Goal: Task Accomplishment & Management: Use online tool/utility

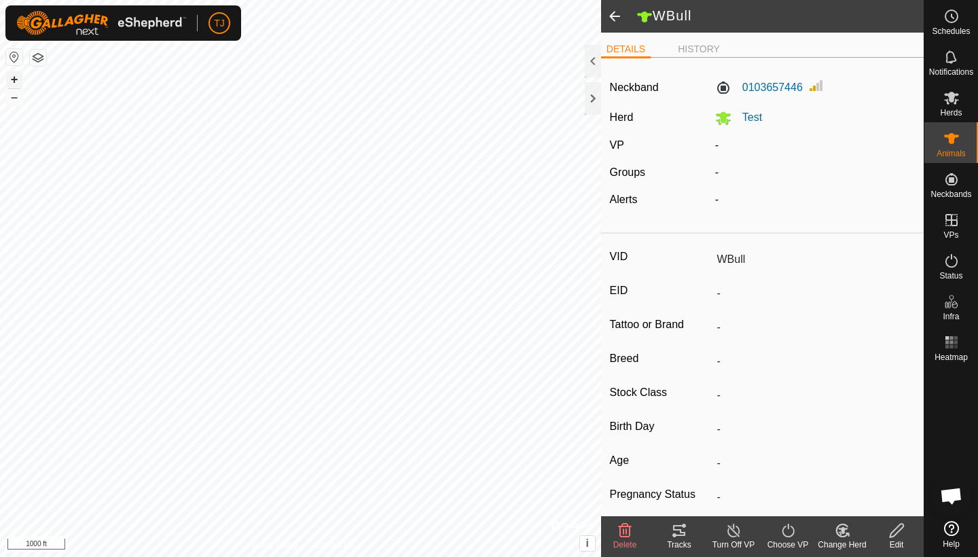
click at [16, 77] on button "+" at bounding box center [14, 79] width 16 height 16
click at [951, 142] on icon at bounding box center [951, 138] width 15 height 11
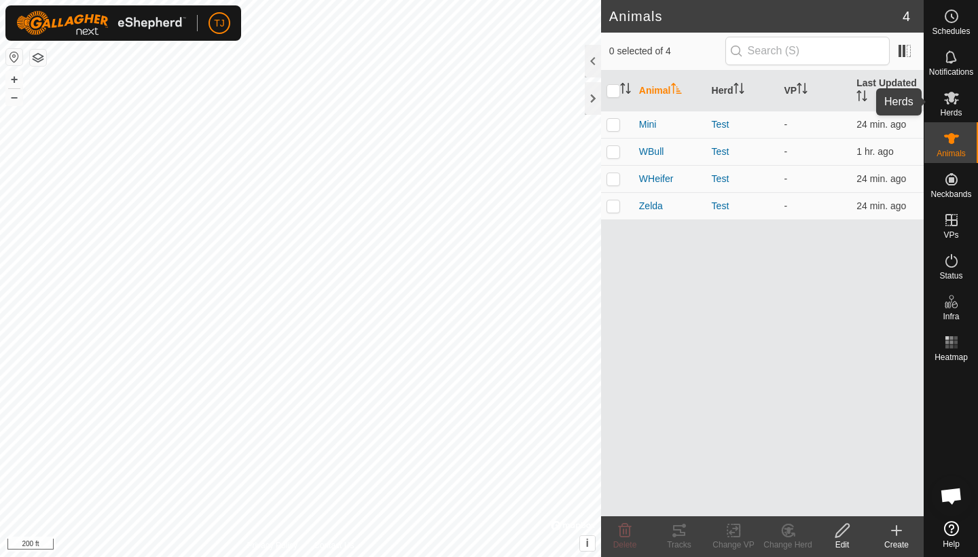
click at [948, 109] on span "Herds" at bounding box center [951, 113] width 22 height 8
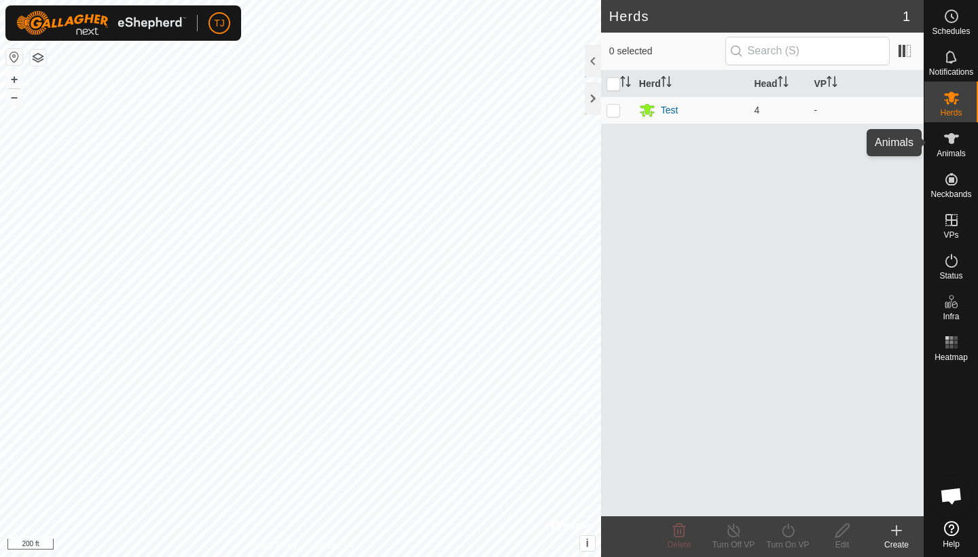
click at [948, 139] on icon at bounding box center [951, 138] width 15 height 11
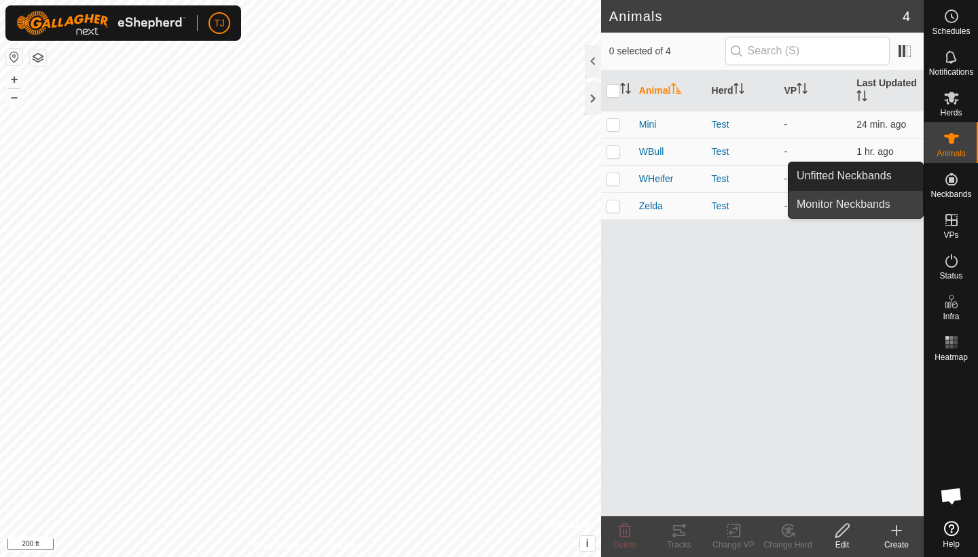
click at [879, 202] on link "Monitor Neckbands" at bounding box center [855, 204] width 134 height 27
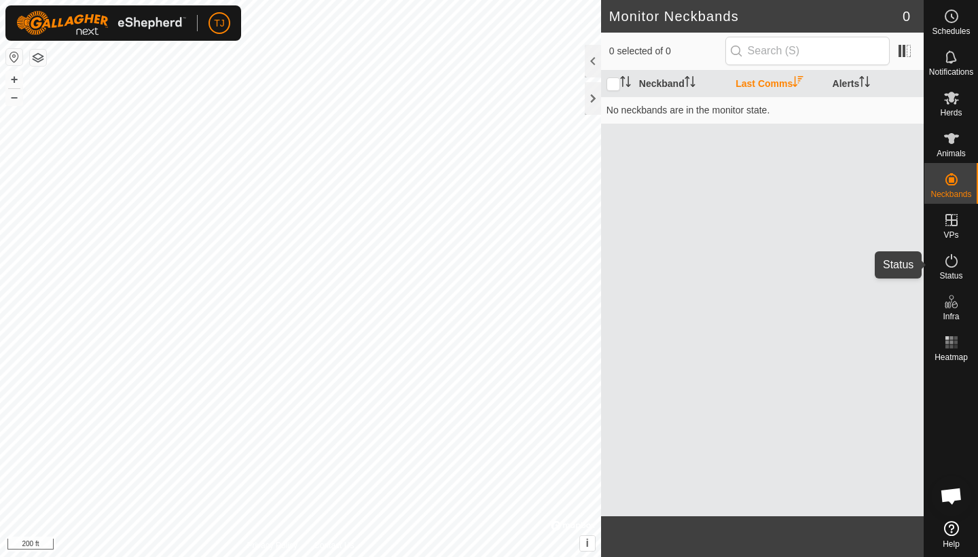
click at [953, 268] on icon at bounding box center [951, 261] width 16 height 16
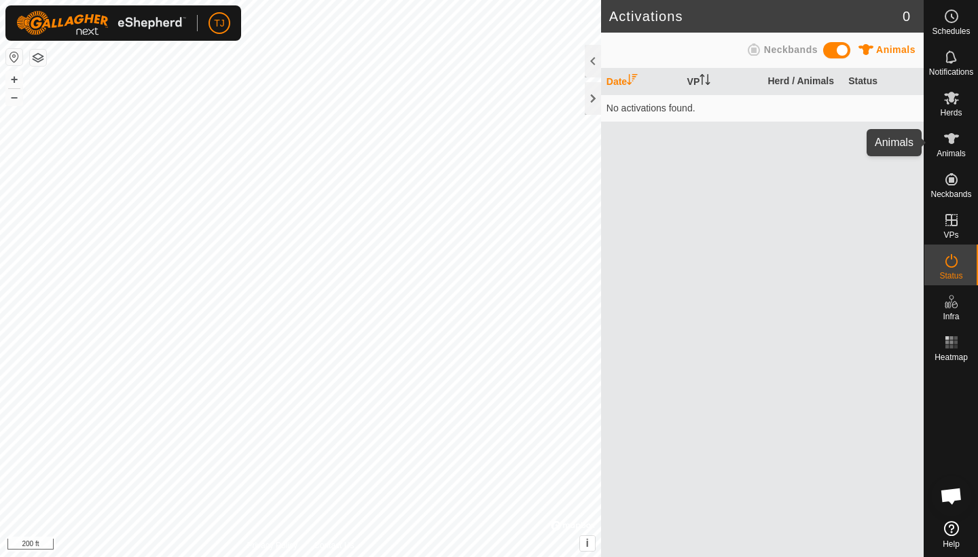
click at [957, 145] on icon at bounding box center [951, 138] width 16 height 16
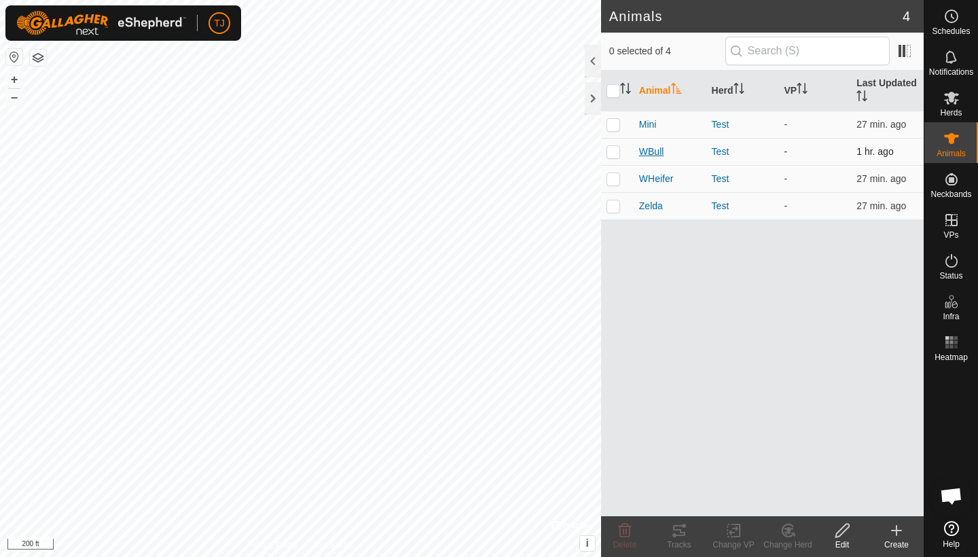
click at [650, 149] on span "WBull" at bounding box center [651, 152] width 25 height 14
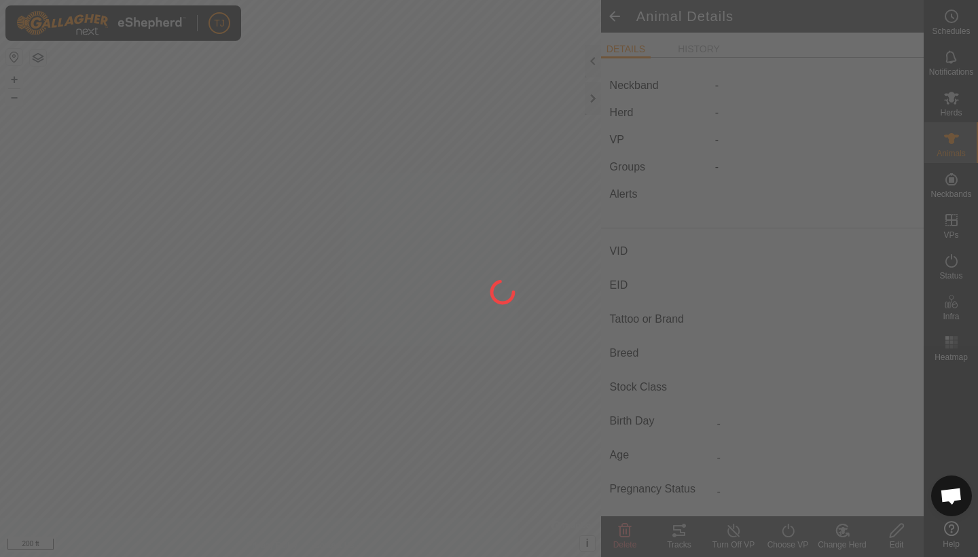
type input "WBull"
type input "-"
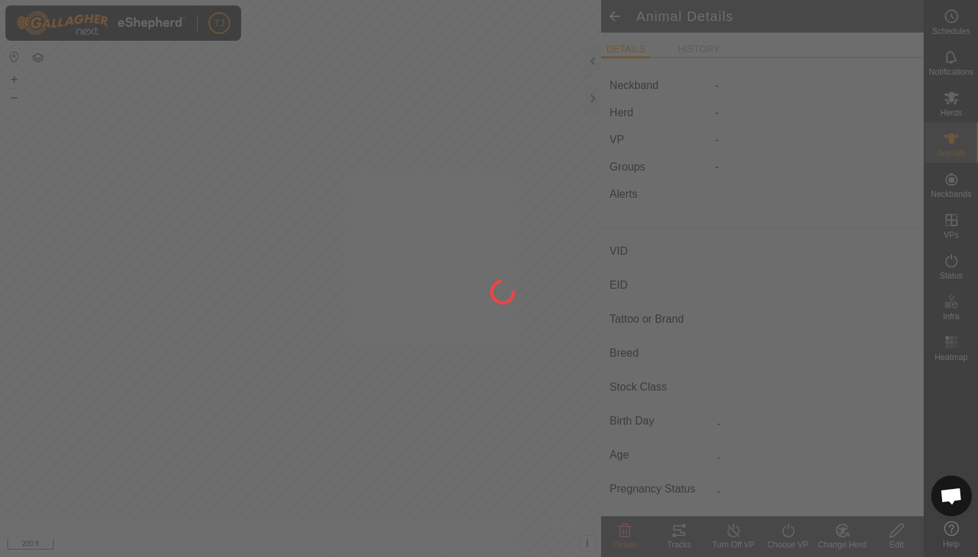
type input "-"
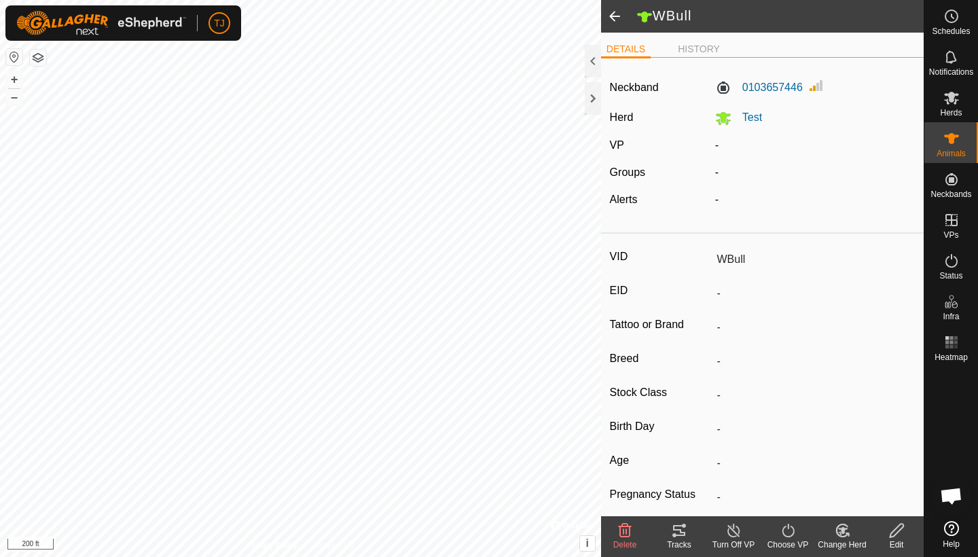
click at [615, 18] on span at bounding box center [614, 16] width 27 height 33
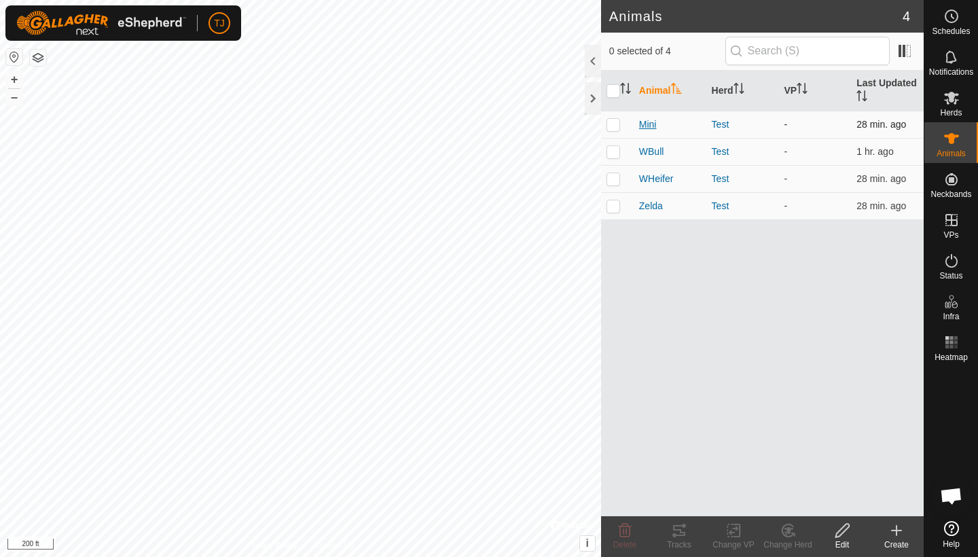
click at [649, 124] on span "Mini" at bounding box center [648, 124] width 18 height 14
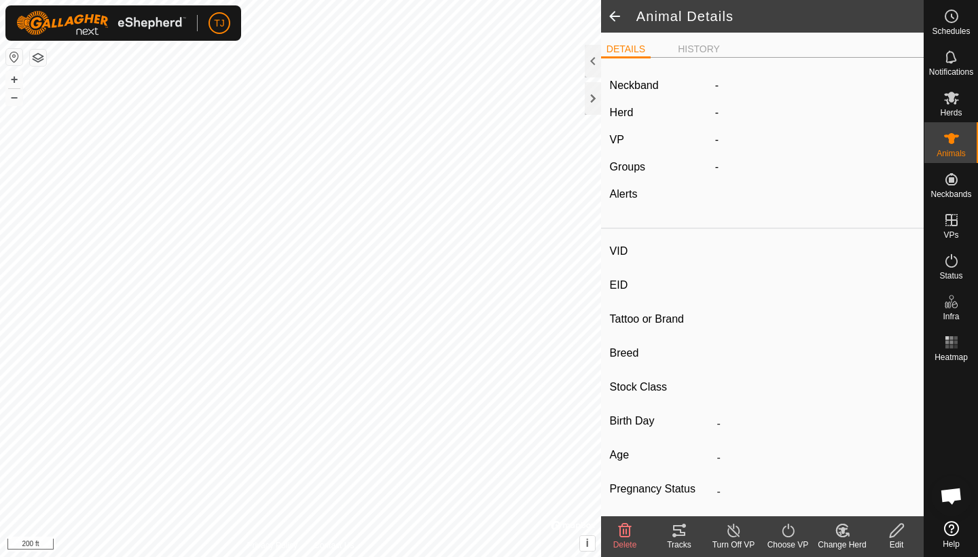
type input "Mini"
type input "-"
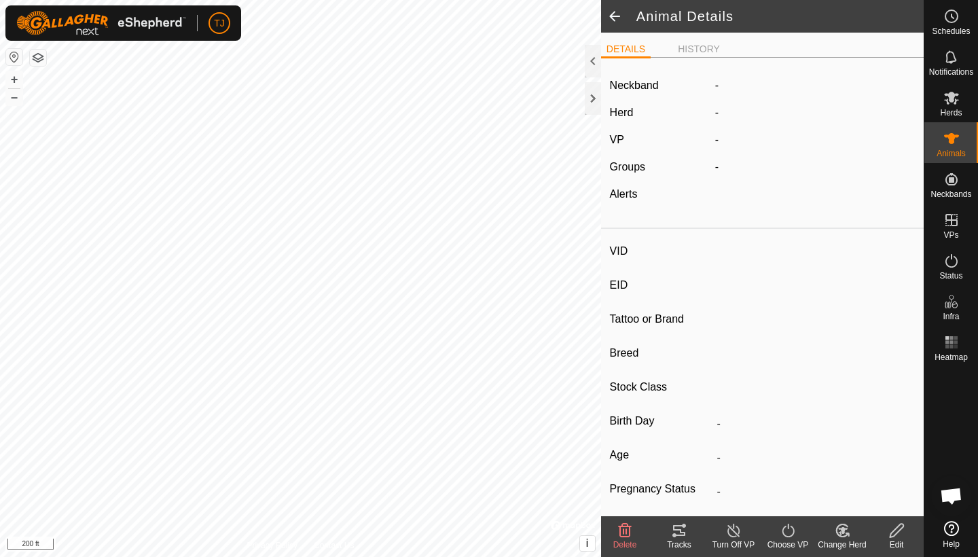
type input "-"
click at [697, 43] on li "HISTORY" at bounding box center [698, 50] width 53 height 16
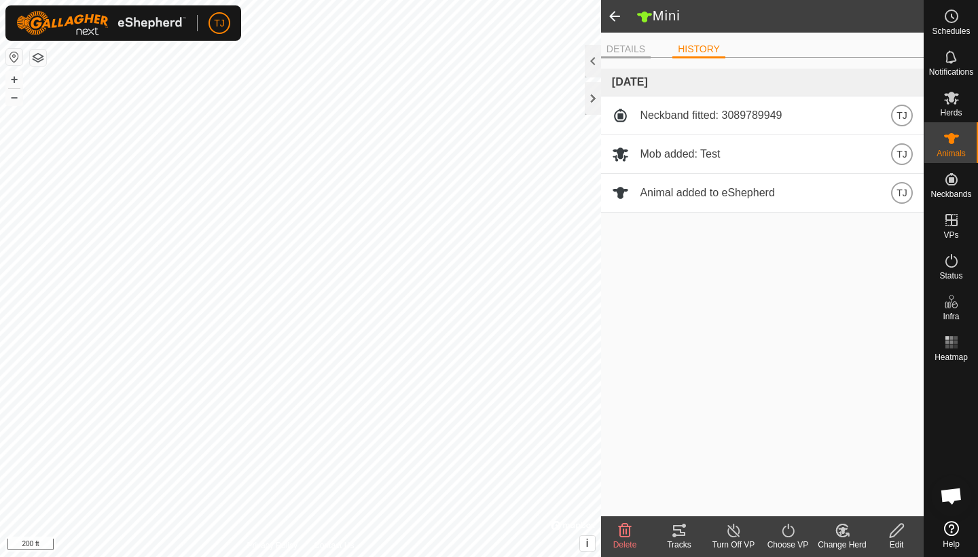
click at [629, 48] on li "DETAILS" at bounding box center [626, 50] width 50 height 16
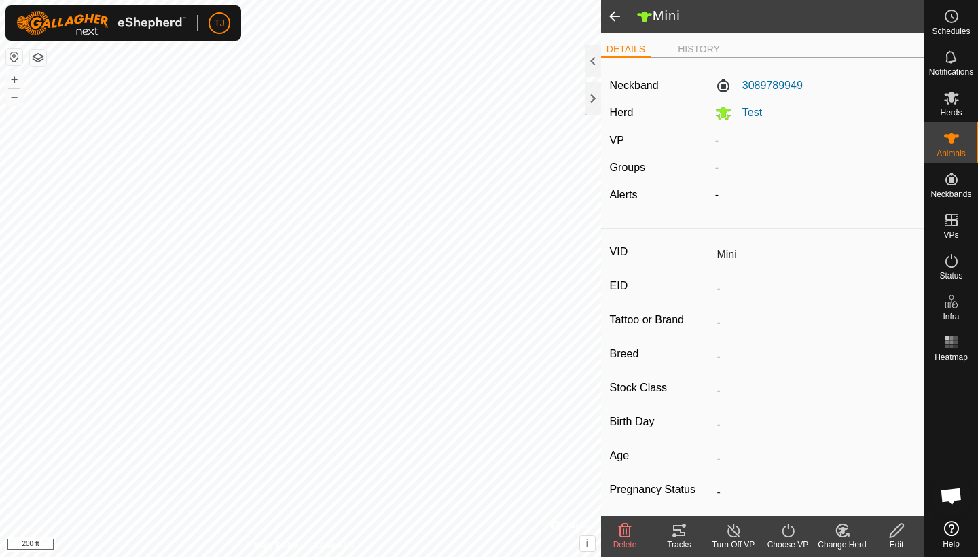
click at [614, 15] on span at bounding box center [614, 16] width 27 height 33
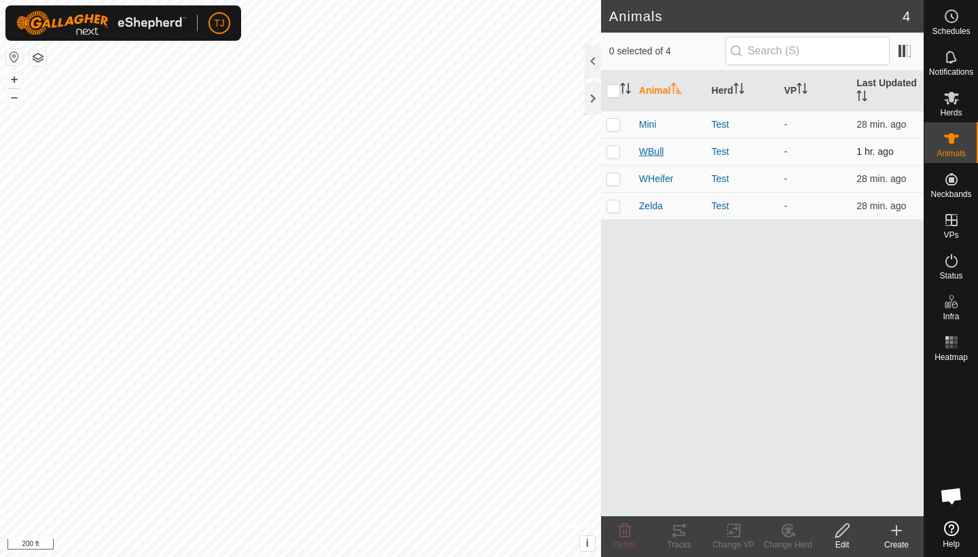
click at [649, 150] on span "WBull" at bounding box center [651, 152] width 25 height 14
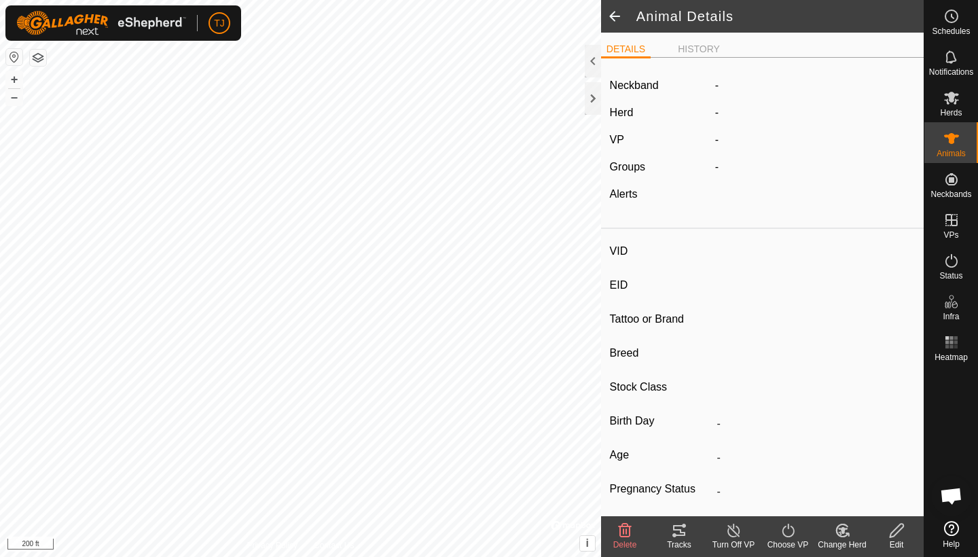
type input "WBull"
type input "-"
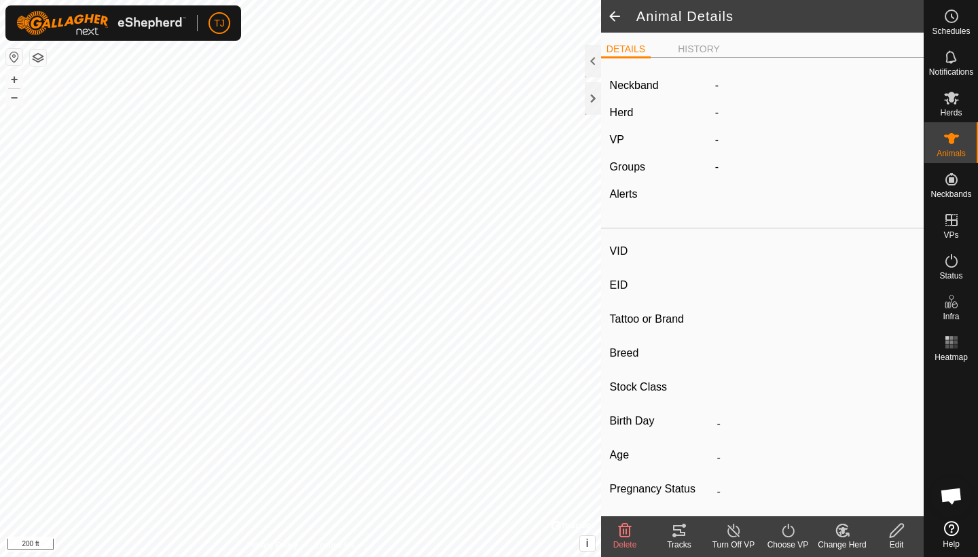
type input "-"
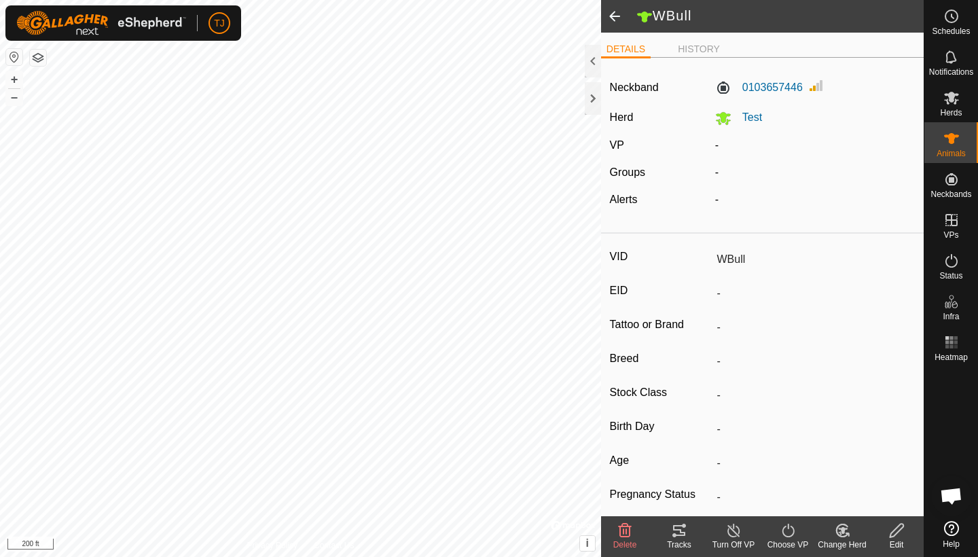
click at [616, 16] on span at bounding box center [614, 16] width 27 height 33
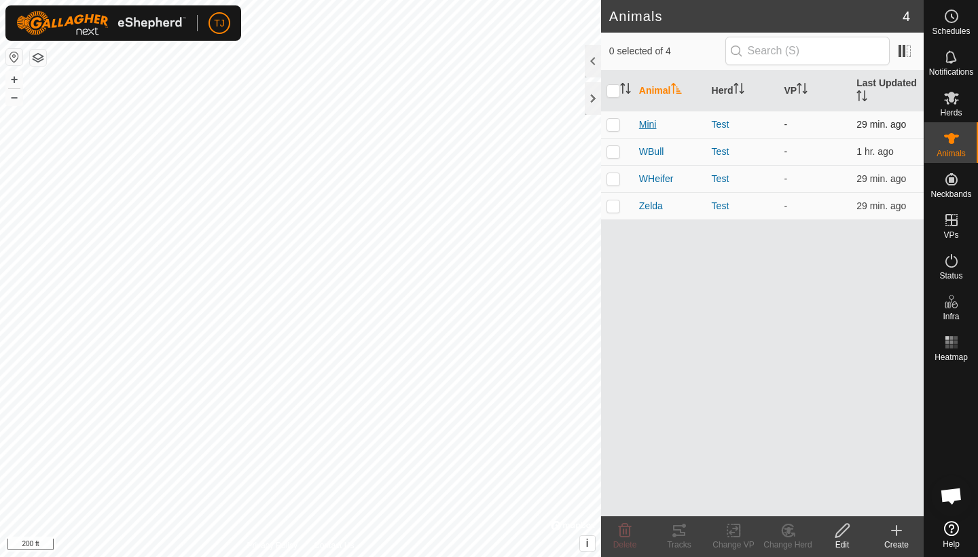
click at [649, 122] on span "Mini" at bounding box center [648, 124] width 18 height 14
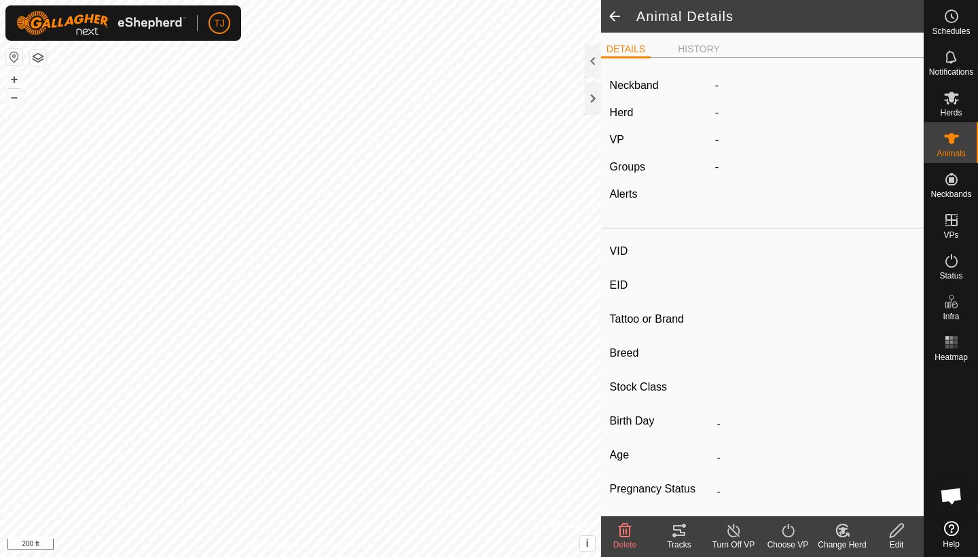
type input "Mini"
type input "-"
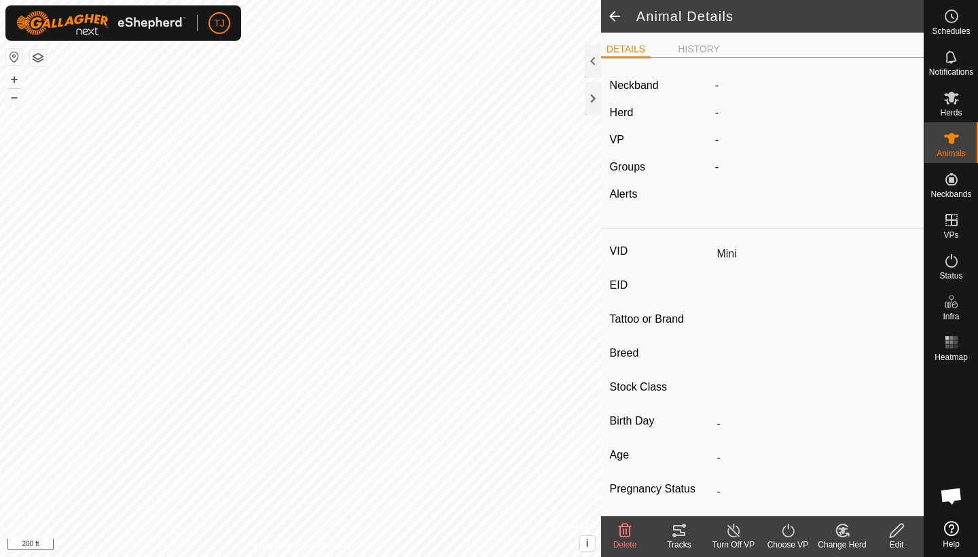
type input "-"
click at [615, 15] on span at bounding box center [614, 16] width 27 height 33
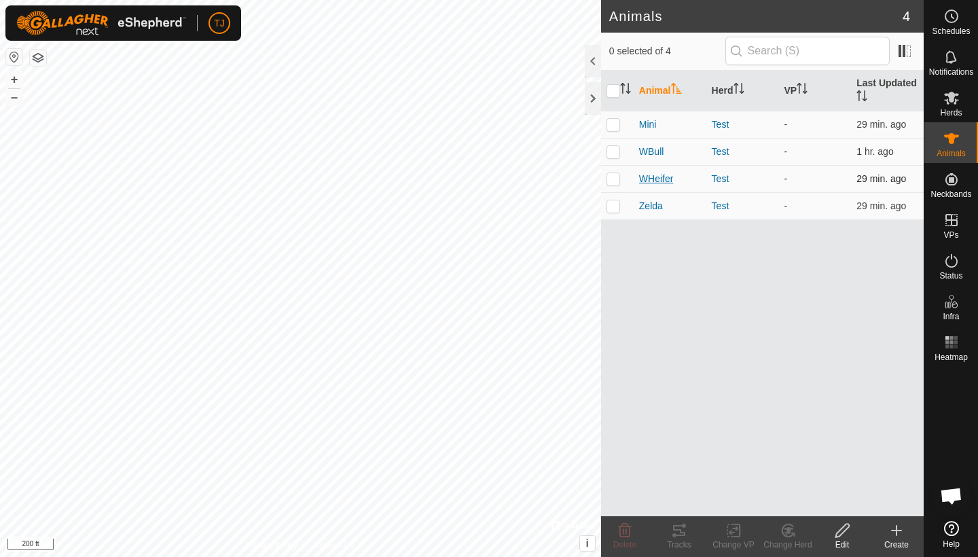
click at [655, 176] on span "WHeifer" at bounding box center [656, 179] width 35 height 14
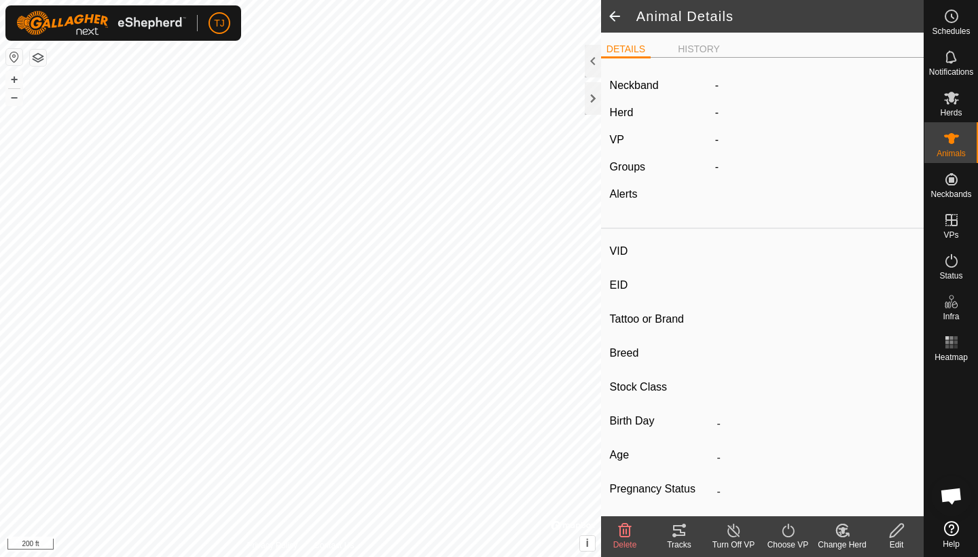
type input "WHeifer"
type input "-"
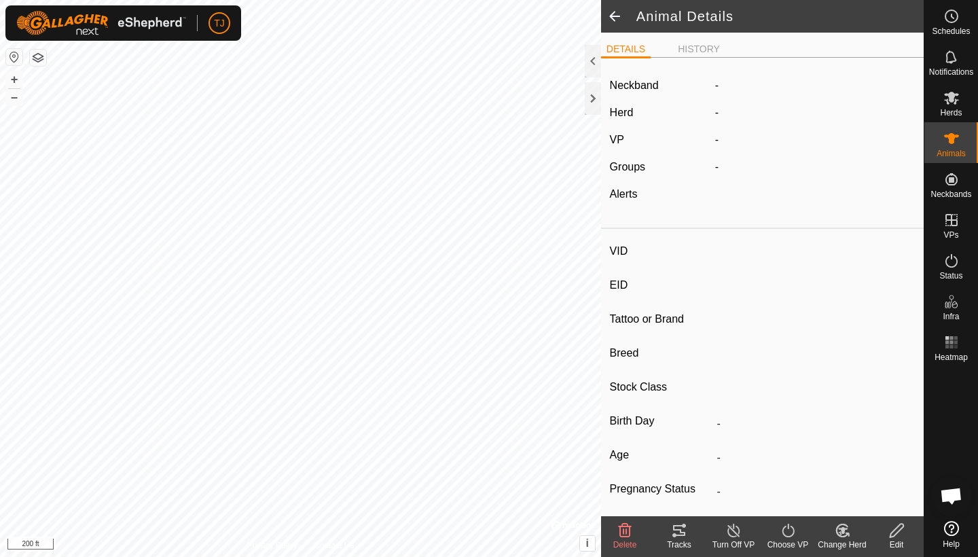
type input "-"
click at [617, 19] on span at bounding box center [614, 16] width 27 height 33
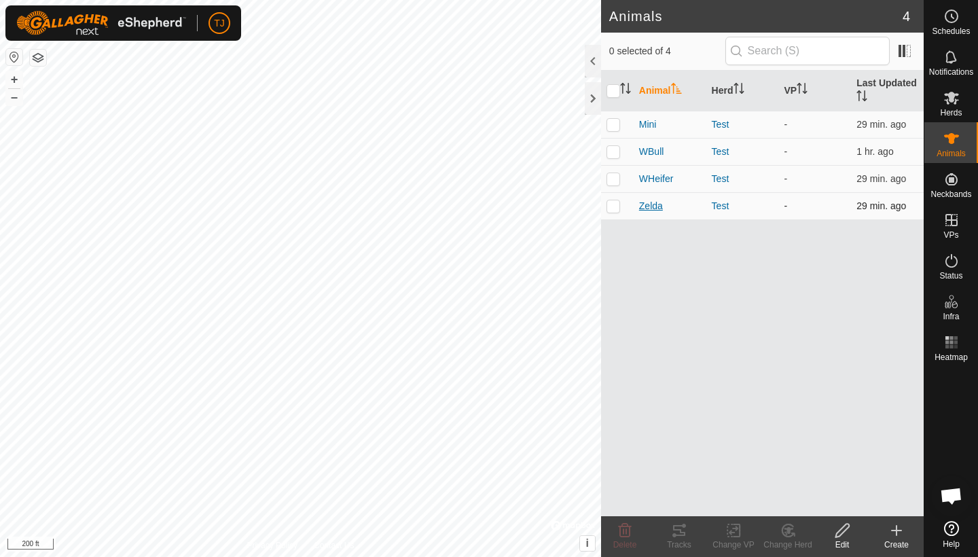
click at [648, 202] on span "Zelda" at bounding box center [651, 206] width 24 height 14
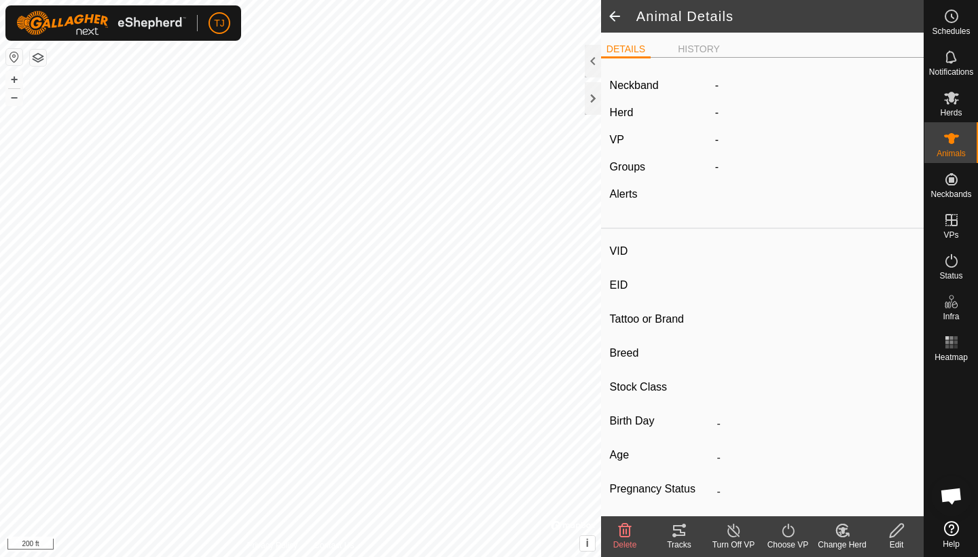
type input "Zelda"
type input "-"
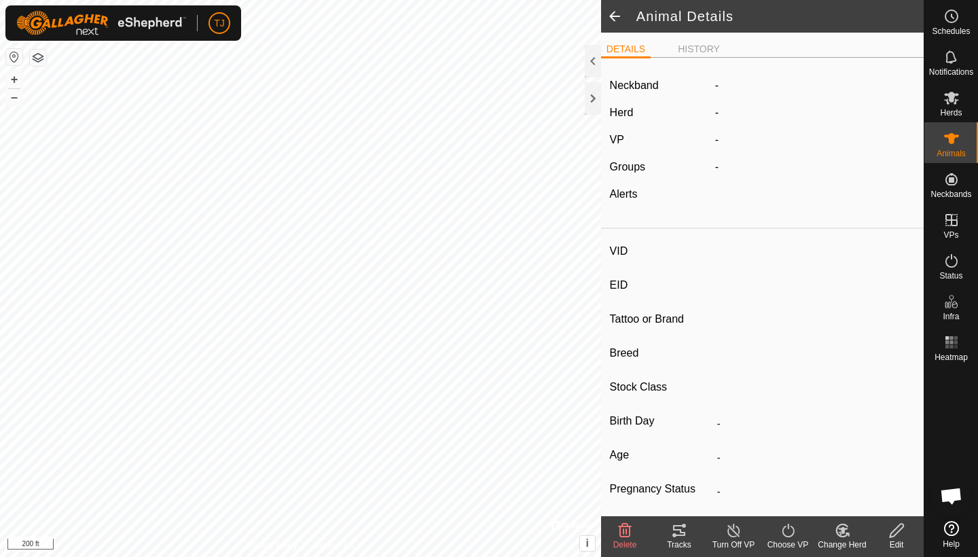
type input "-"
click at [612, 13] on span at bounding box center [614, 16] width 27 height 33
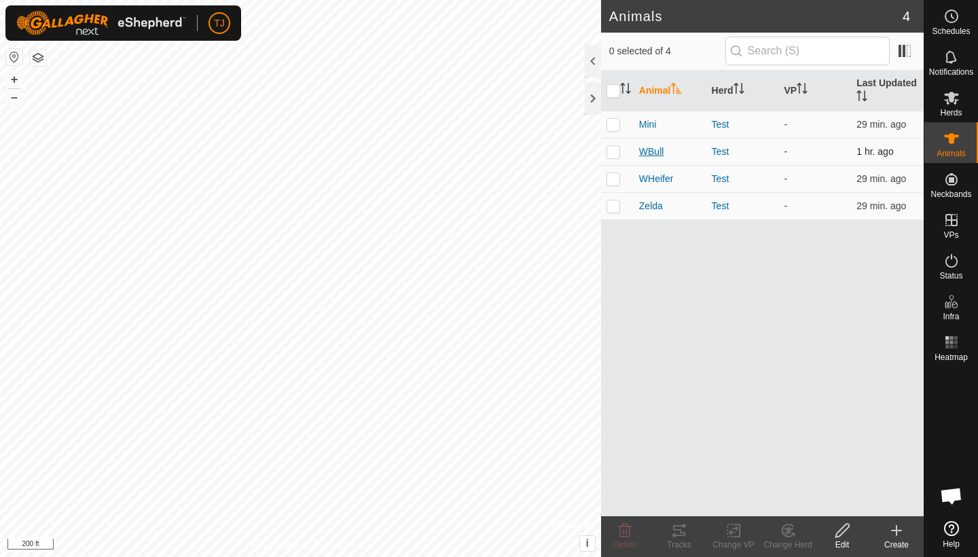
click at [651, 154] on span "WBull" at bounding box center [651, 152] width 25 height 14
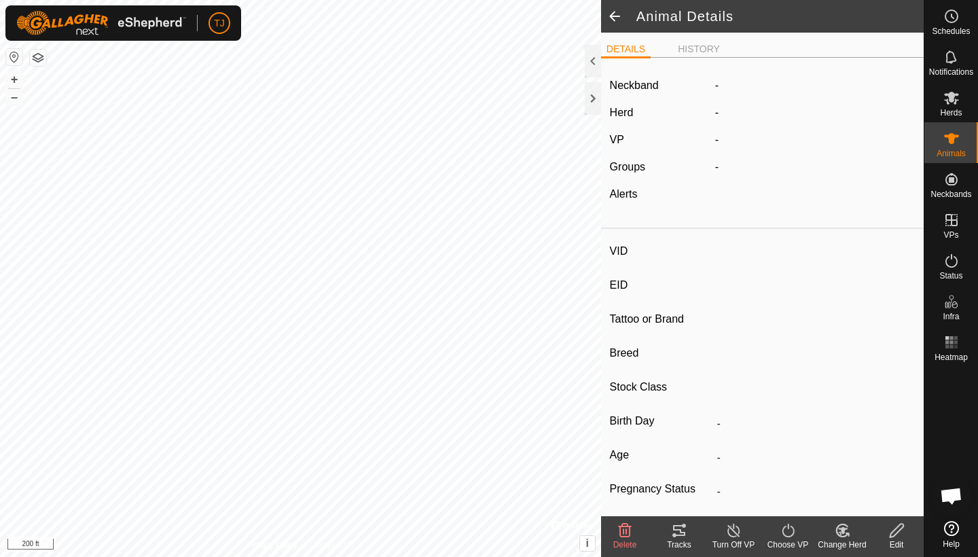
type input "WBull"
type input "-"
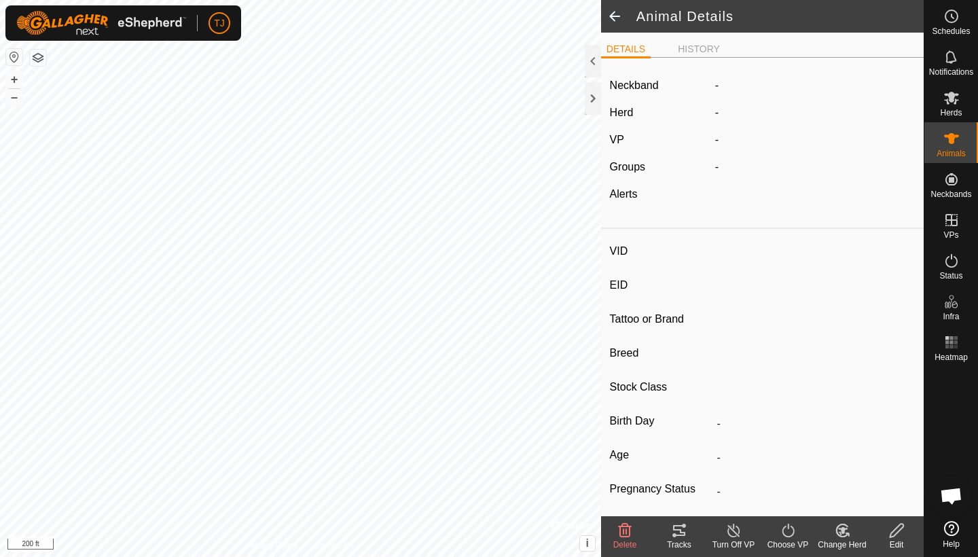
type input "-"
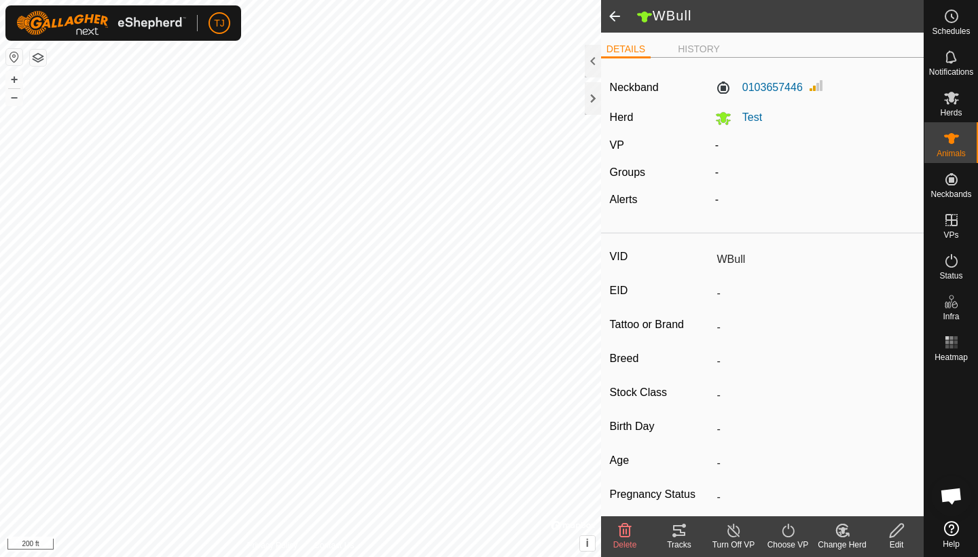
click at [616, 16] on span at bounding box center [614, 16] width 27 height 33
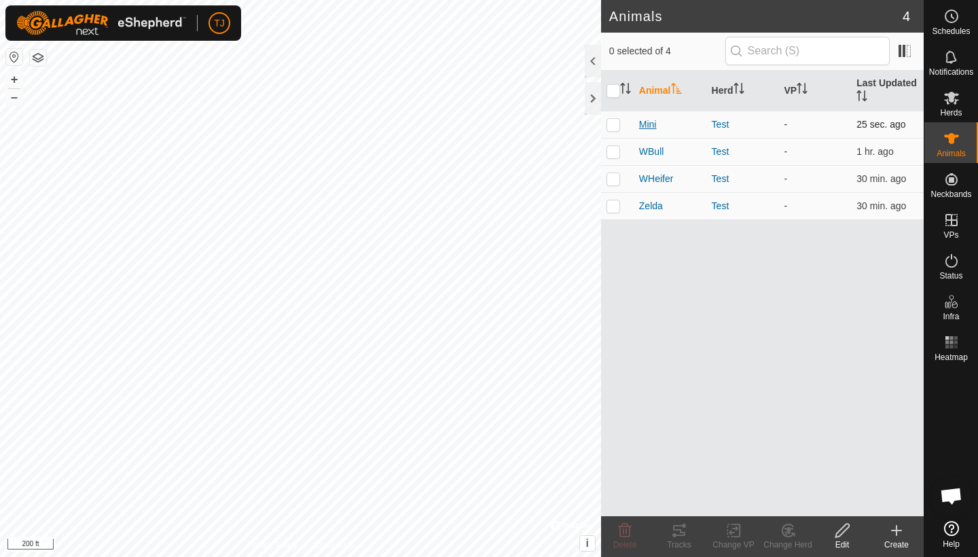
click at [646, 122] on span "Mini" at bounding box center [648, 124] width 18 height 14
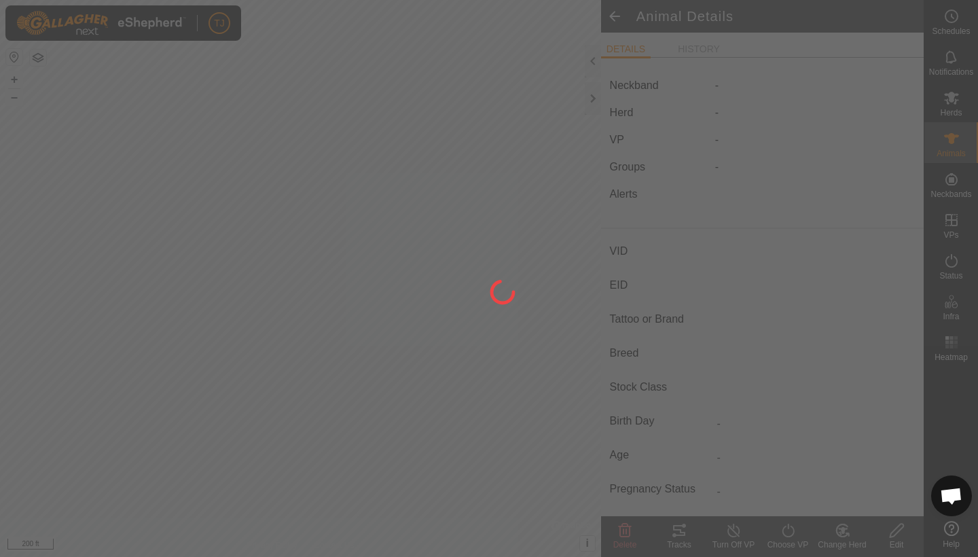
type input "Mini"
type input "-"
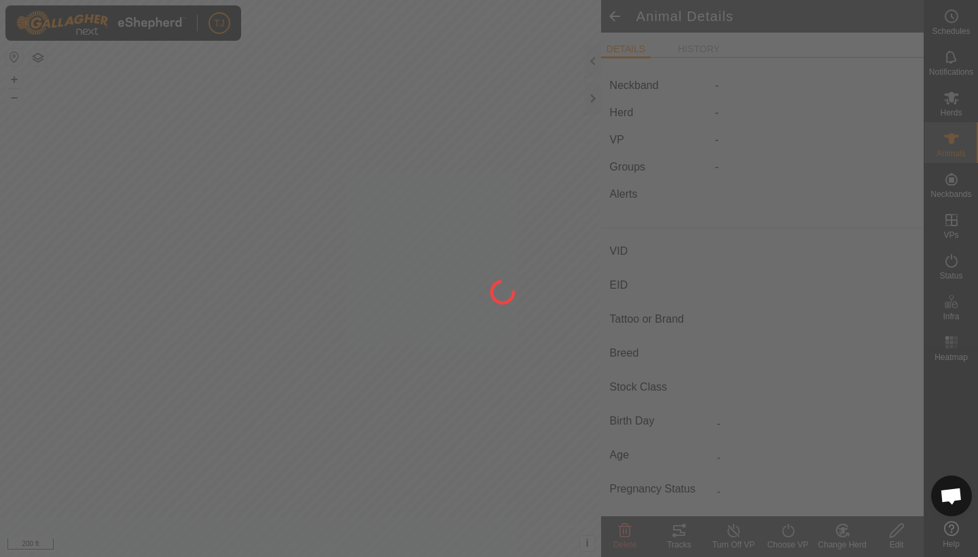
type input "-"
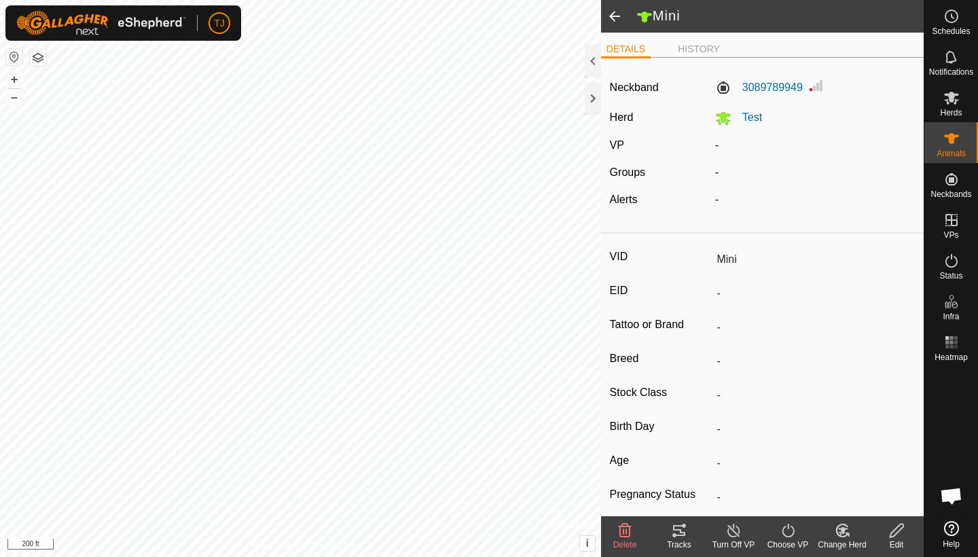
click at [617, 16] on span at bounding box center [614, 16] width 27 height 33
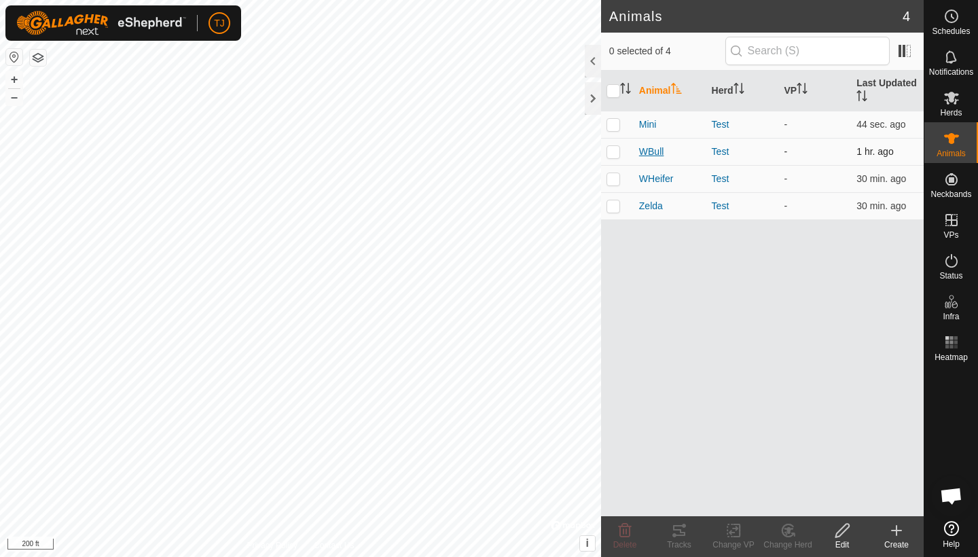
click at [651, 150] on span "WBull" at bounding box center [651, 152] width 25 height 14
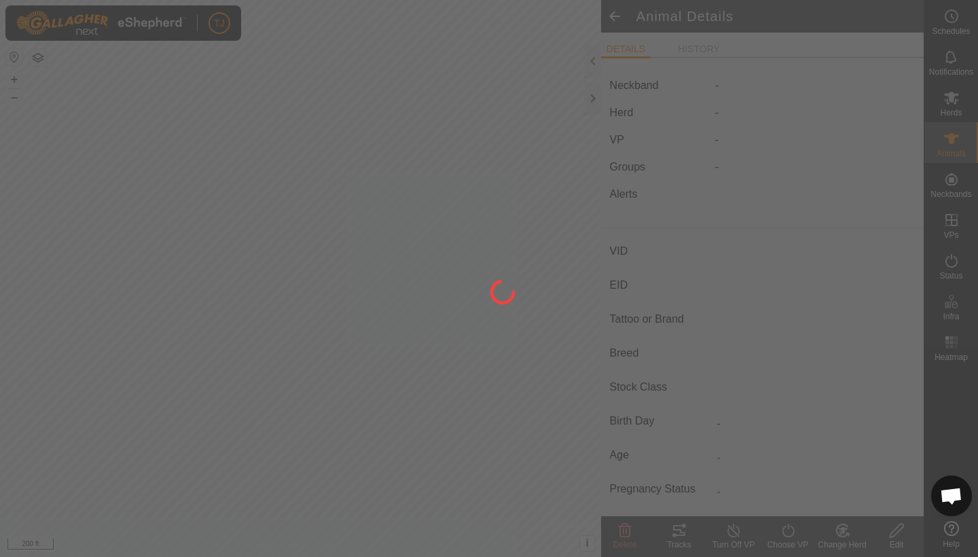
type input "WBull"
type input "-"
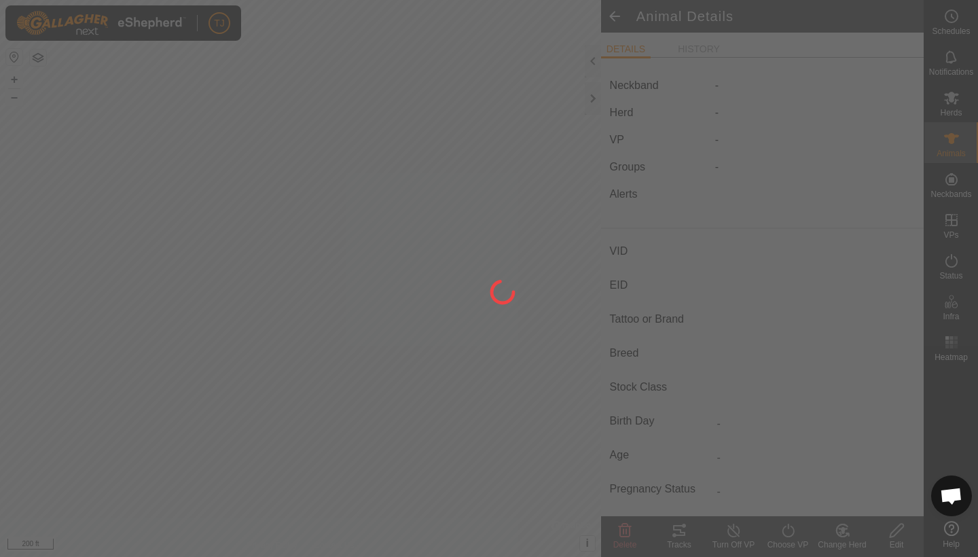
type input "-"
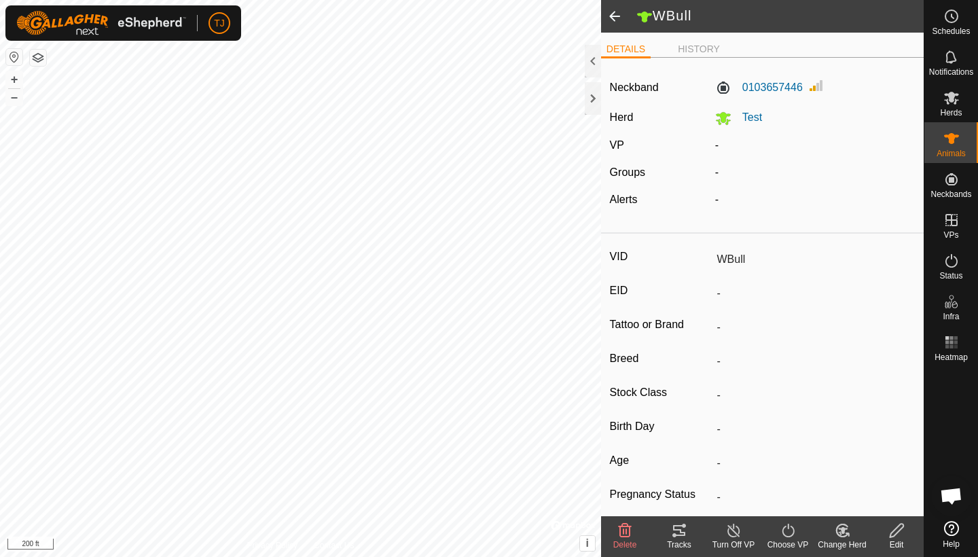
click at [617, 18] on span at bounding box center [614, 16] width 27 height 33
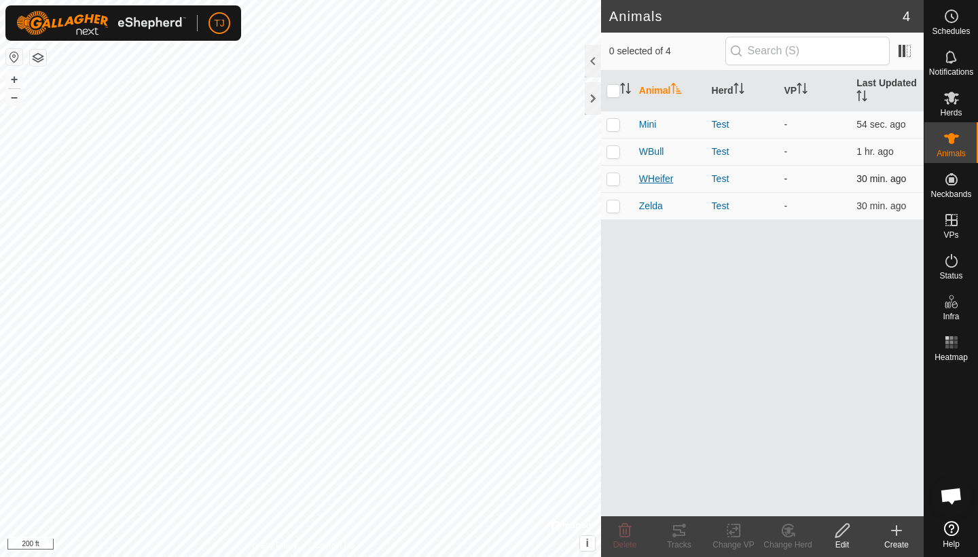
click at [660, 177] on span "WHeifer" at bounding box center [656, 179] width 35 height 14
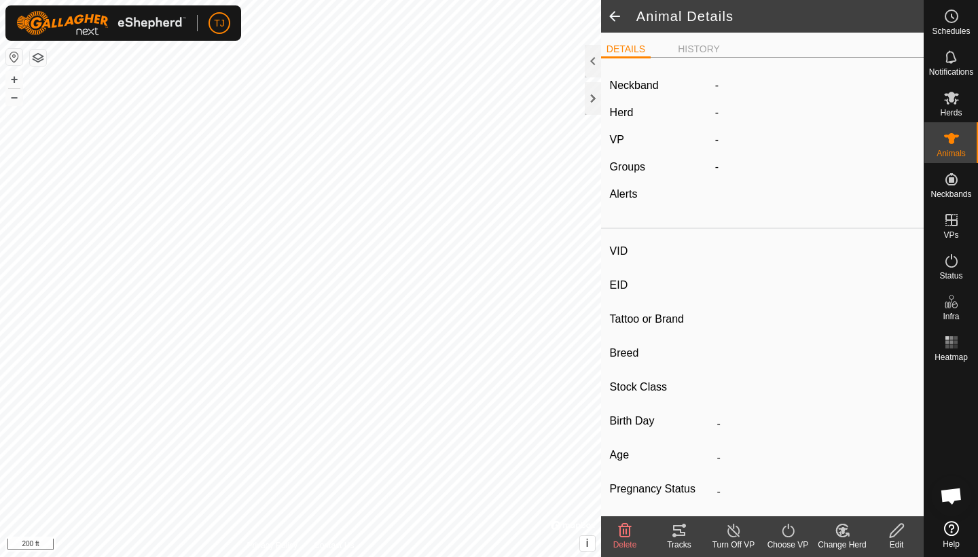
type input "WHeifer"
type input "-"
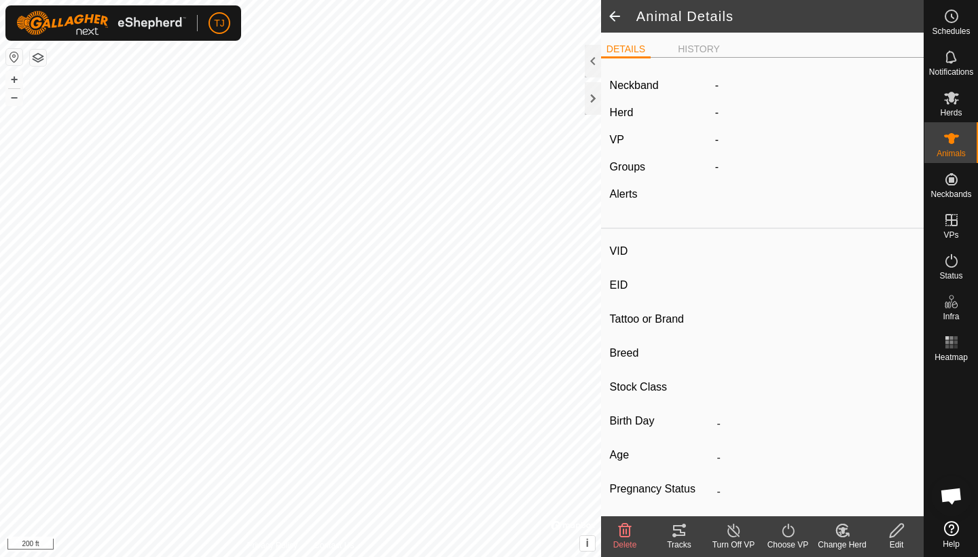
type input "-"
click at [619, 14] on span at bounding box center [614, 16] width 27 height 33
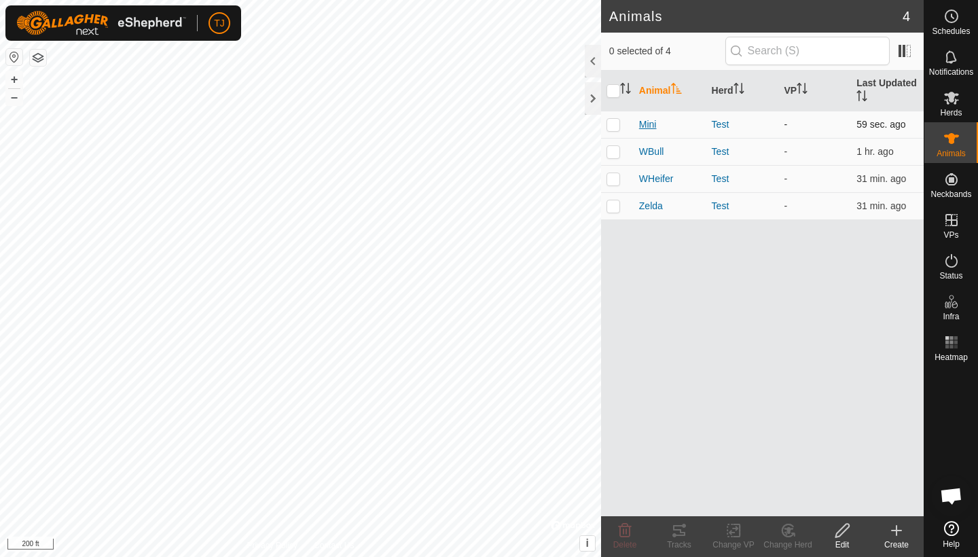
click at [642, 121] on span "Mini" at bounding box center [648, 124] width 18 height 14
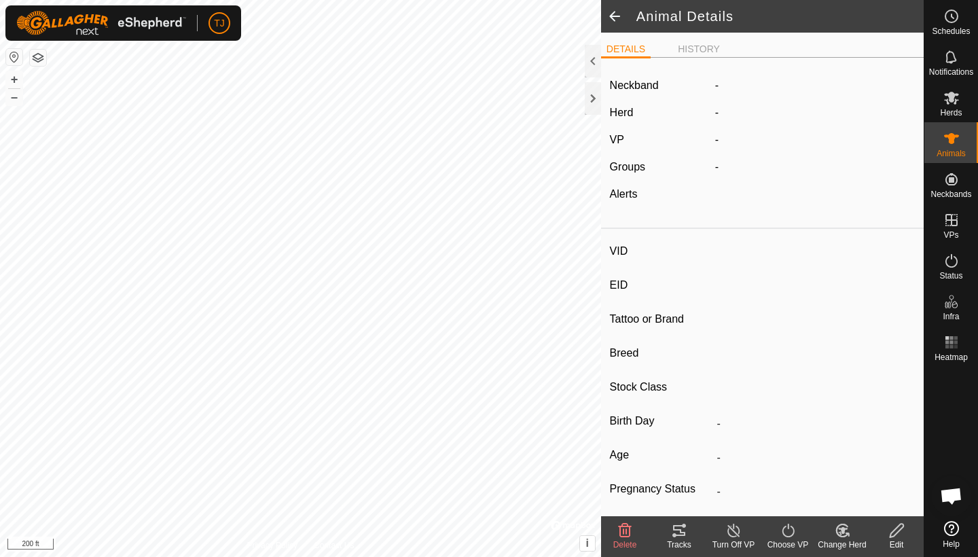
type input "Mini"
type input "-"
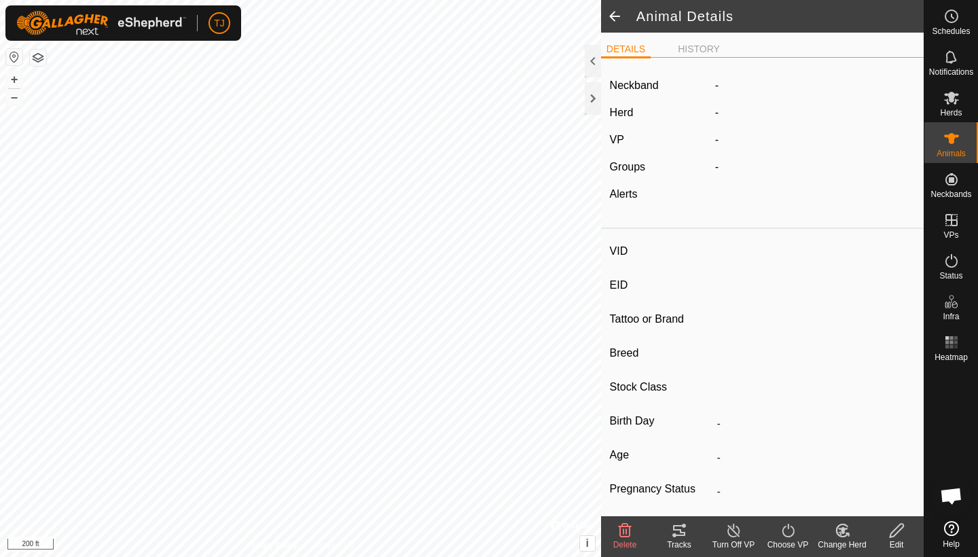
type input "-"
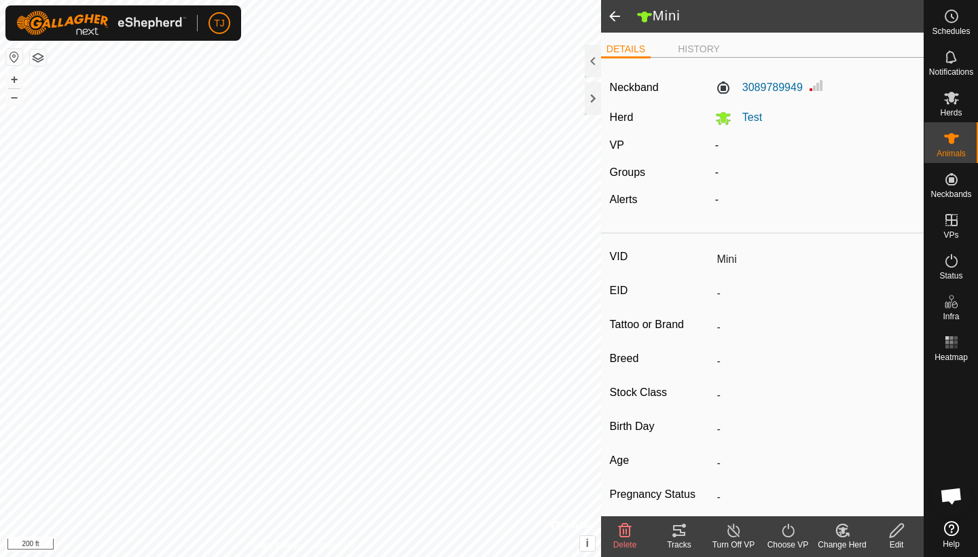
click at [617, 22] on span at bounding box center [614, 16] width 27 height 33
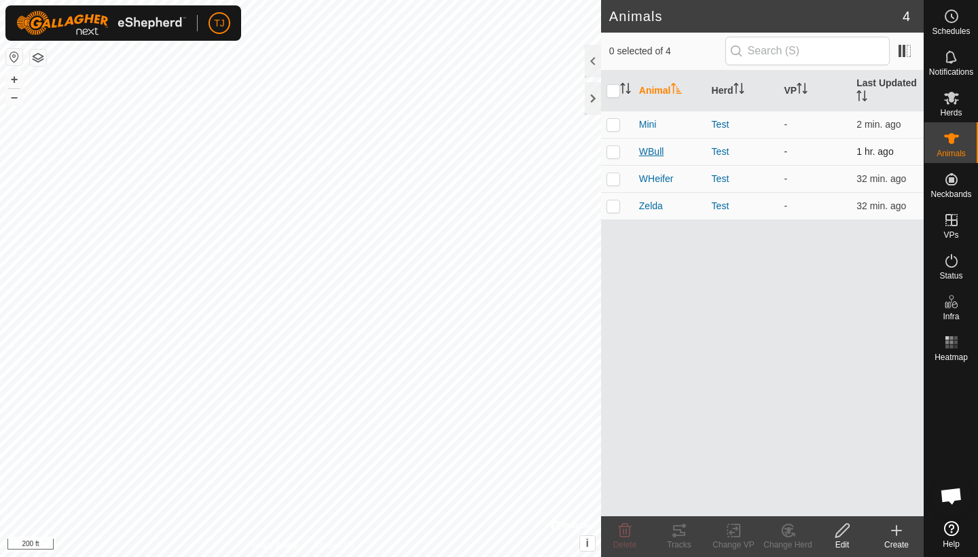
click at [656, 151] on span "WBull" at bounding box center [651, 152] width 25 height 14
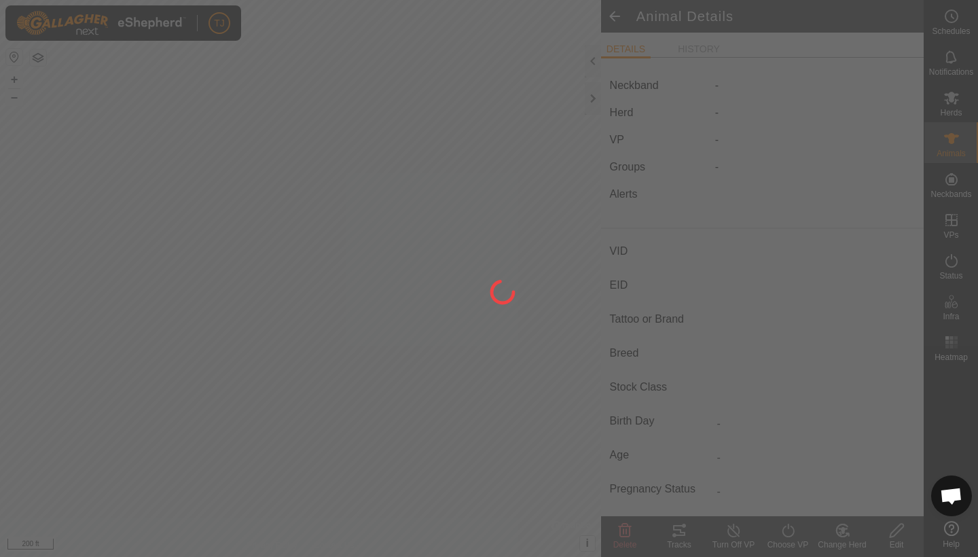
type input "WBull"
type input "-"
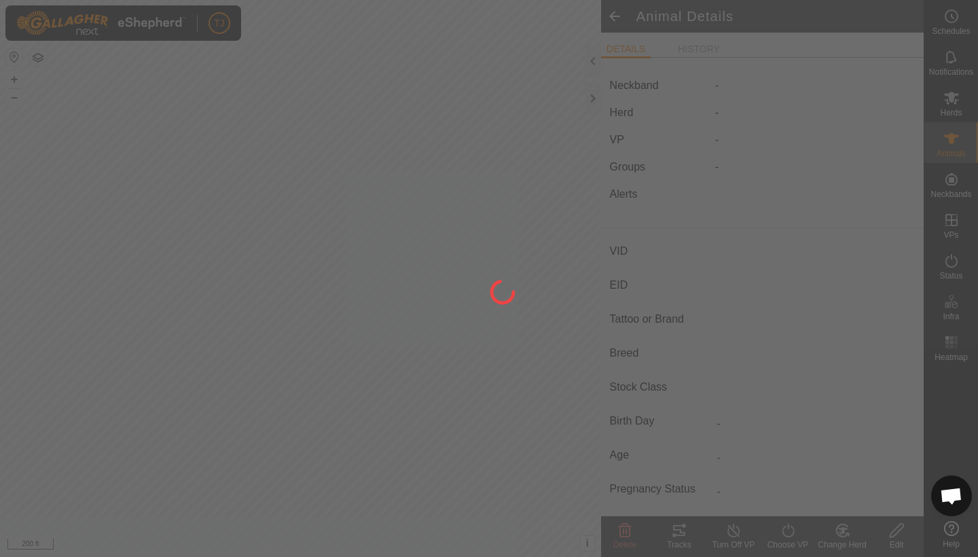
type input "-"
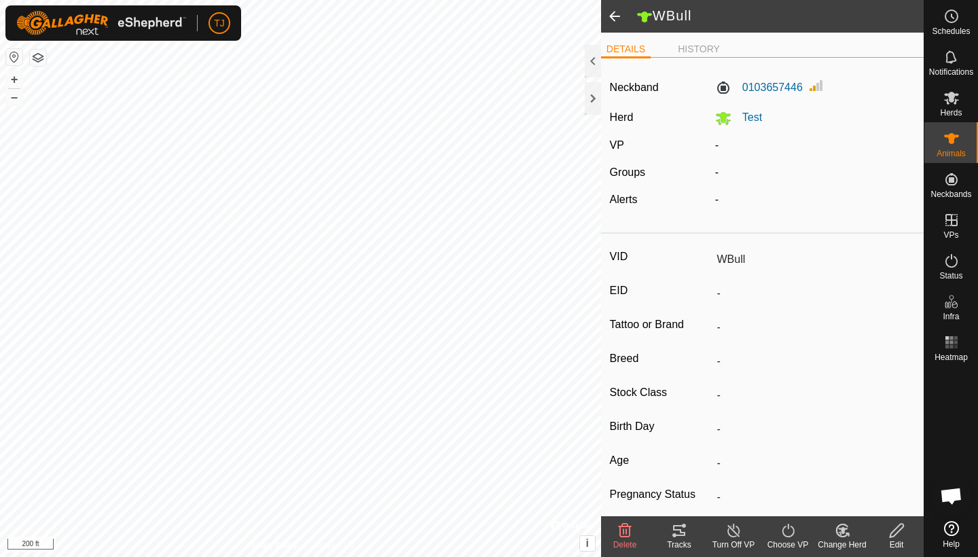
click at [610, 16] on span at bounding box center [614, 16] width 27 height 33
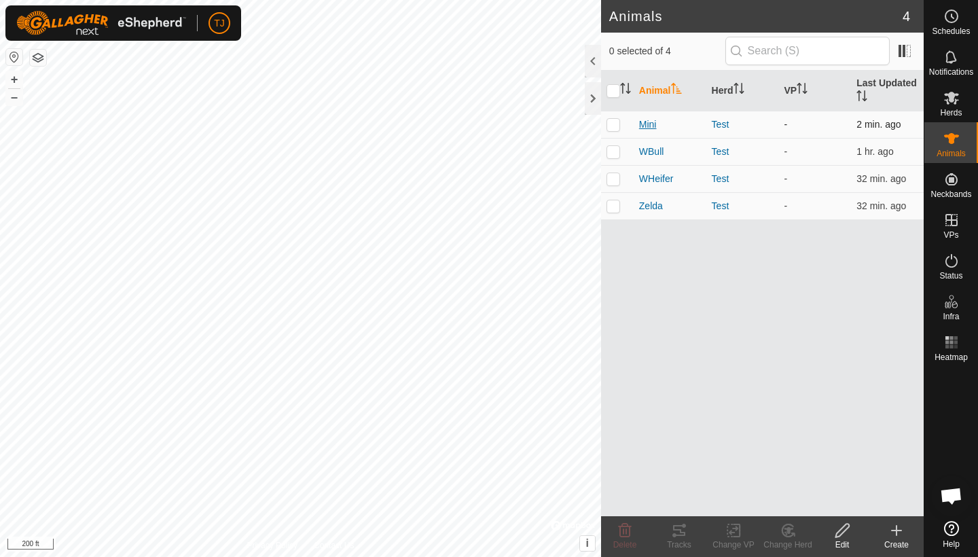
click at [648, 122] on span "Mini" at bounding box center [648, 124] width 18 height 14
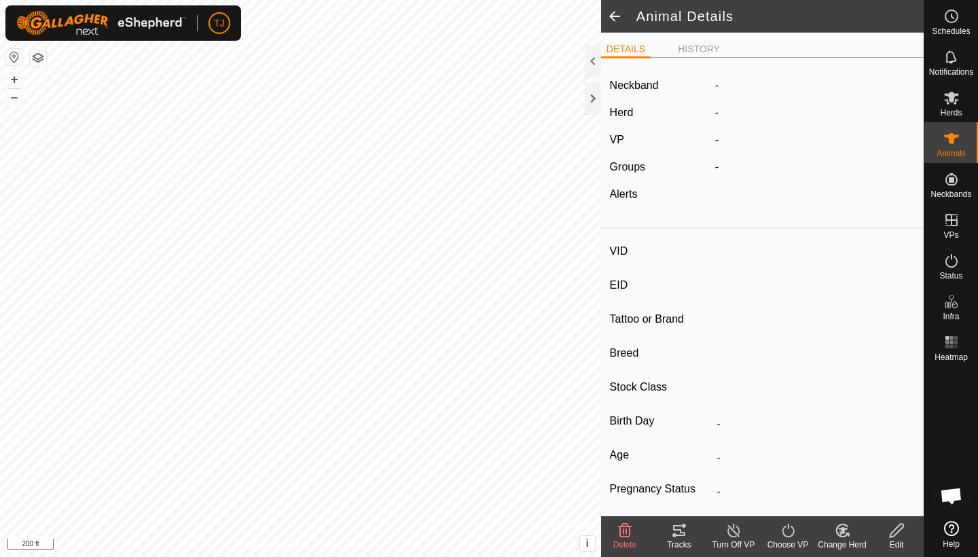
type input "Mini"
type input "-"
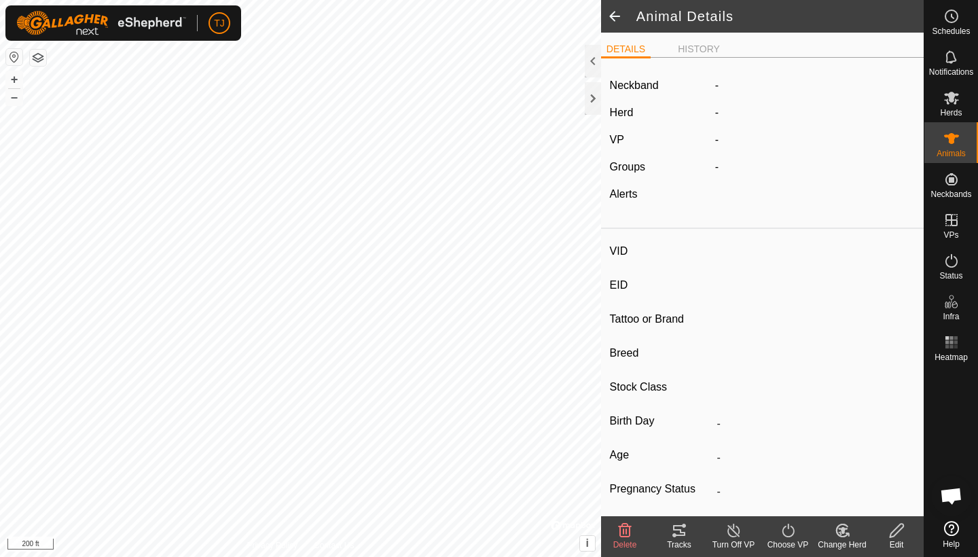
type input "-"
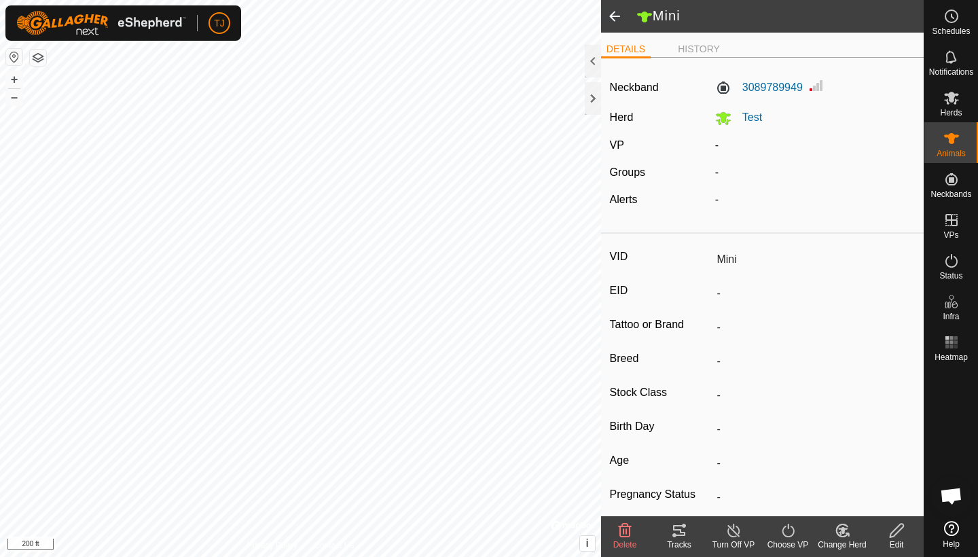
click at [612, 16] on span at bounding box center [614, 16] width 27 height 33
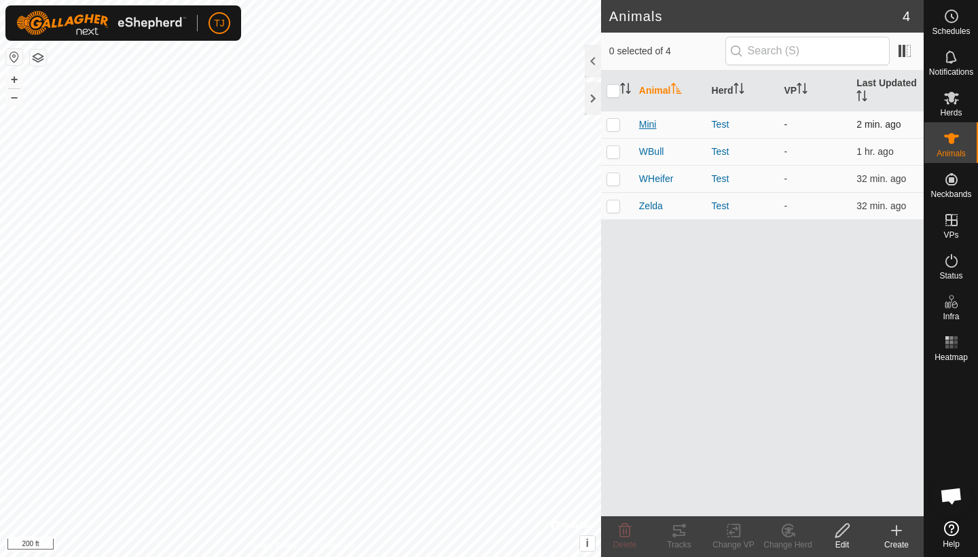
click at [652, 124] on span "Mini" at bounding box center [648, 124] width 18 height 14
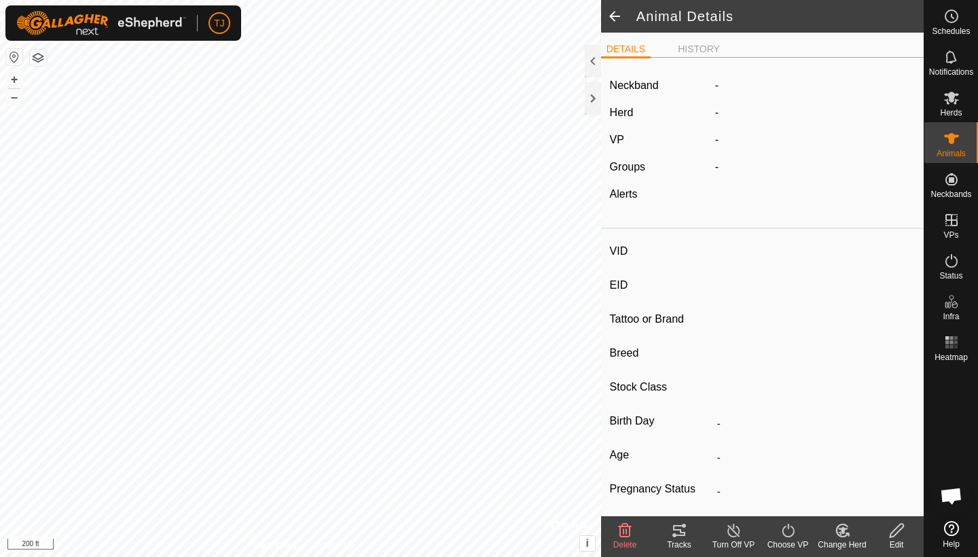
type input "Mini"
type input "-"
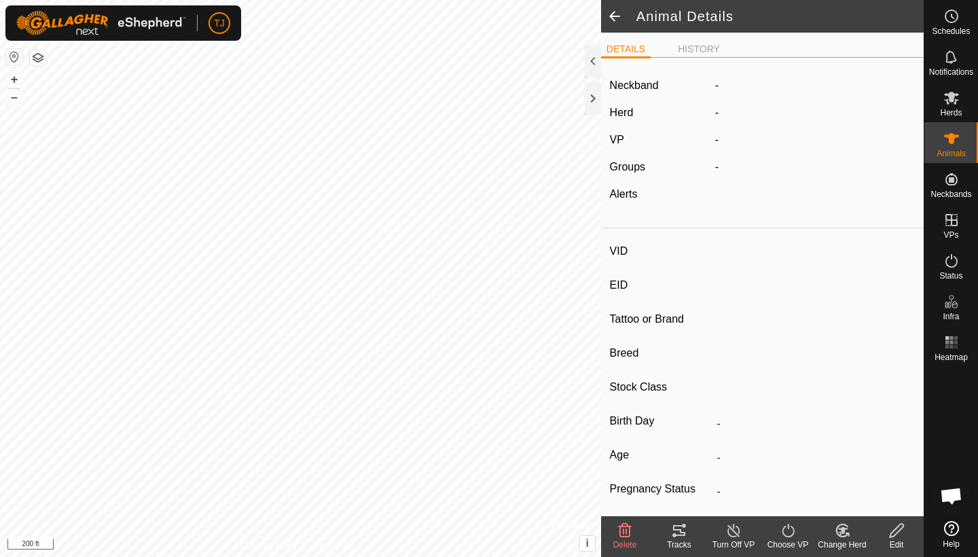
type input "-"
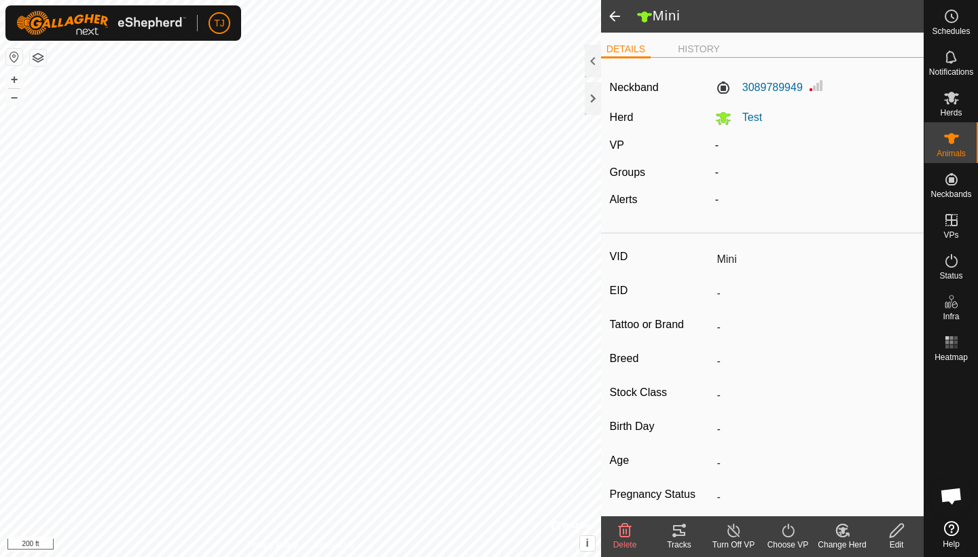
click at [615, 21] on span at bounding box center [614, 16] width 27 height 33
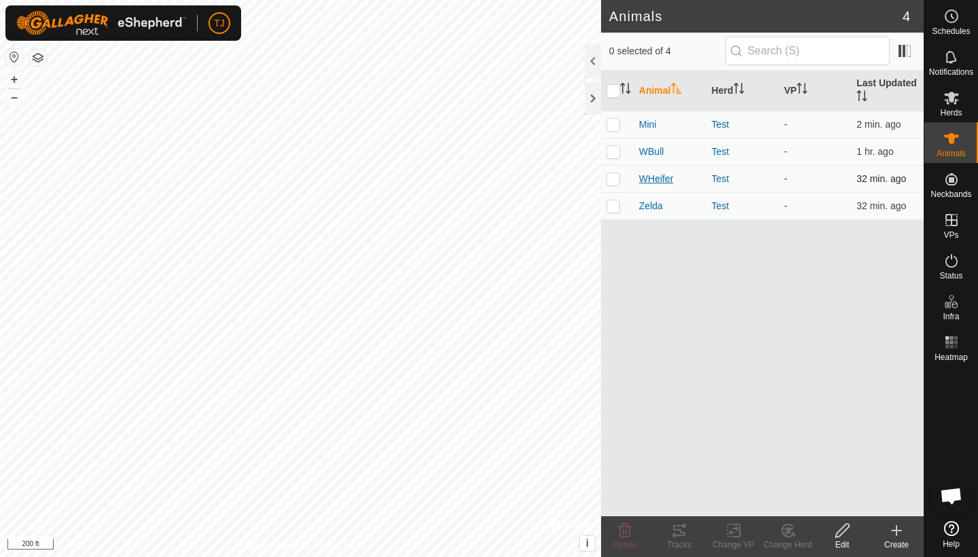
click at [657, 179] on span "WHeifer" at bounding box center [656, 179] width 35 height 14
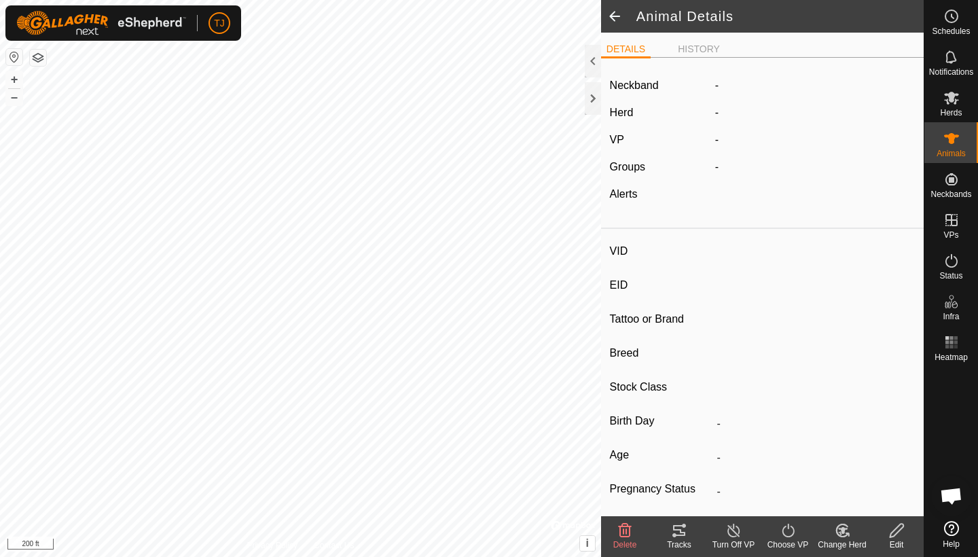
type input "WHeifer"
type input "-"
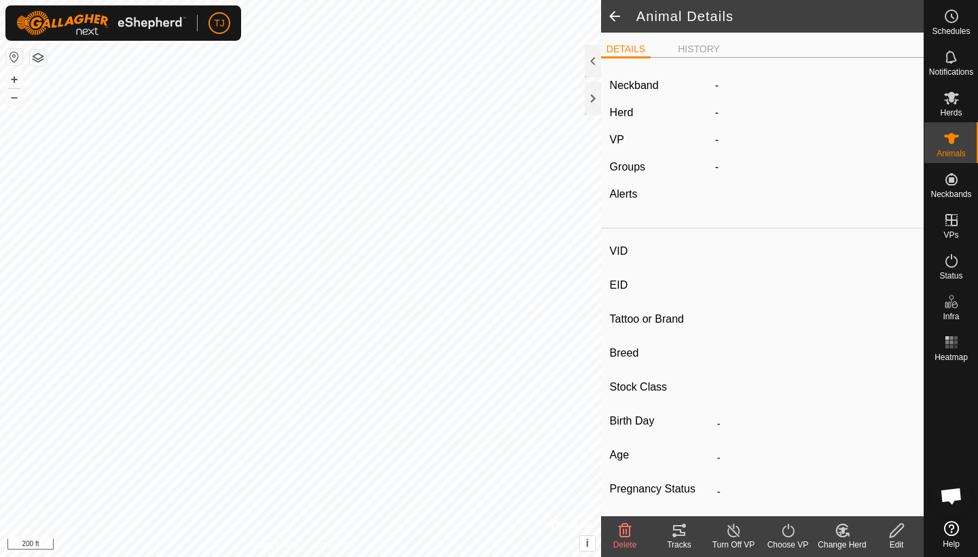
type input "-"
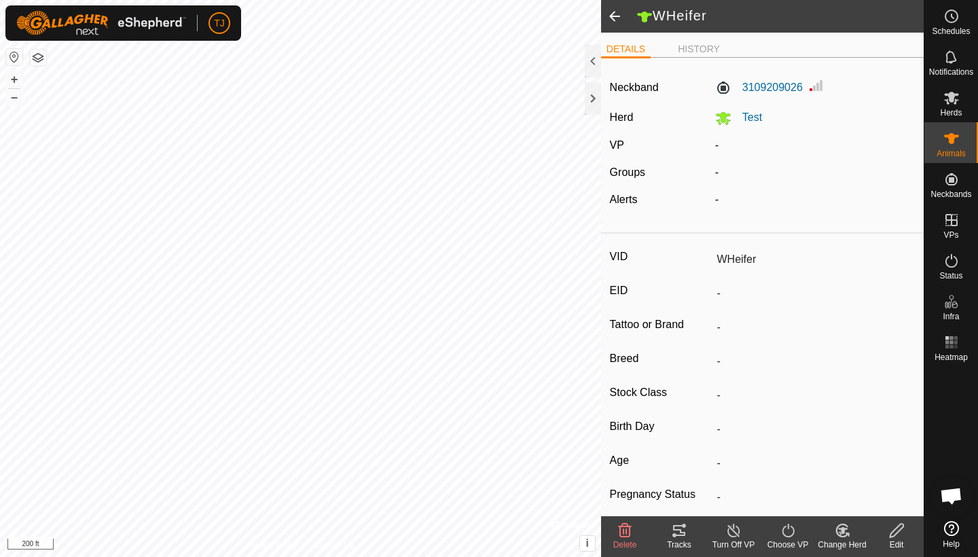
click at [619, 16] on span at bounding box center [614, 16] width 27 height 33
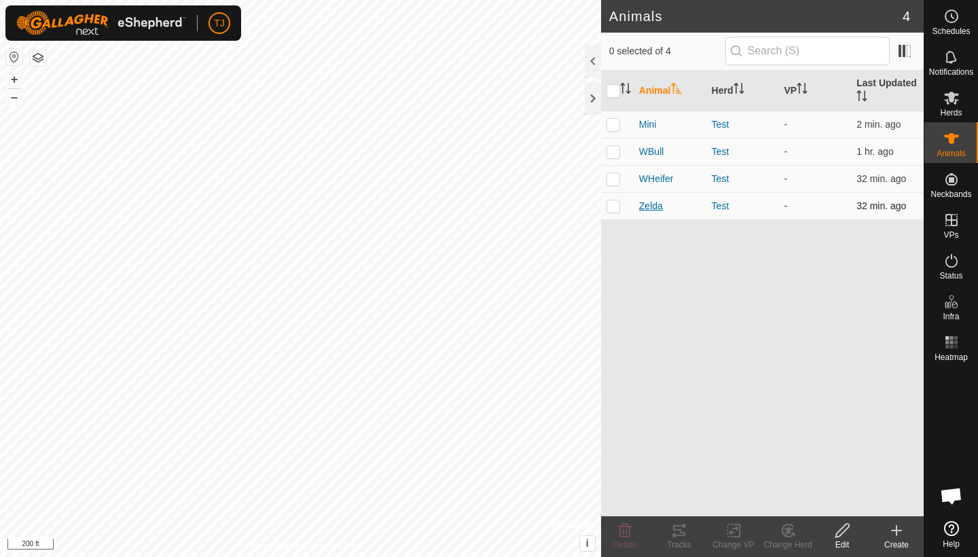
click at [650, 205] on span "Zelda" at bounding box center [651, 206] width 24 height 14
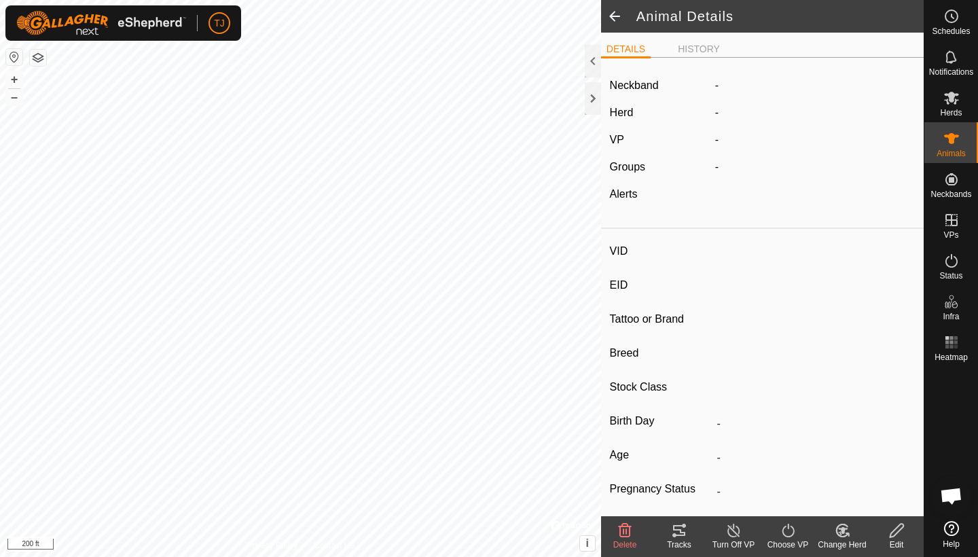
type input "Zelda"
type input "-"
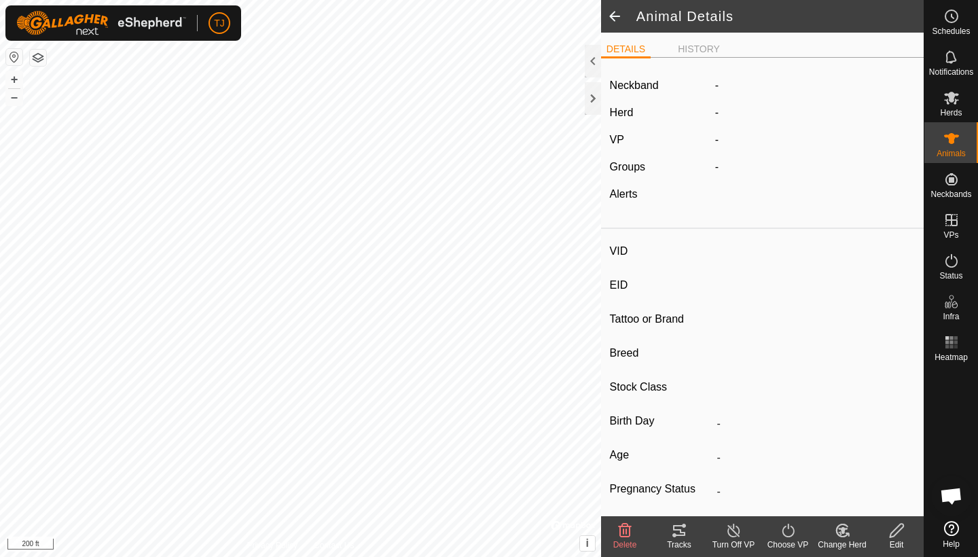
type input "-"
click at [773, 84] on label "2738611147" at bounding box center [759, 85] width 88 height 16
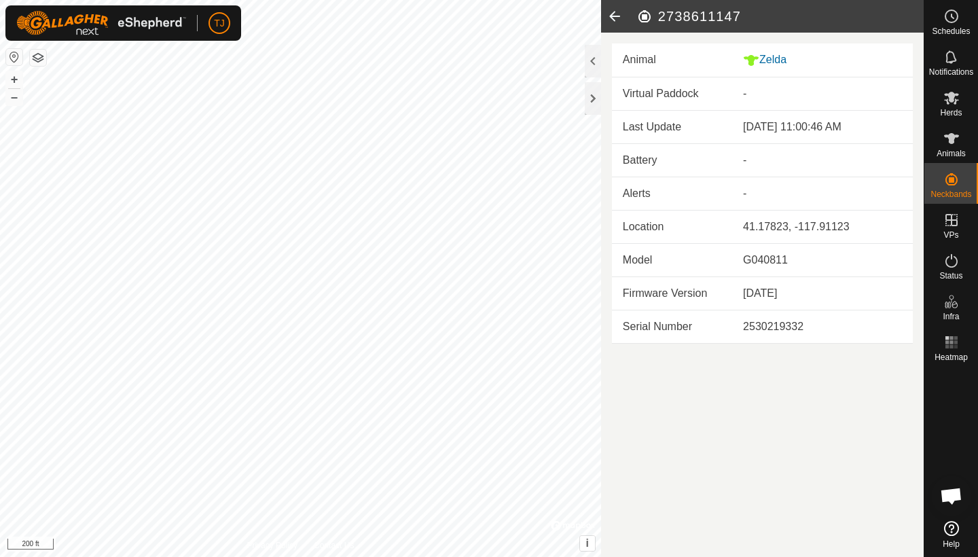
click at [620, 17] on icon at bounding box center [614, 16] width 27 height 33
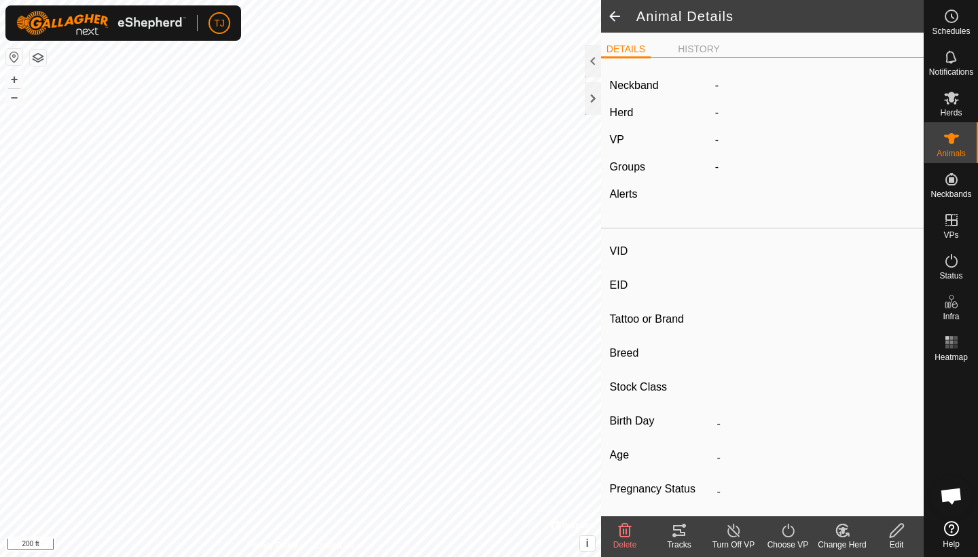
type input "Zelda"
type input "-"
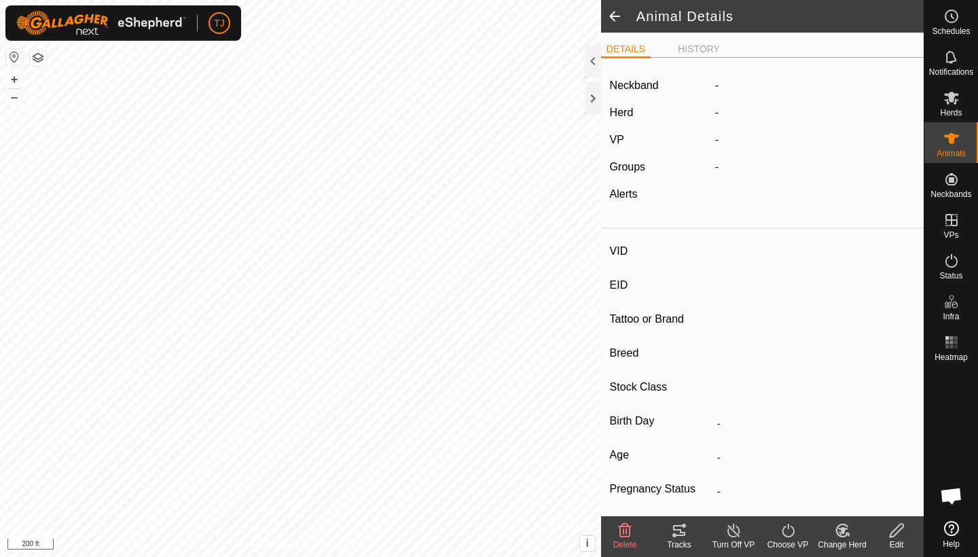
type input "-"
click at [620, 17] on span at bounding box center [614, 16] width 27 height 33
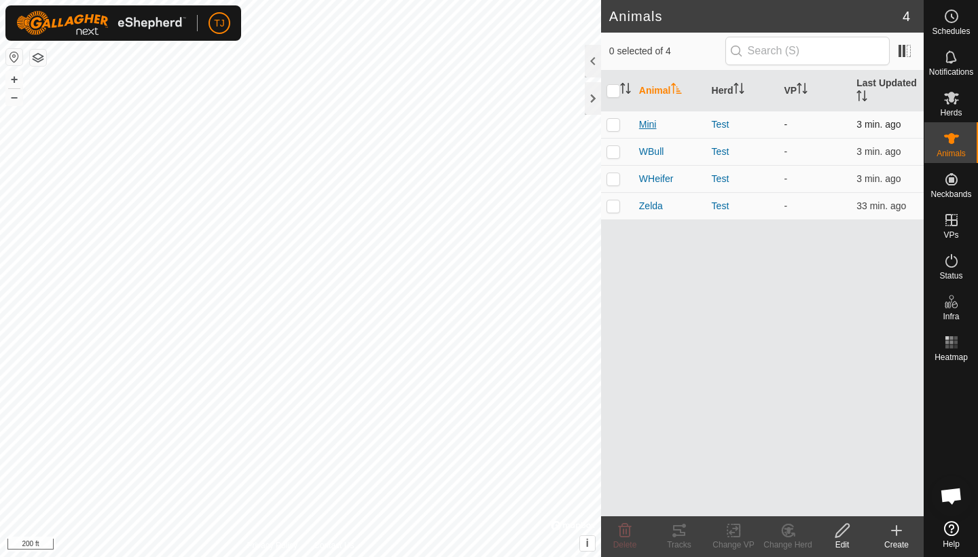
click at [648, 124] on span "Mini" at bounding box center [648, 124] width 18 height 14
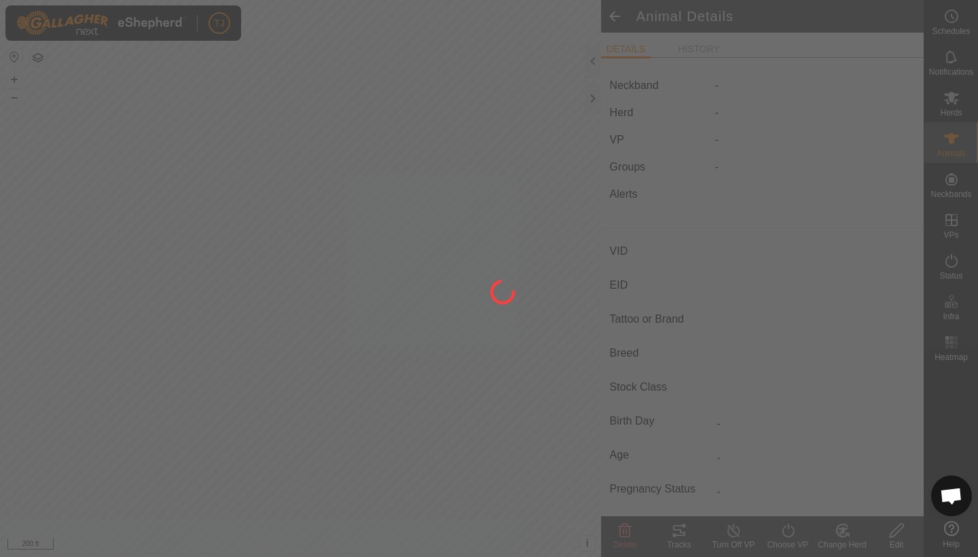
type input "Mini"
type input "-"
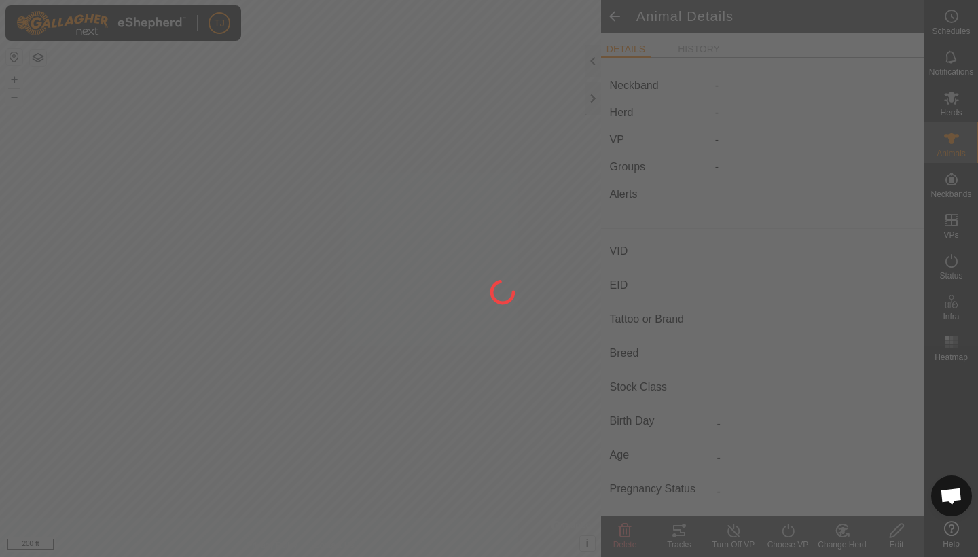
type input "-"
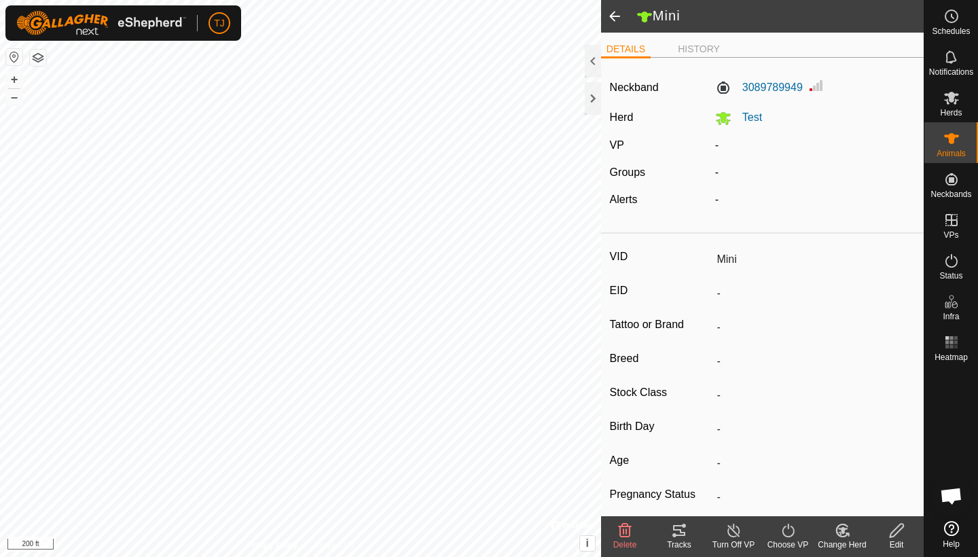
click at [619, 17] on span at bounding box center [614, 16] width 27 height 33
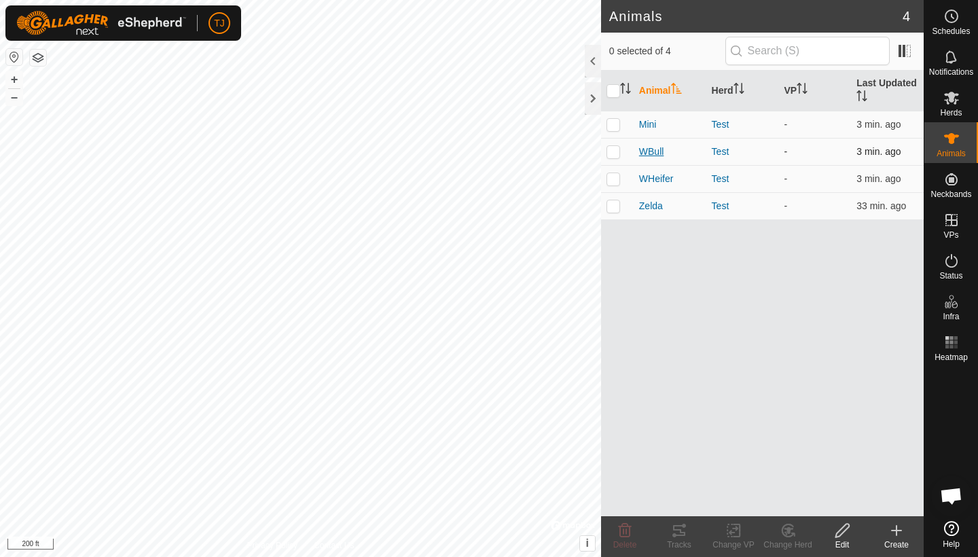
click at [655, 151] on span "WBull" at bounding box center [651, 152] width 25 height 14
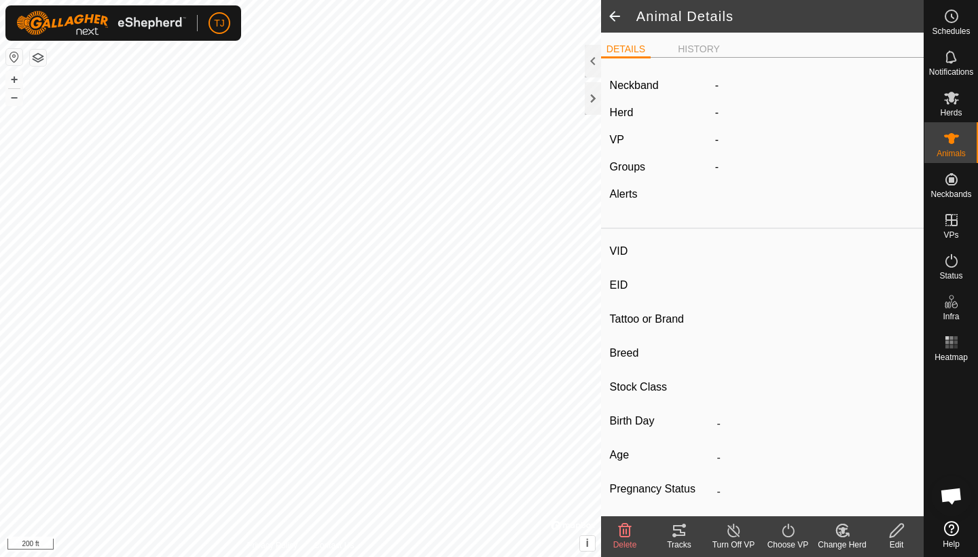
type input "WBull"
type input "-"
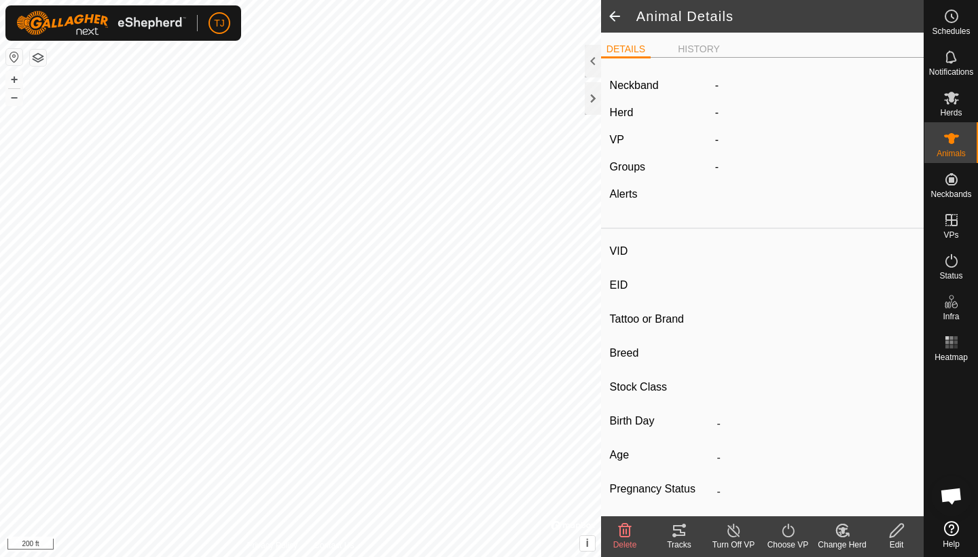
type input "-"
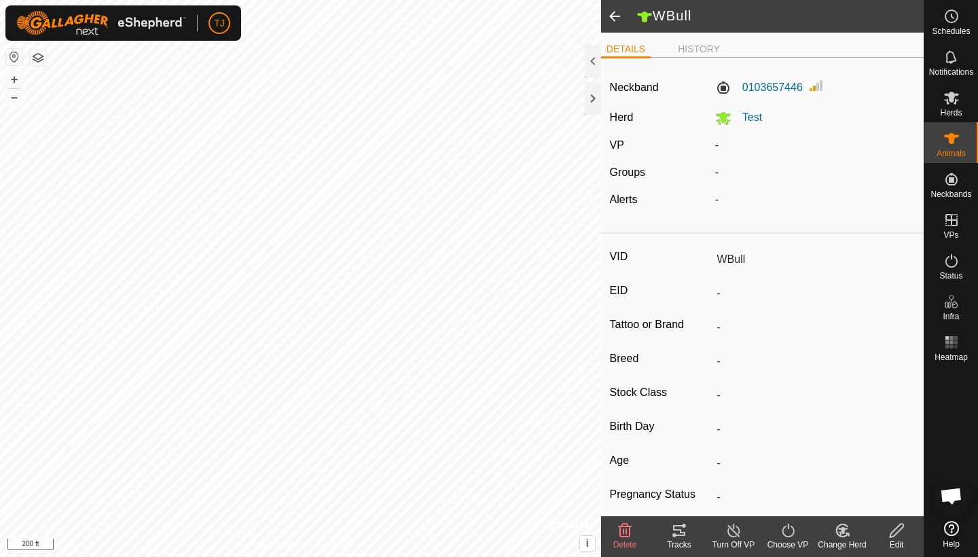
click at [612, 18] on span at bounding box center [614, 16] width 27 height 33
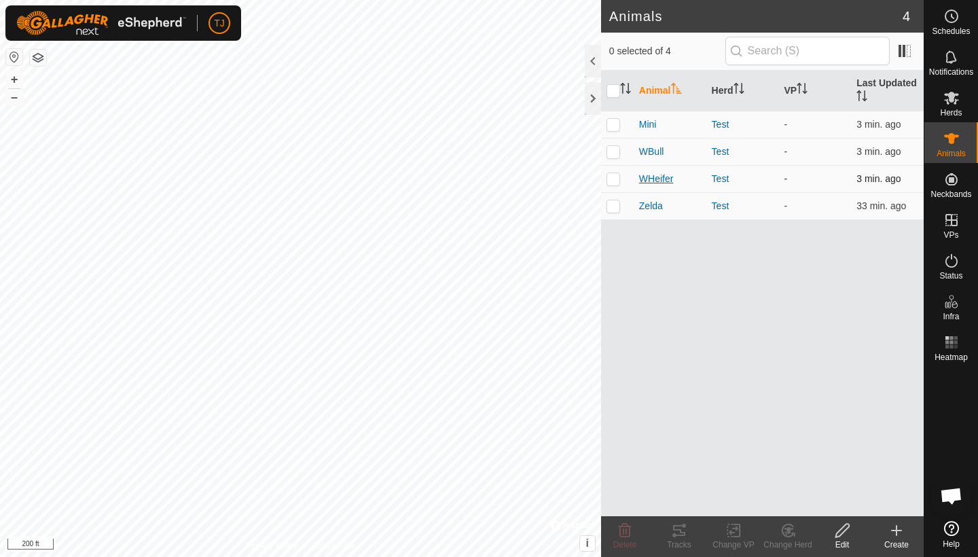
click at [659, 176] on span "WHeifer" at bounding box center [656, 179] width 35 height 14
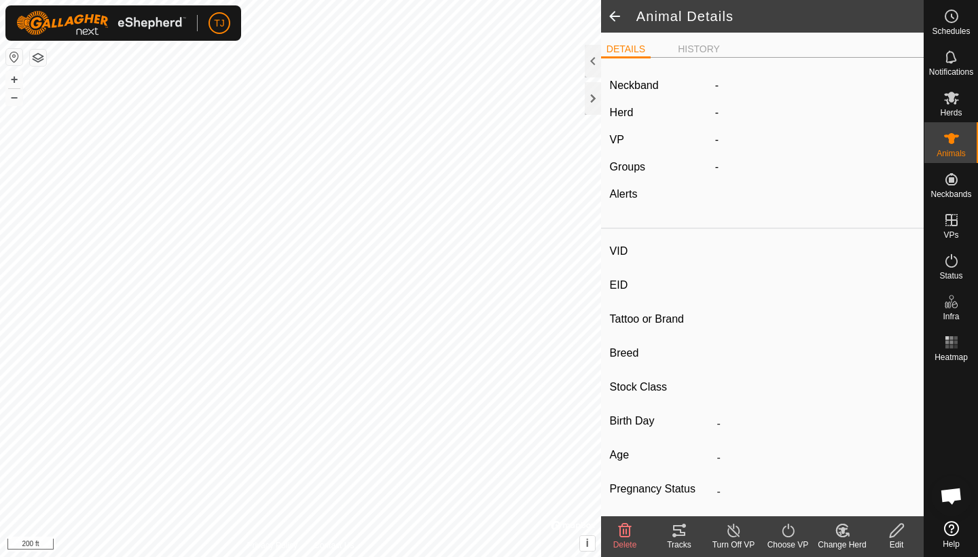
type input "WHeifer"
type input "-"
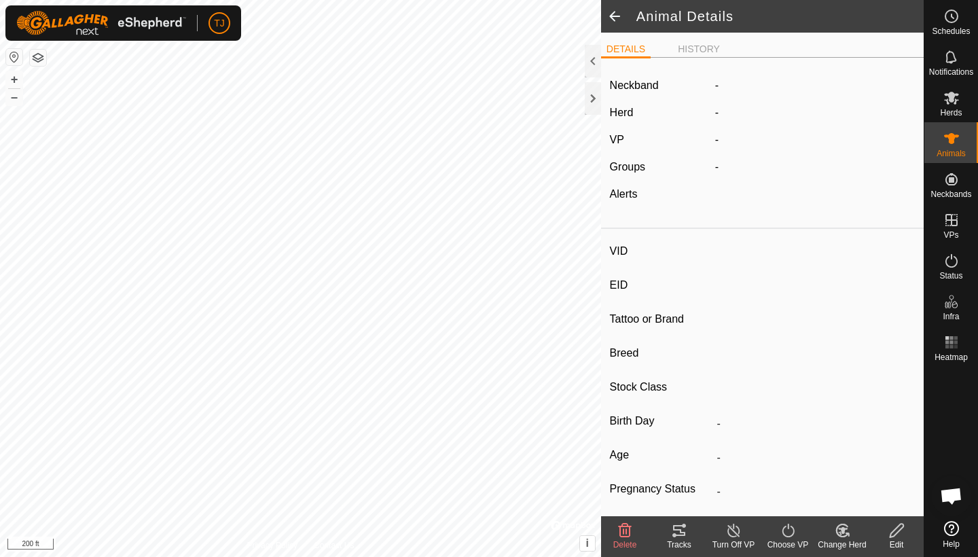
type input "-"
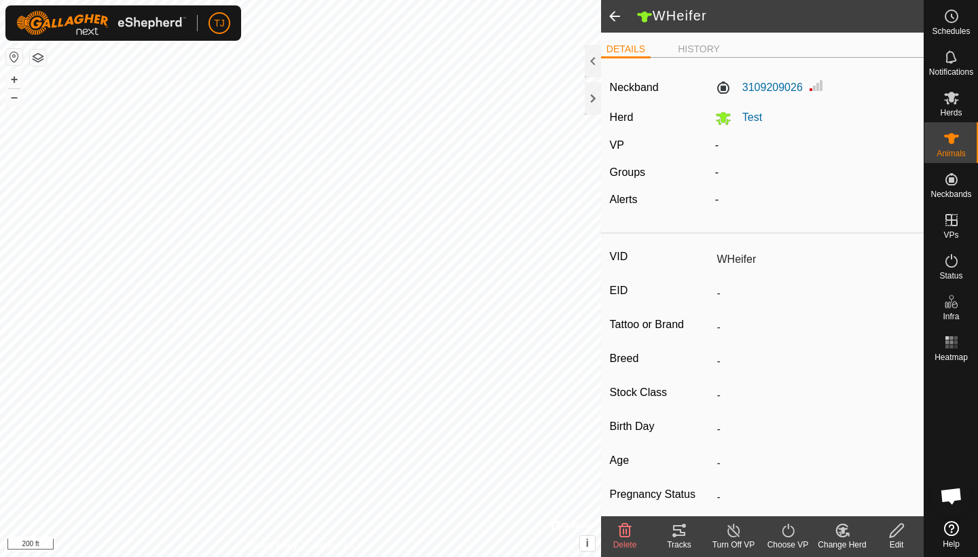
click at [616, 17] on span at bounding box center [614, 16] width 27 height 33
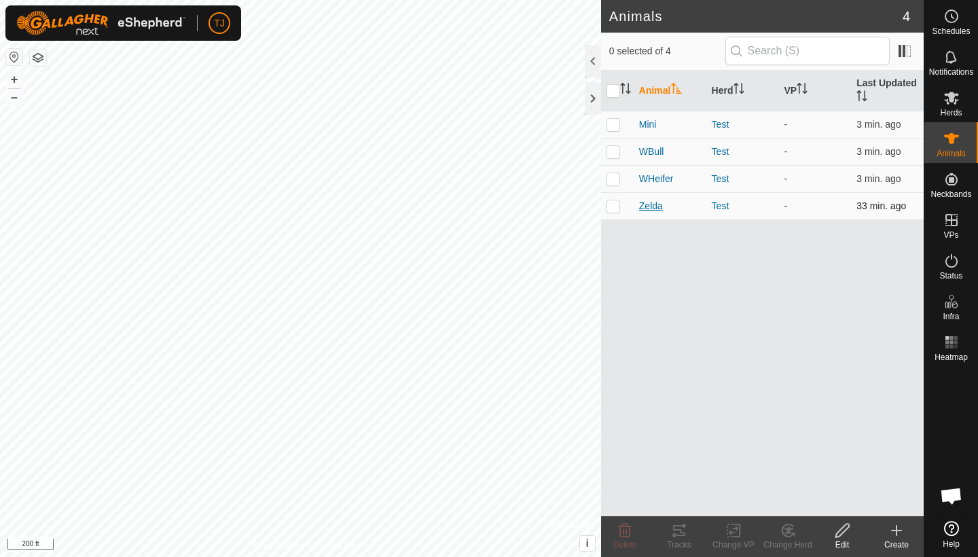
click at [649, 206] on span "Zelda" at bounding box center [651, 206] width 24 height 14
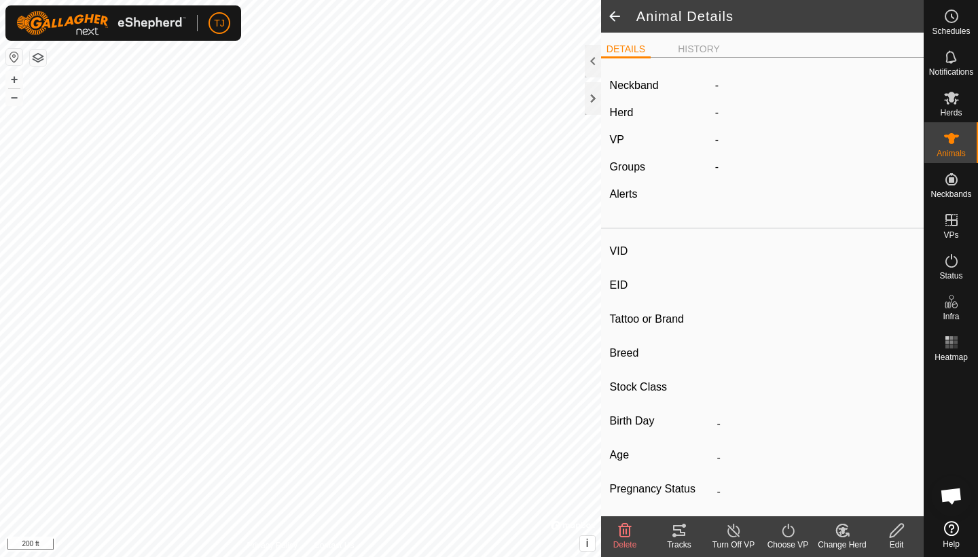
type input "Zelda"
type input "-"
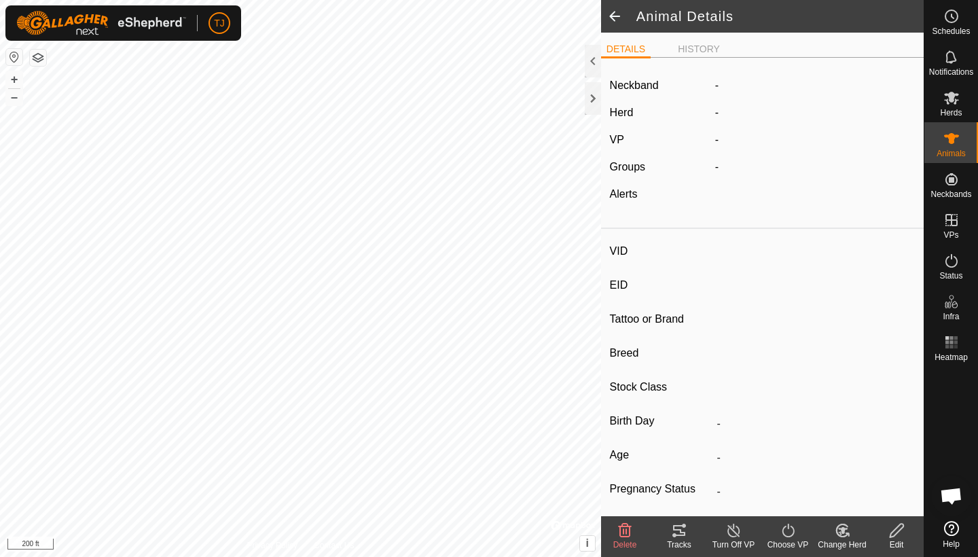
type input "-"
click at [616, 18] on span at bounding box center [614, 16] width 27 height 33
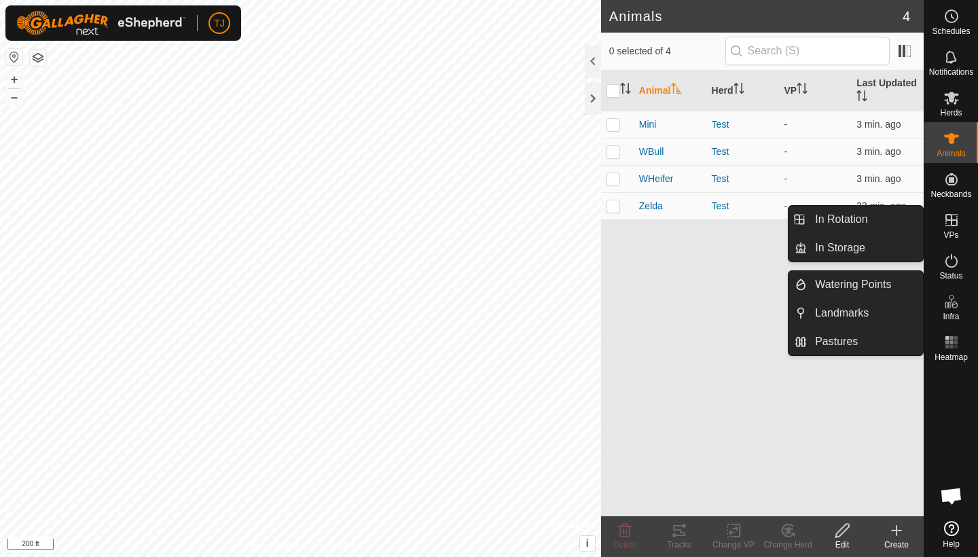
click at [957, 310] on es-infrastructure-svg-icon at bounding box center [951, 302] width 24 height 22
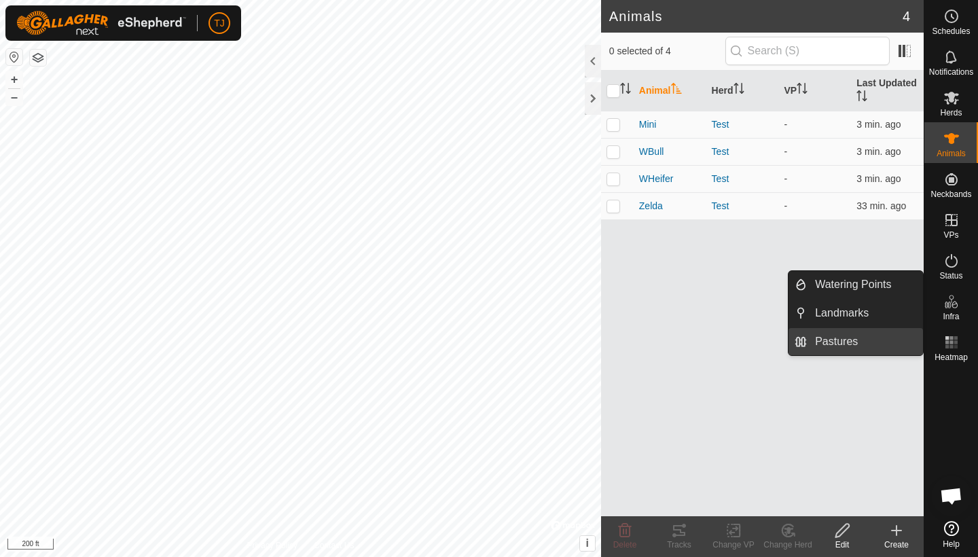
click at [850, 344] on link "Pastures" at bounding box center [865, 341] width 116 height 27
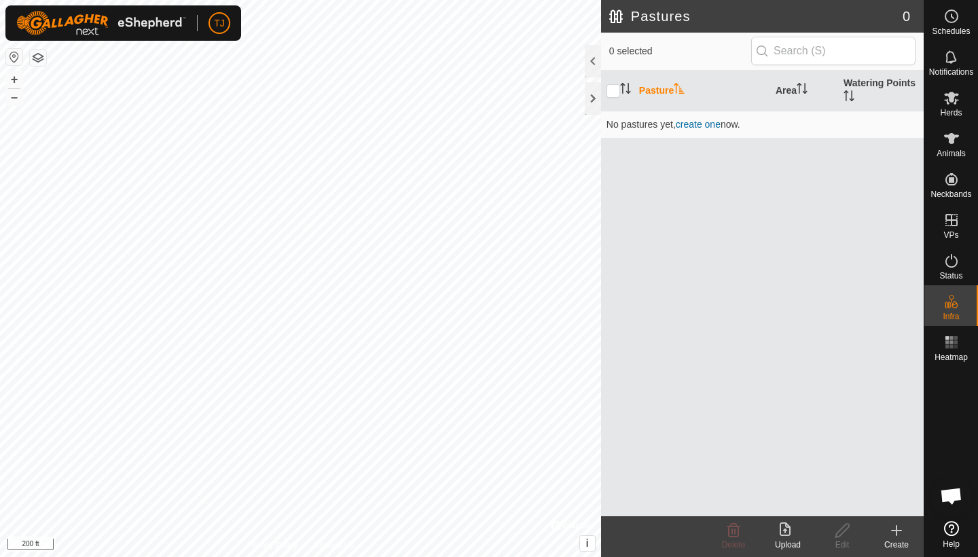
click at [893, 534] on icon at bounding box center [896, 530] width 16 height 16
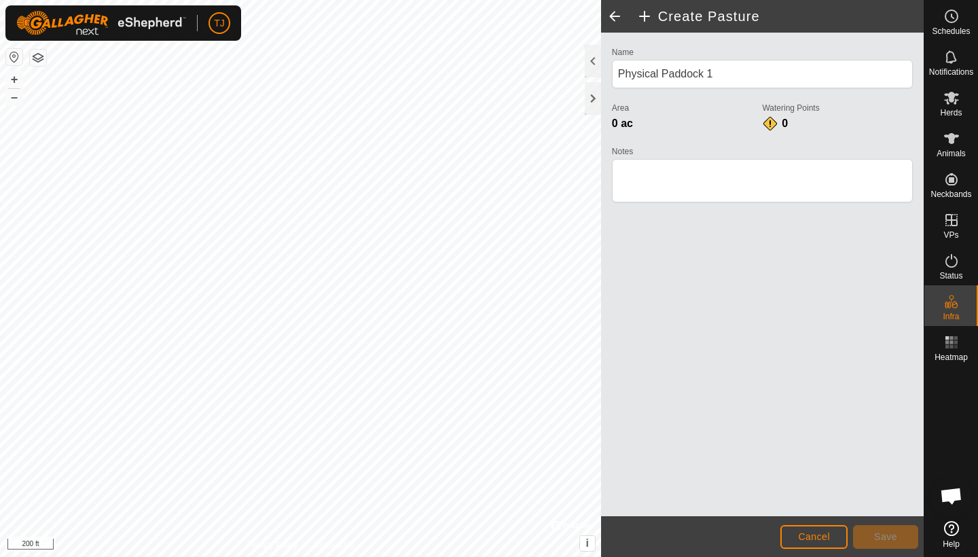
click at [863, 311] on div "Name Physical Paddock 1 Area 0 ac Watering Points 0 Notes" at bounding box center [762, 274] width 323 height 483
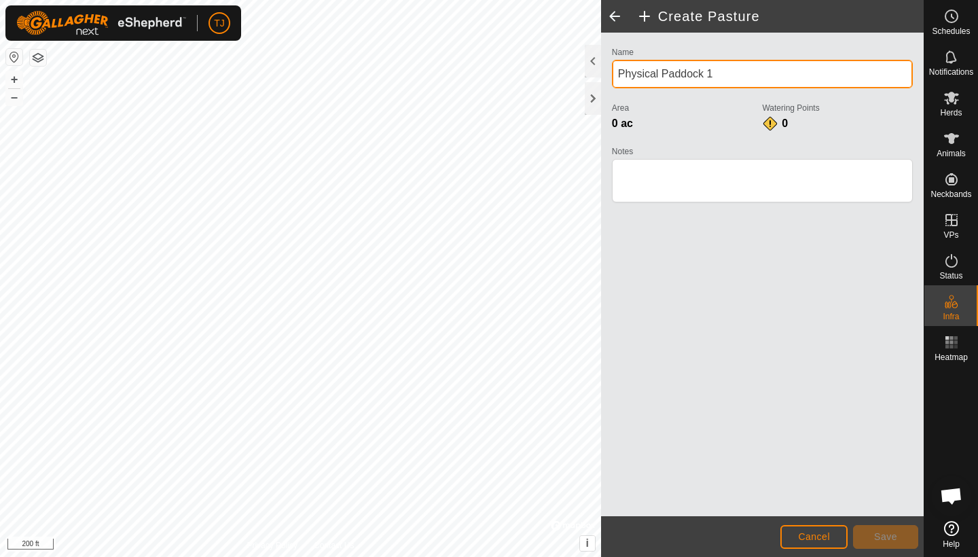
click at [780, 79] on input "Physical Paddock 1" at bounding box center [762, 74] width 301 height 29
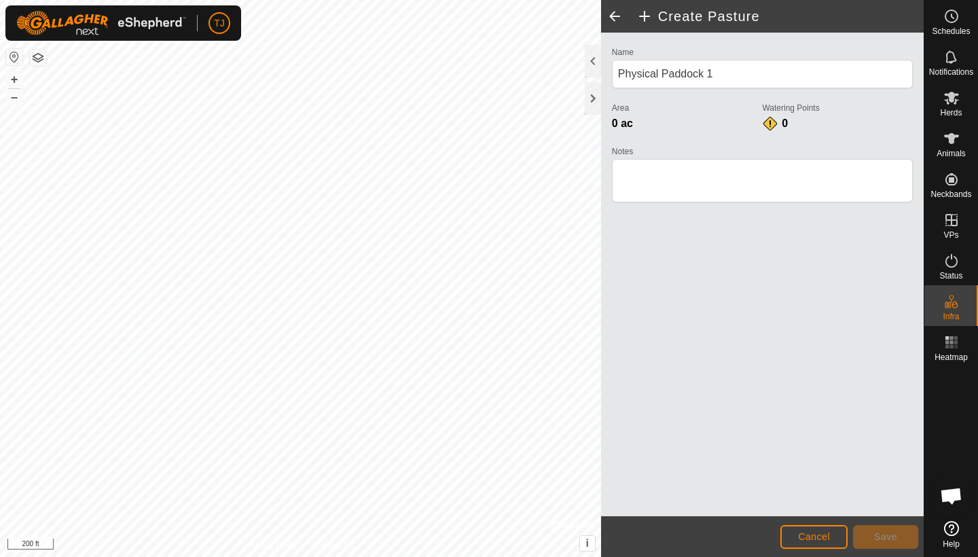
click at [756, 306] on div "Name Physical Paddock 1 Area 0 ac Watering Points 0 Notes" at bounding box center [762, 274] width 323 height 483
click at [798, 541] on span "Cancel" at bounding box center [814, 536] width 32 height 11
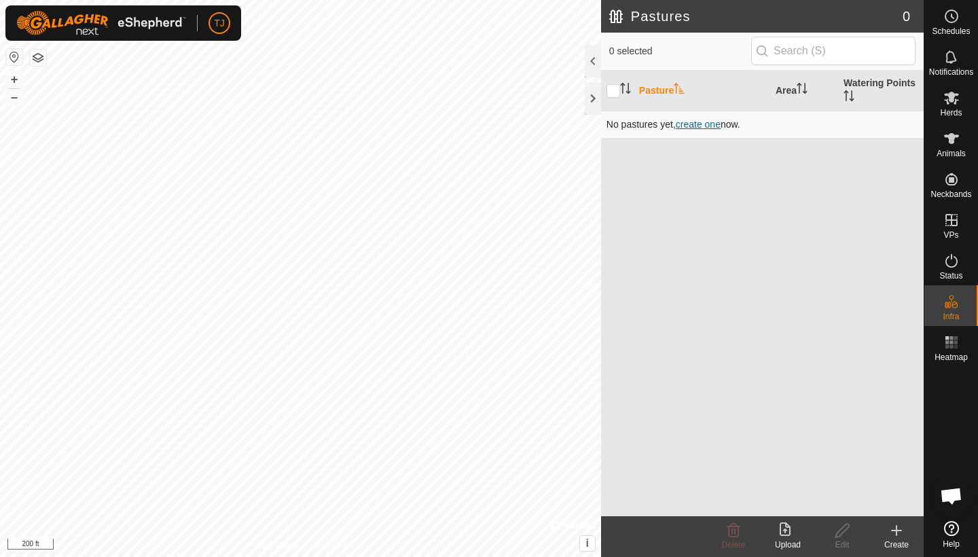
click at [697, 124] on span "create one" at bounding box center [698, 124] width 45 height 11
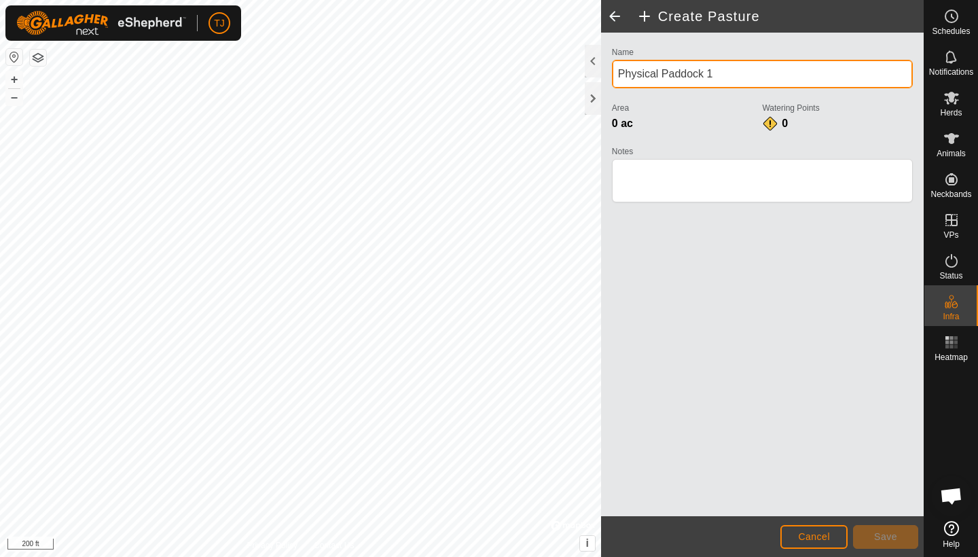
click at [727, 71] on input "Physical Paddock 1" at bounding box center [762, 74] width 301 height 29
type input "P"
type input "MilkCowPasture"
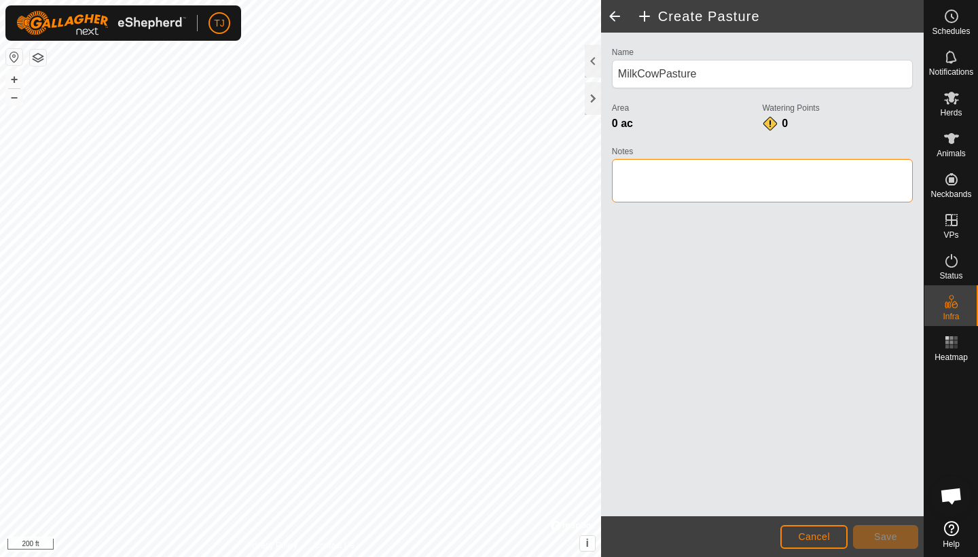
click at [721, 168] on textarea "Notes" at bounding box center [762, 180] width 301 height 43
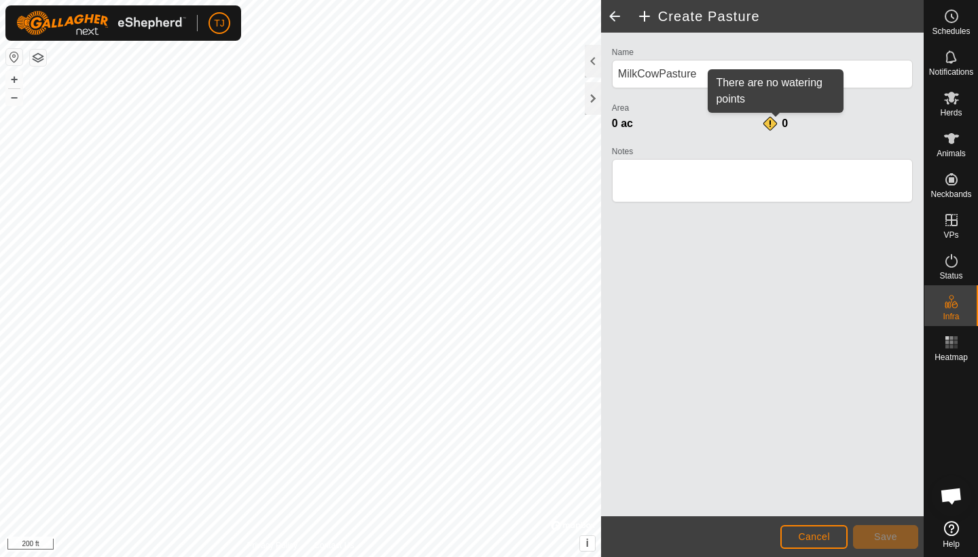
click at [773, 122] on div "0" at bounding box center [775, 123] width 27 height 16
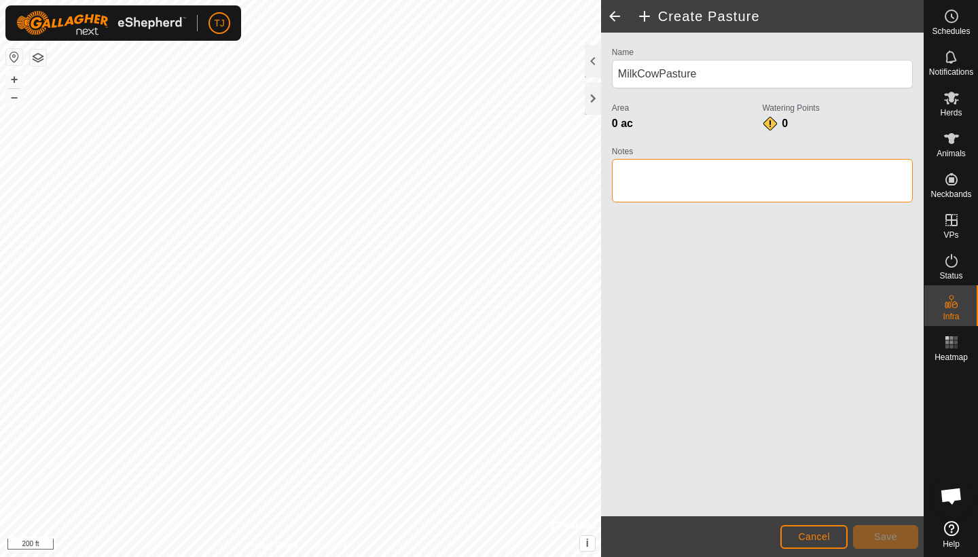
click at [631, 177] on textarea "Notes" at bounding box center [762, 180] width 301 height 43
click at [670, 175] on textarea "Notes" at bounding box center [762, 180] width 301 height 43
click at [691, 239] on div "Name MilkCowPasture Area 0 ac Watering Points 0 Notes" at bounding box center [762, 274] width 323 height 483
click at [882, 533] on span "Save" at bounding box center [885, 536] width 23 height 11
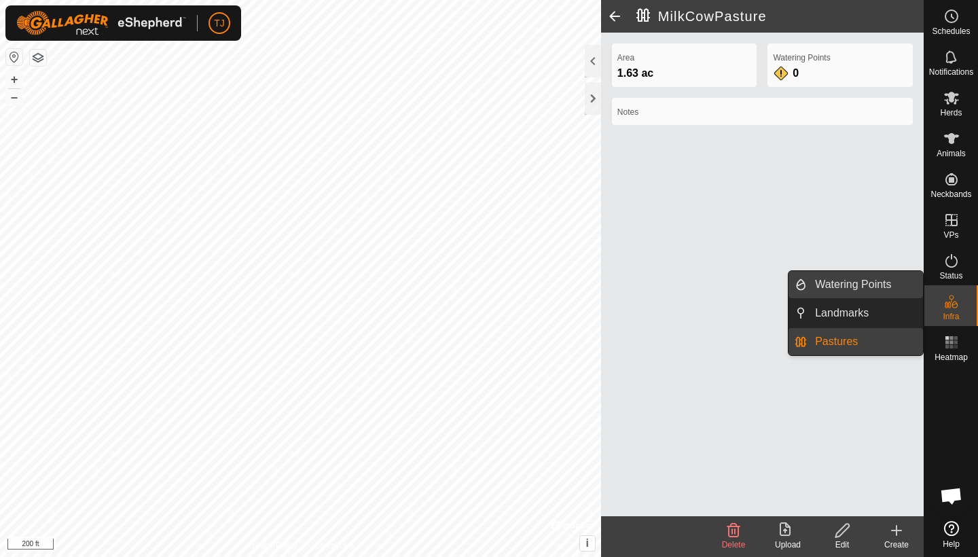
click at [862, 287] on link "Watering Points" at bounding box center [865, 284] width 116 height 27
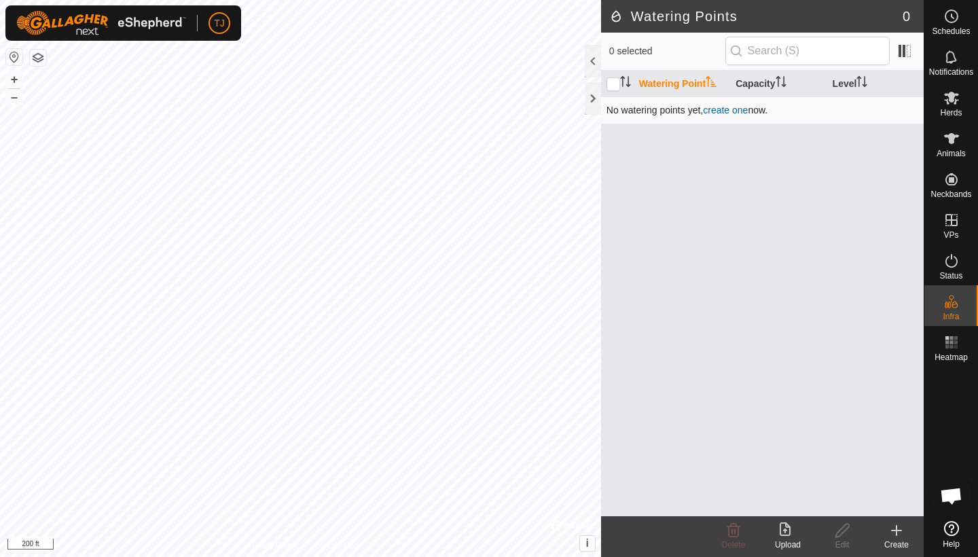
click at [722, 111] on link "create one" at bounding box center [725, 110] width 45 height 11
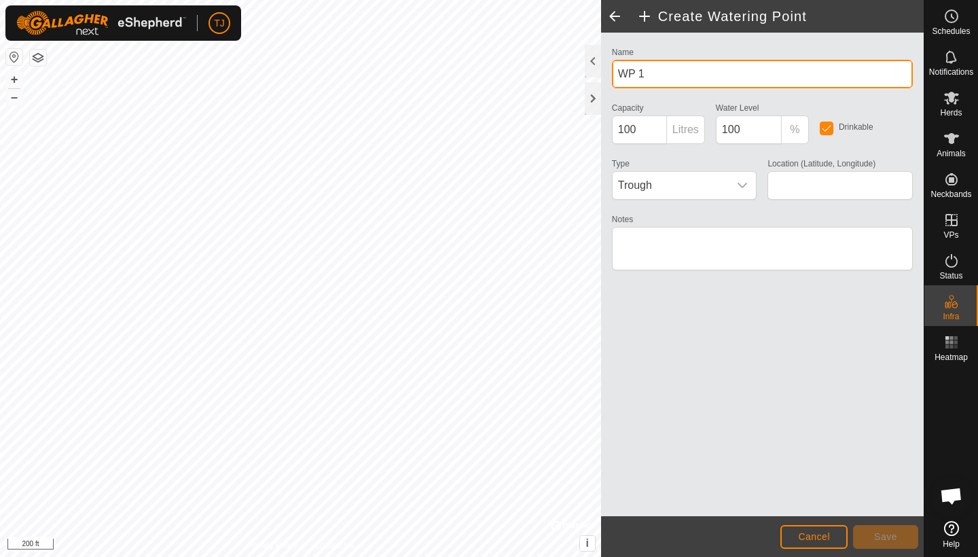
click at [640, 73] on input "WP 1" at bounding box center [762, 74] width 301 height 29
type input "WPMilk1"
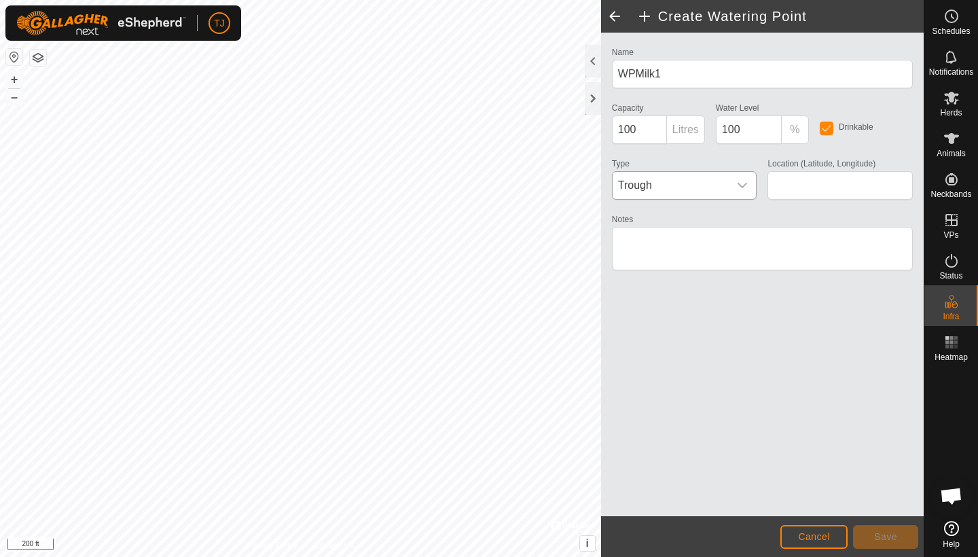
click at [745, 183] on icon "dropdown trigger" at bounding box center [742, 185] width 11 height 11
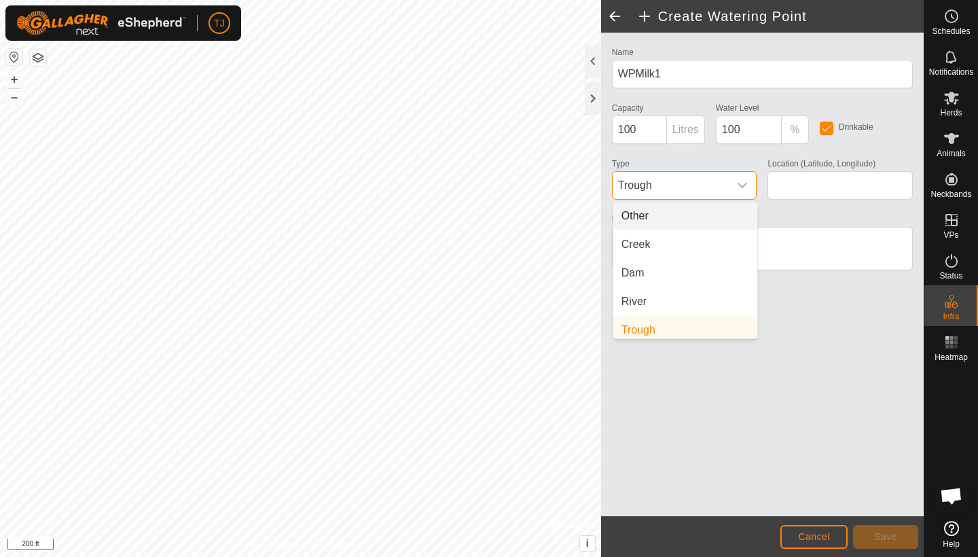
scroll to position [5, 0]
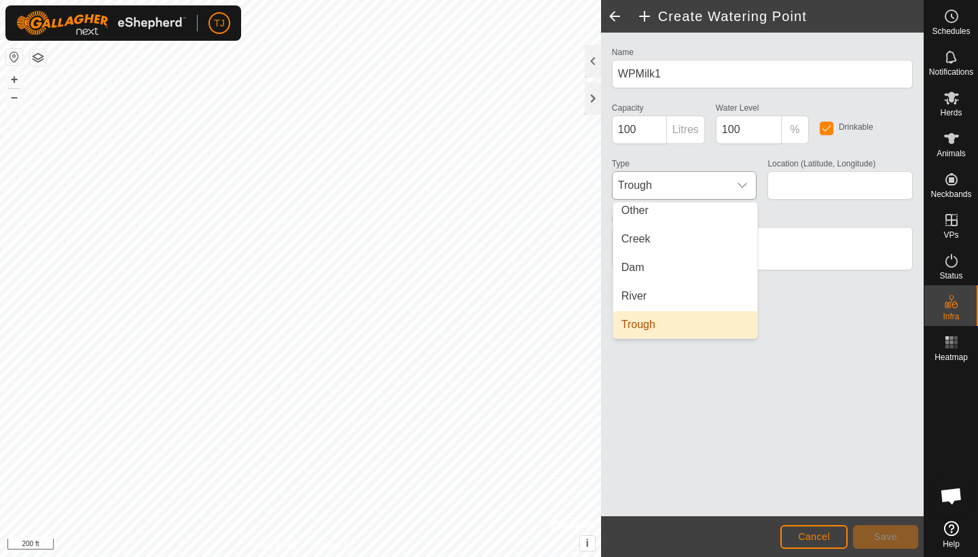
click at [684, 323] on li "Trough" at bounding box center [685, 324] width 144 height 27
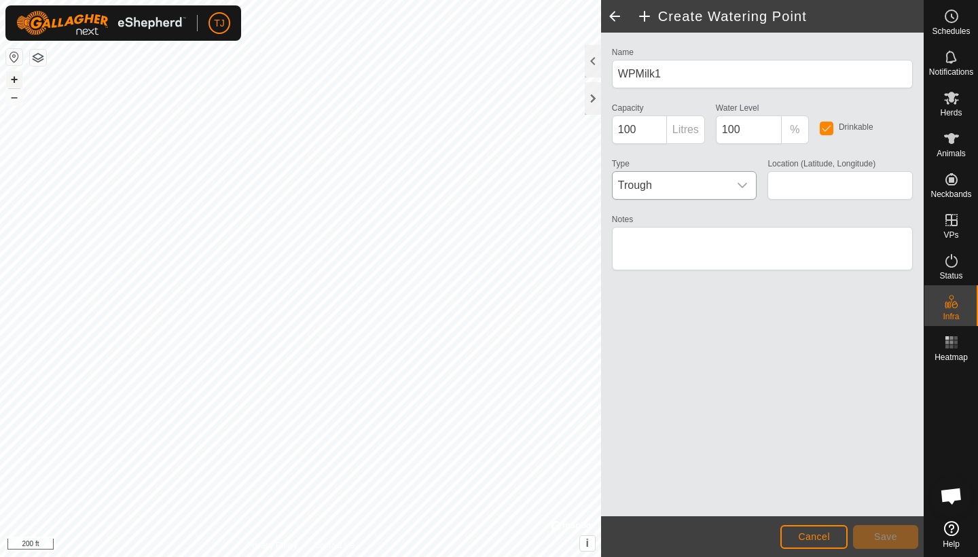
click at [13, 79] on button "+" at bounding box center [14, 79] width 16 height 16
click at [812, 539] on span "Cancel" at bounding box center [814, 536] width 32 height 11
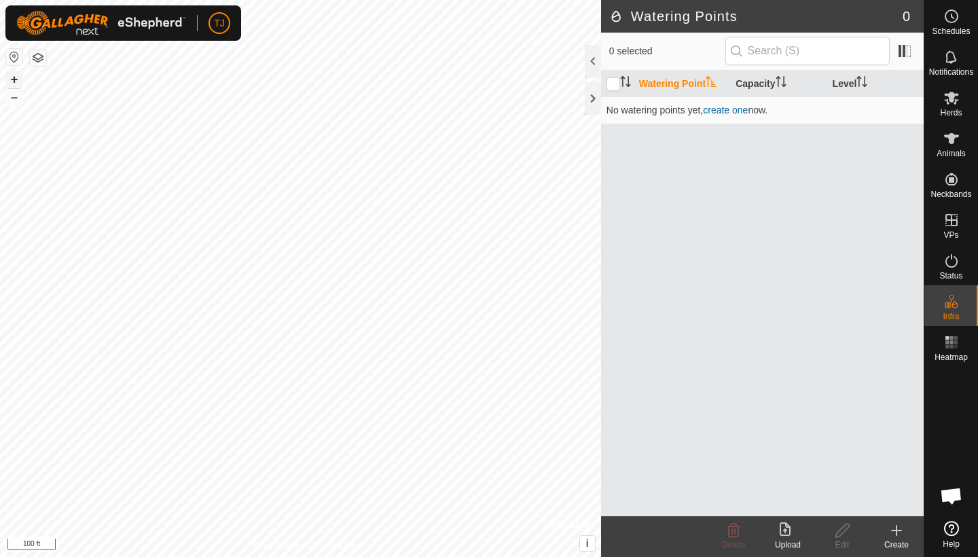
click at [16, 78] on button "+" at bounding box center [14, 79] width 16 height 16
click at [16, 77] on button "+" at bounding box center [14, 79] width 16 height 16
click at [727, 111] on link "create one" at bounding box center [725, 110] width 45 height 11
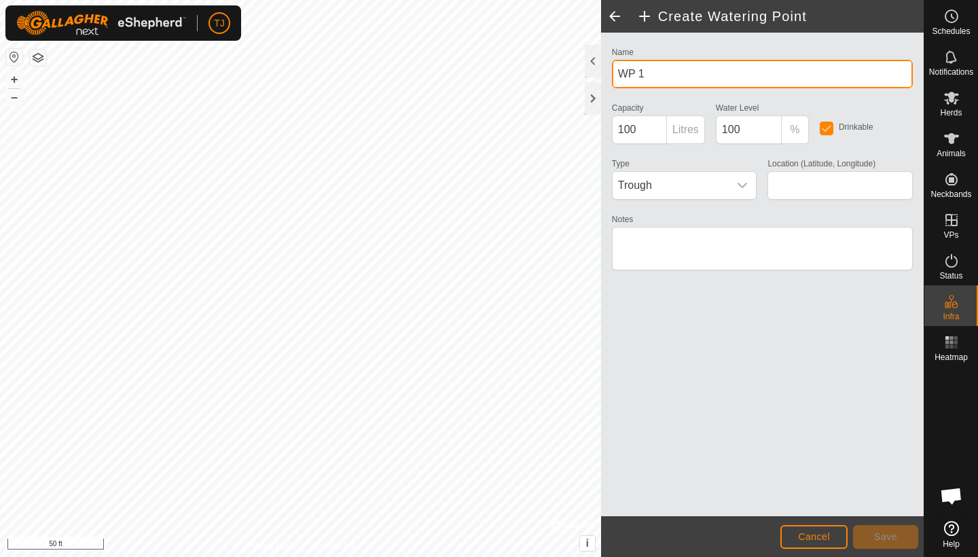
click at [640, 73] on input "WP 1" at bounding box center [762, 74] width 301 height 29
type input "WPMilk1"
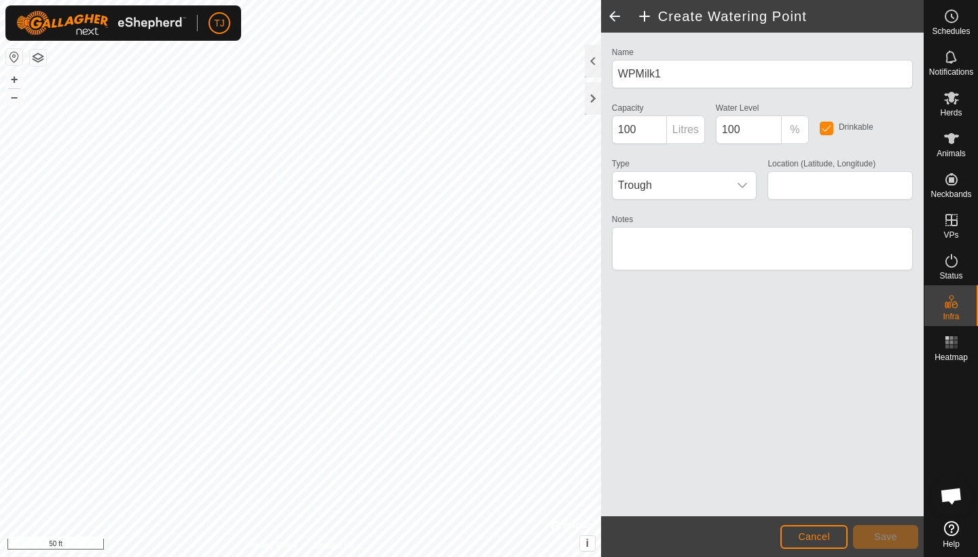
type input "41.177780, -117.912640"
click at [888, 536] on span "Save" at bounding box center [885, 536] width 23 height 11
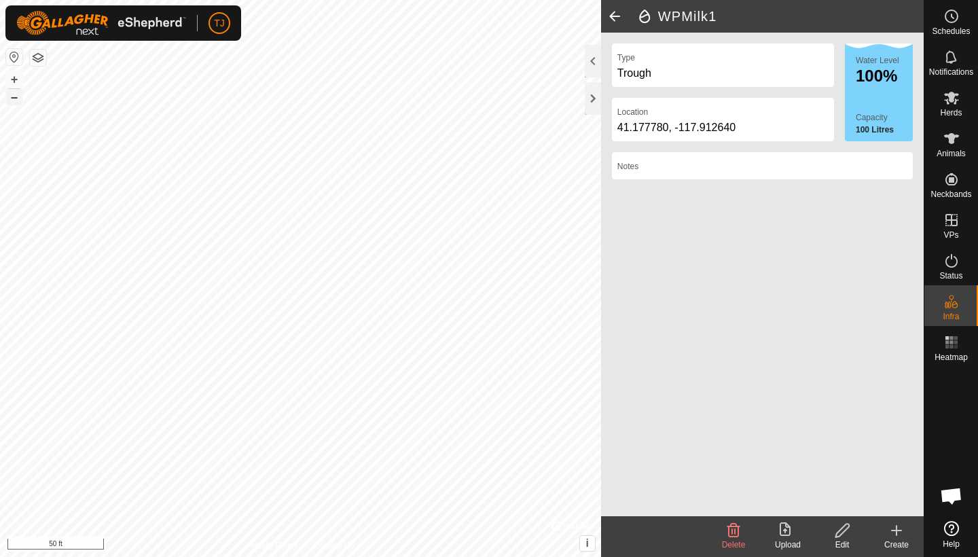
click at [14, 96] on button "–" at bounding box center [14, 97] width 16 height 16
click at [616, 16] on span at bounding box center [614, 16] width 27 height 33
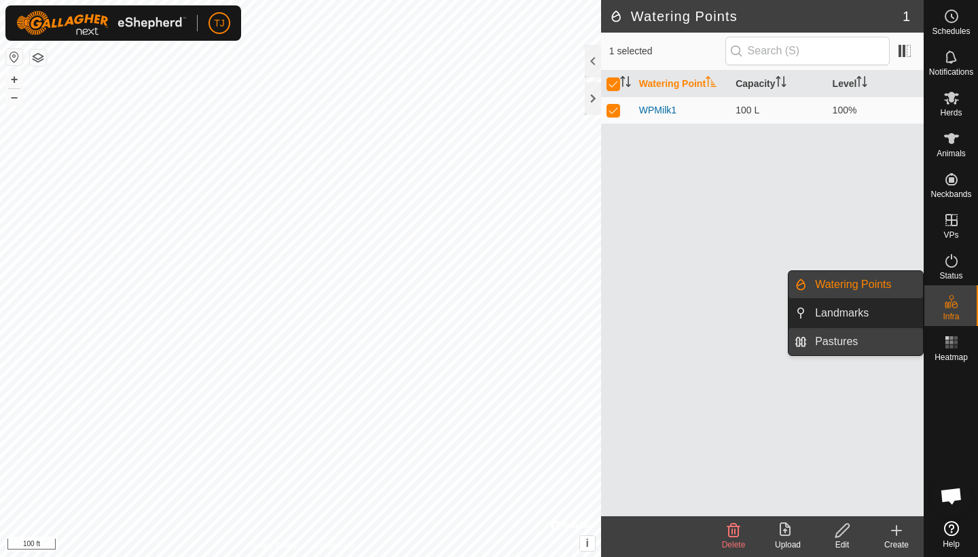
click at [861, 337] on link "Pastures" at bounding box center [865, 341] width 116 height 27
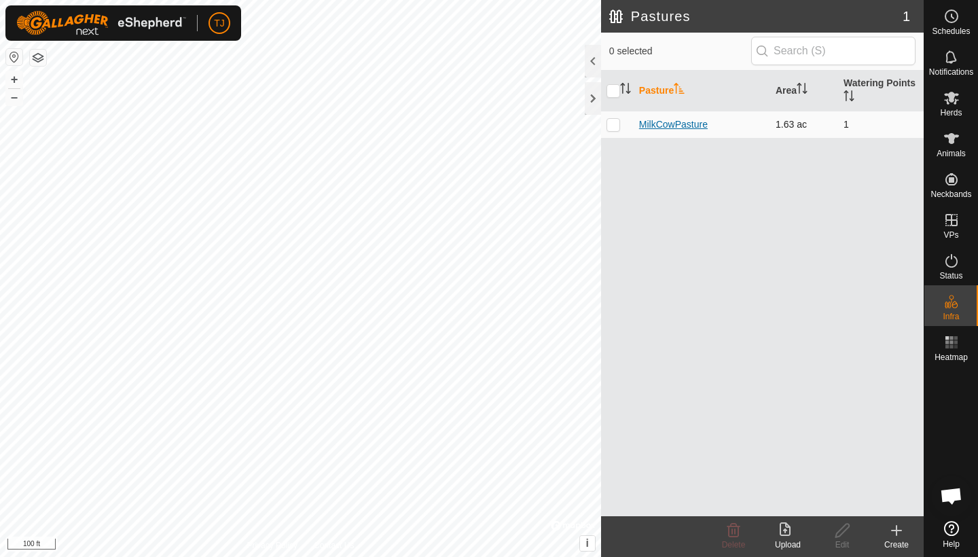
click at [667, 124] on link "MilkCowPasture" at bounding box center [673, 124] width 69 height 11
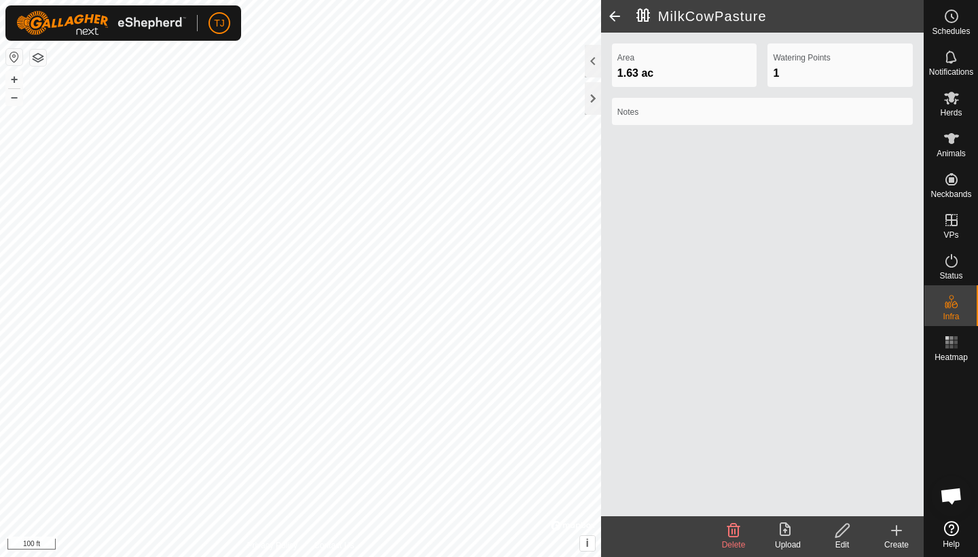
click at [613, 15] on span at bounding box center [614, 16] width 27 height 33
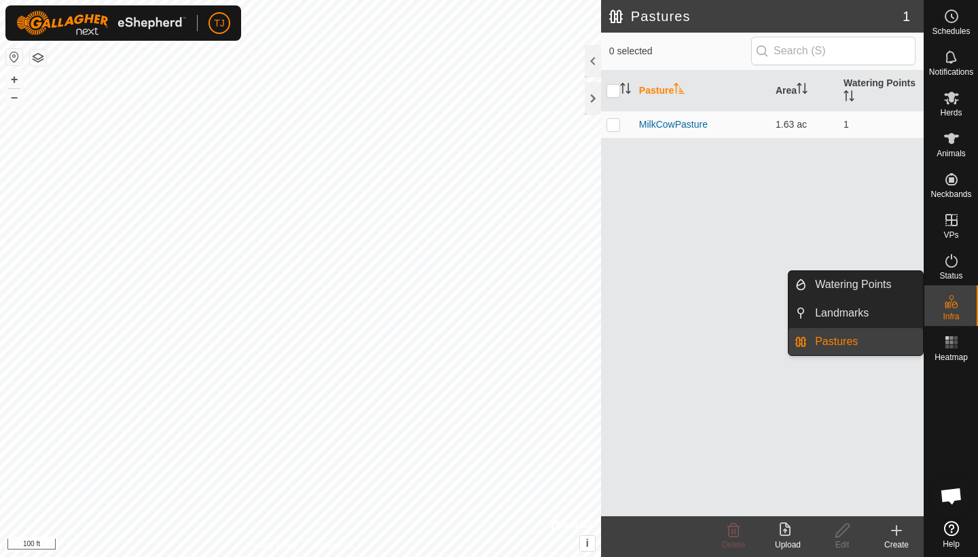
click at [957, 301] on icon at bounding box center [951, 301] width 16 height 16
click at [883, 280] on link "Watering Points" at bounding box center [865, 284] width 116 height 27
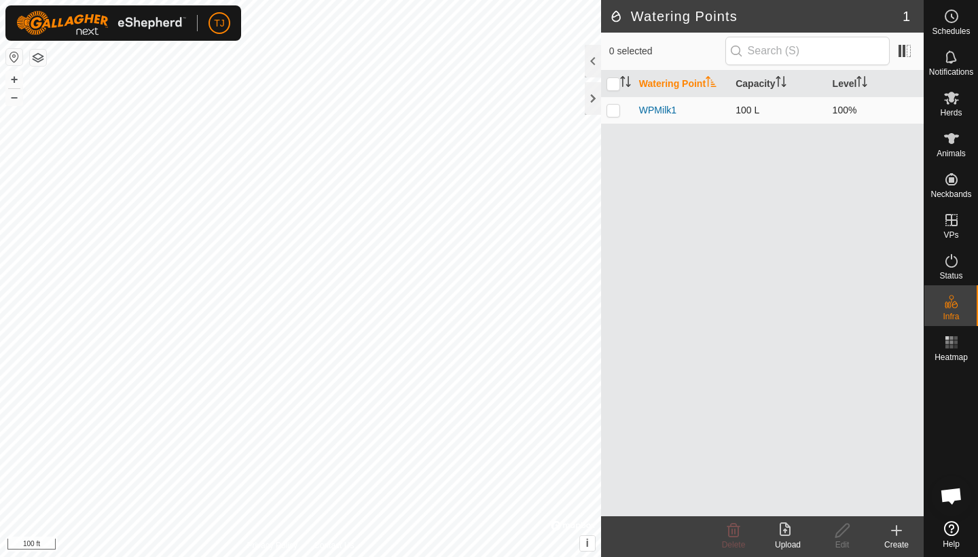
click at [610, 112] on p-checkbox at bounding box center [613, 110] width 14 height 11
checkbox input "true"
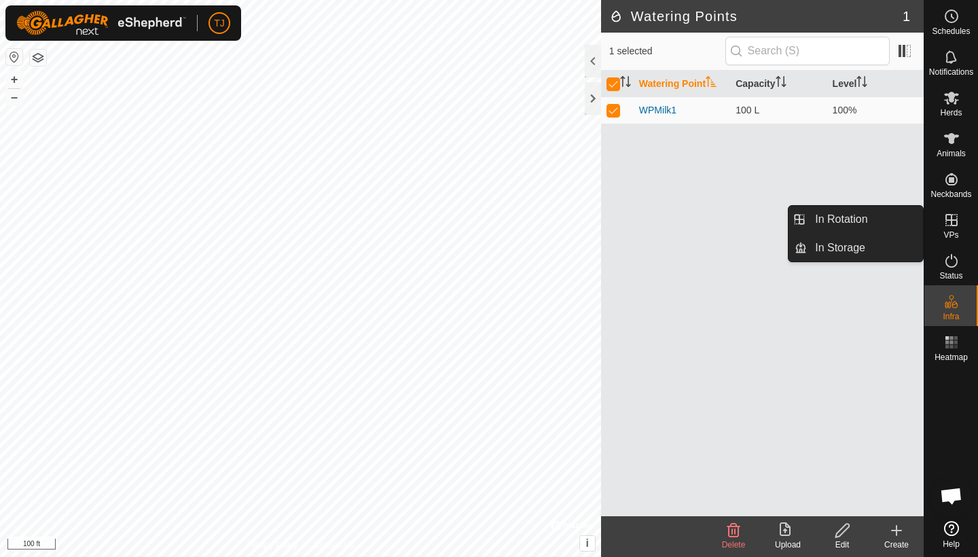
click at [951, 216] on icon at bounding box center [951, 220] width 12 height 12
click at [864, 214] on link "In Rotation" at bounding box center [865, 219] width 116 height 27
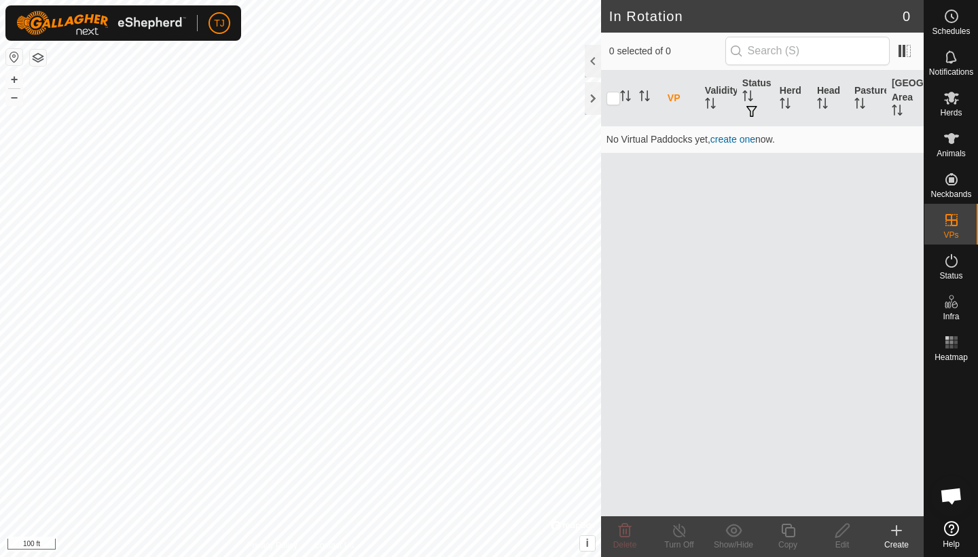
click at [900, 530] on icon at bounding box center [897, 530] width 10 height 0
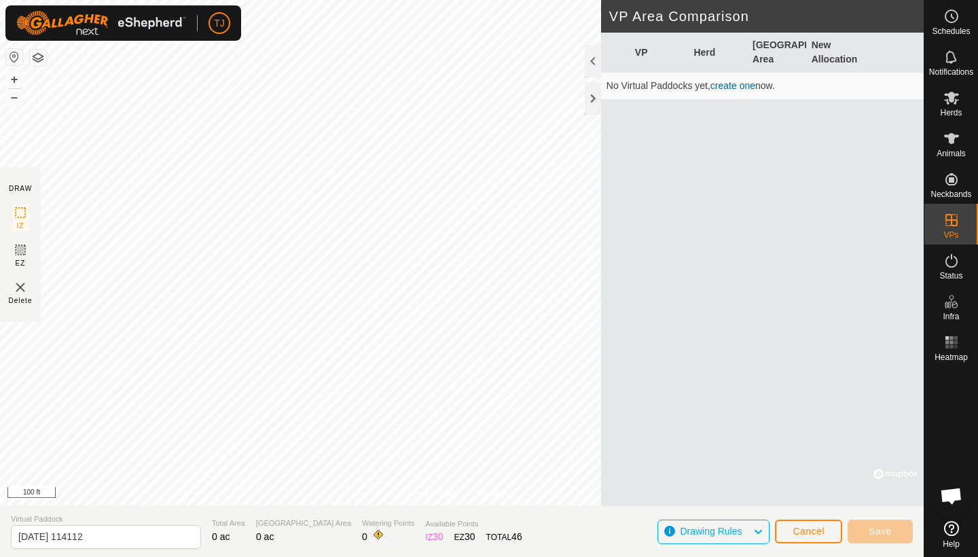
click at [758, 533] on icon at bounding box center [757, 532] width 11 height 18
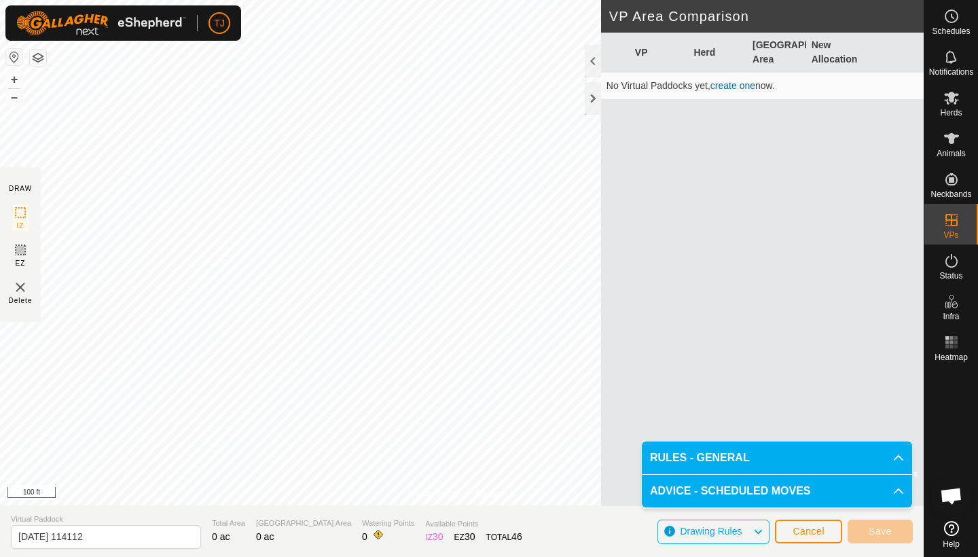
click at [896, 456] on p-accordion-header "RULES - GENERAL" at bounding box center [777, 457] width 270 height 33
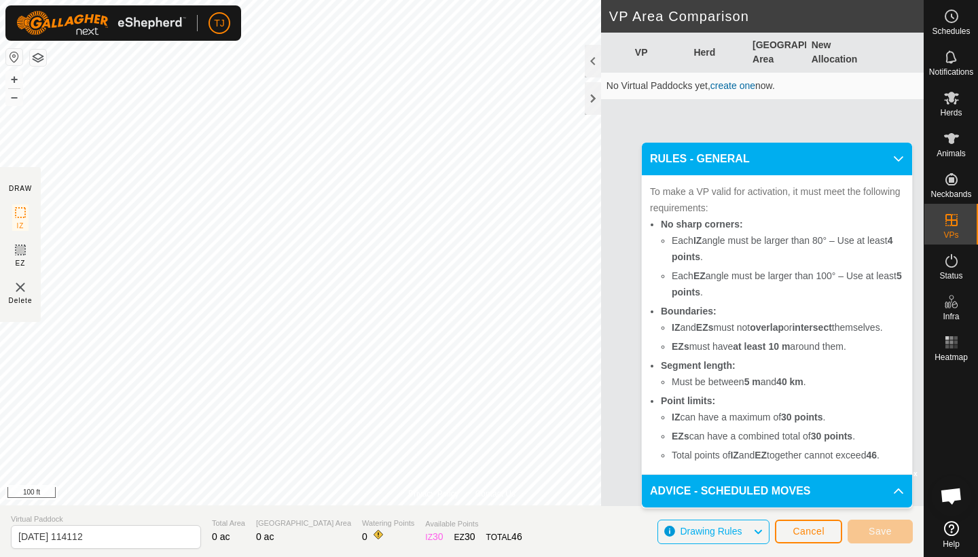
click at [757, 533] on icon at bounding box center [757, 532] width 11 height 18
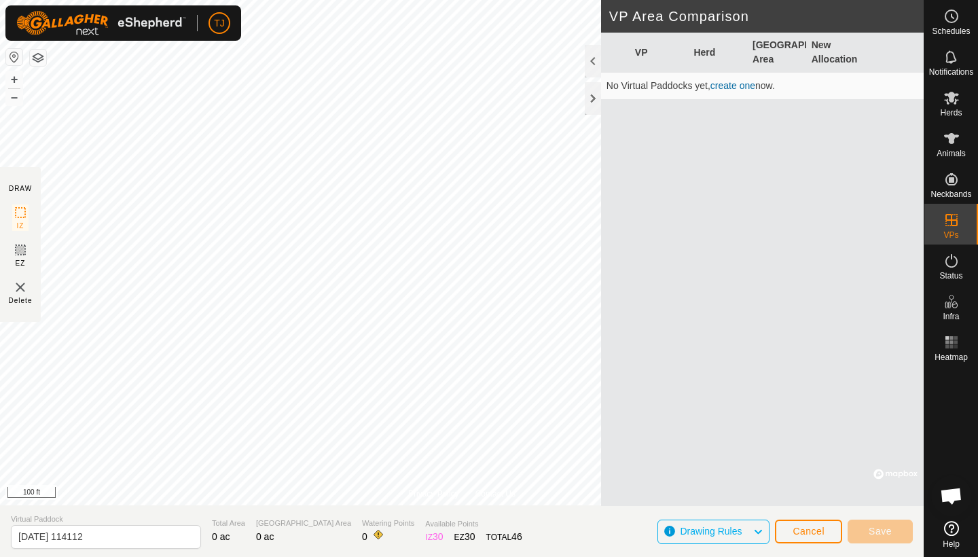
click at [808, 527] on span "Cancel" at bounding box center [808, 531] width 32 height 11
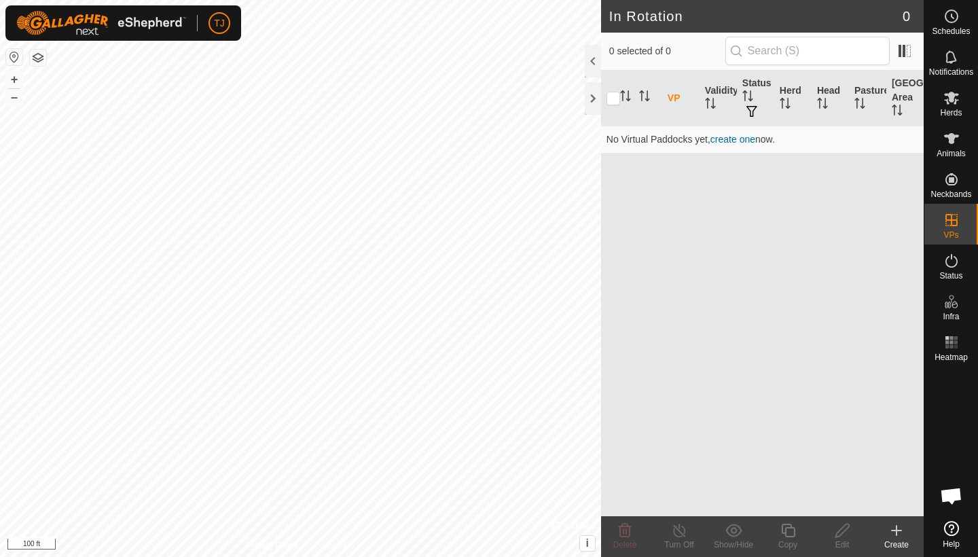
click at [900, 529] on icon at bounding box center [896, 530] width 16 height 16
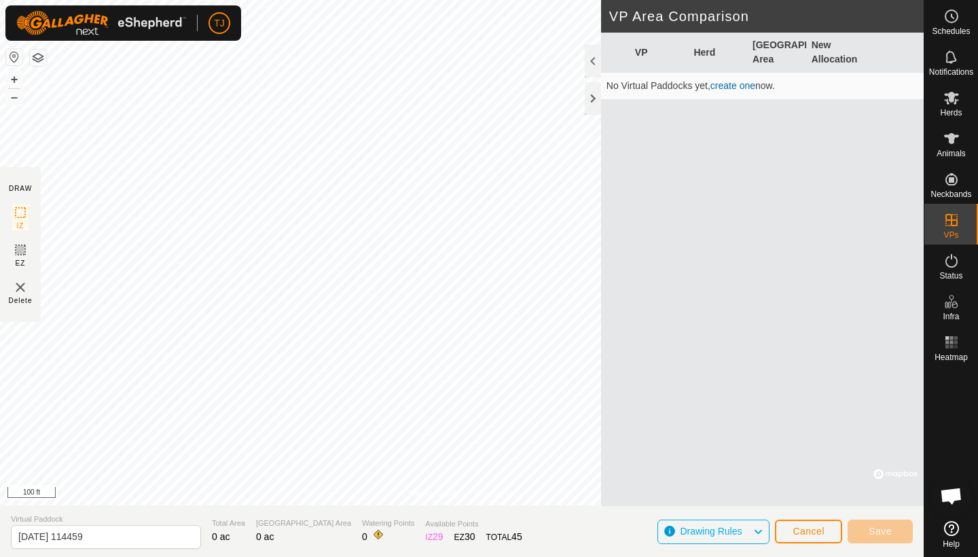
click at [809, 531] on span "Cancel" at bounding box center [808, 531] width 32 height 11
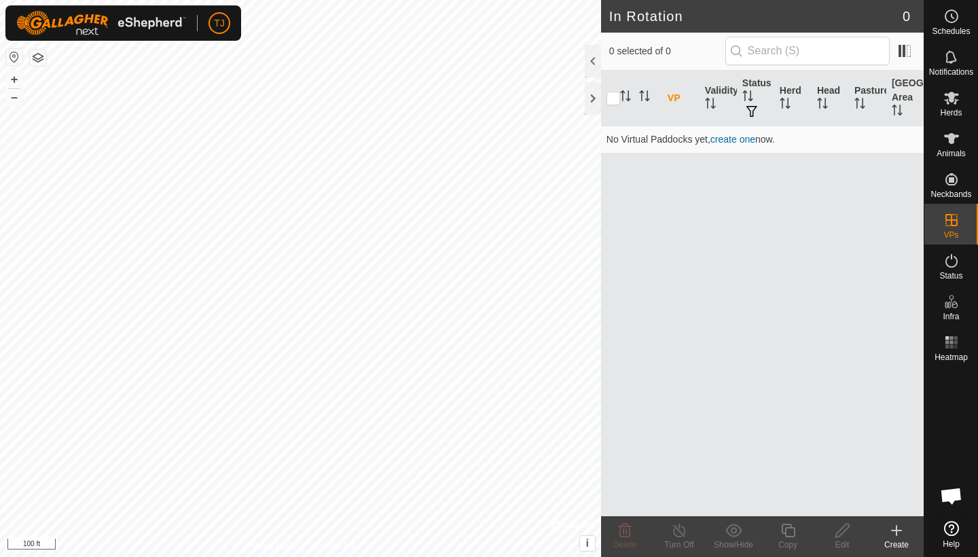
click at [894, 530] on icon at bounding box center [897, 530] width 10 height 0
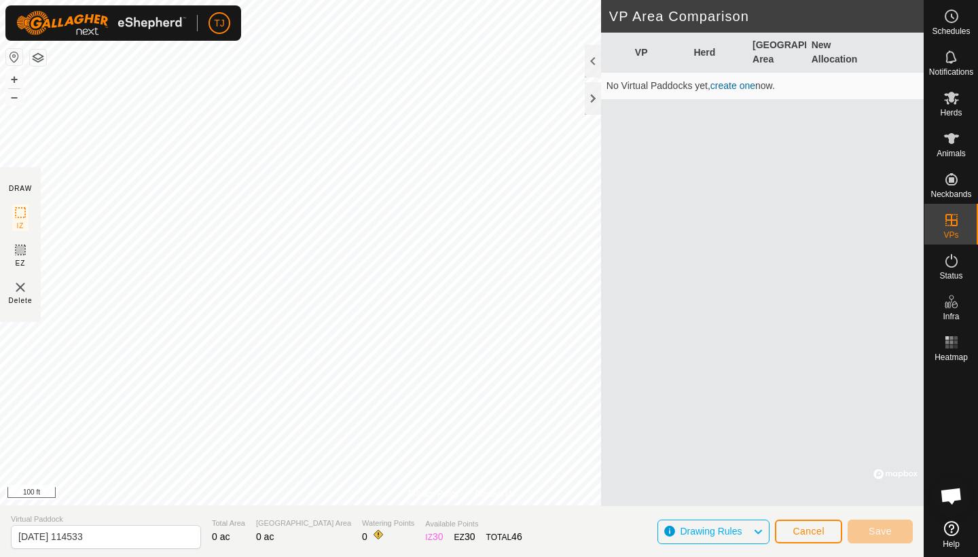
click at [801, 528] on span "Cancel" at bounding box center [808, 531] width 32 height 11
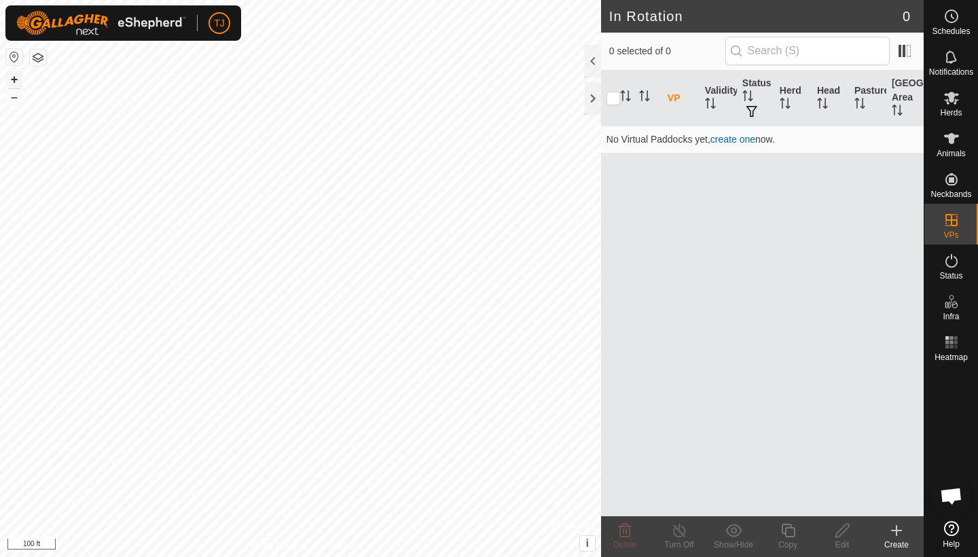
click at [14, 77] on button "+" at bounding box center [14, 79] width 16 height 16
click at [900, 530] on icon at bounding box center [897, 530] width 10 height 0
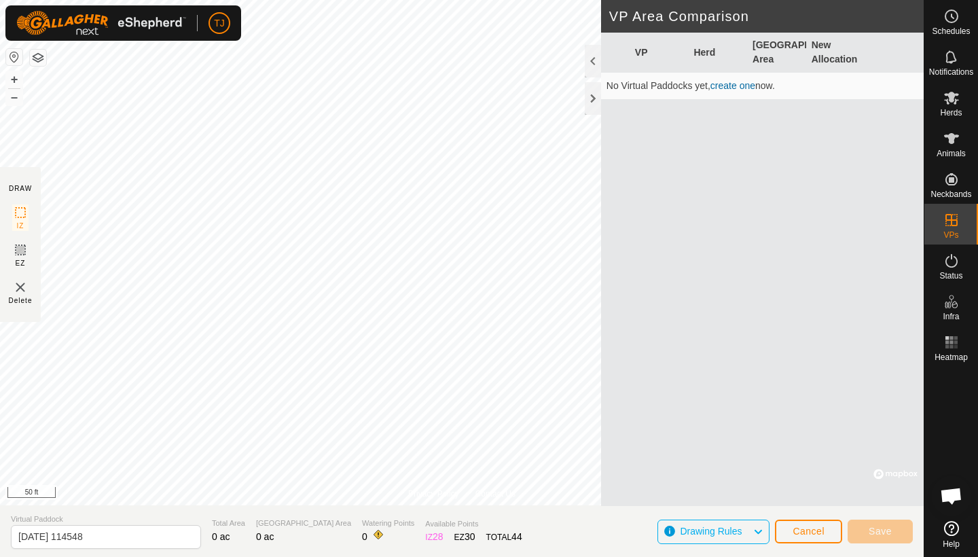
click at [822, 532] on span "Cancel" at bounding box center [808, 531] width 32 height 11
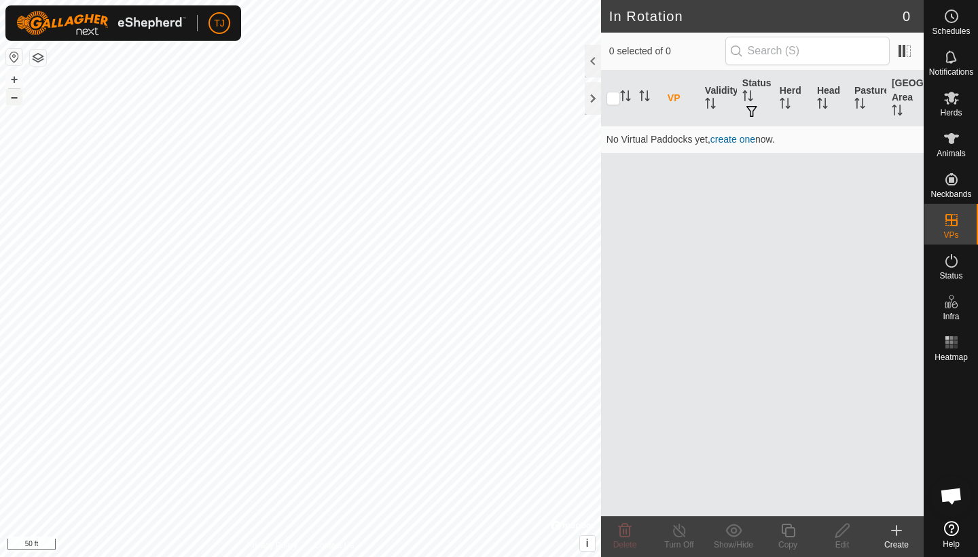
click at [16, 97] on button "–" at bounding box center [14, 97] width 16 height 16
click at [896, 532] on icon at bounding box center [896, 531] width 0 height 10
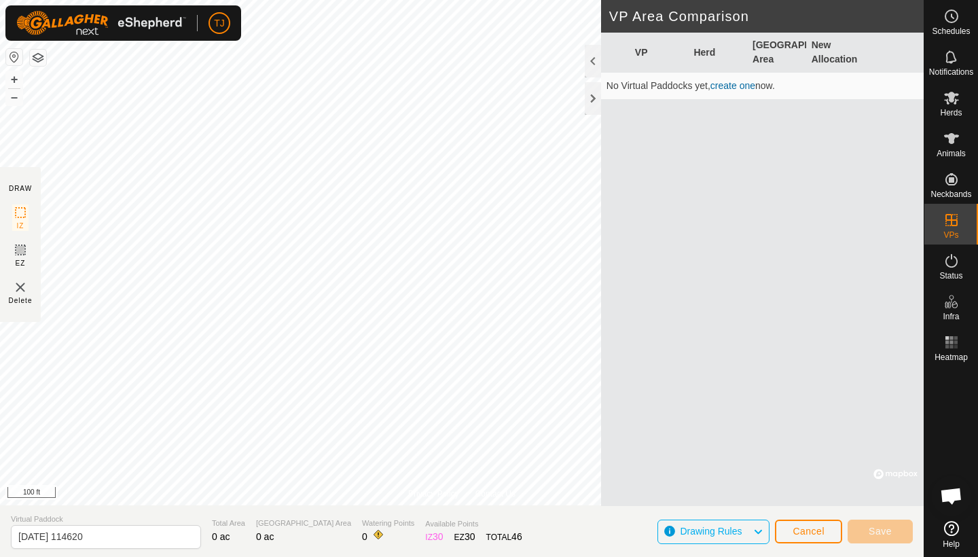
click at [815, 530] on span "Cancel" at bounding box center [808, 531] width 32 height 11
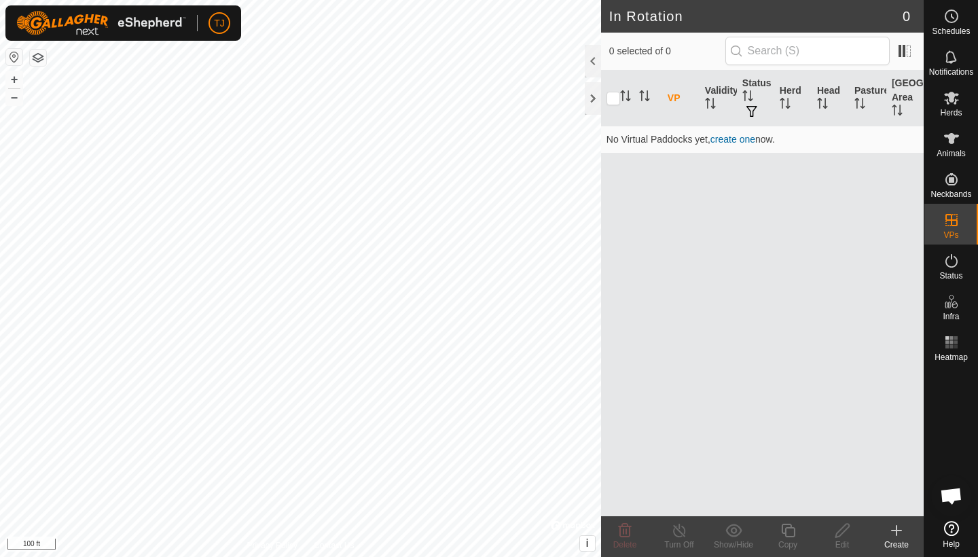
click at [898, 536] on icon at bounding box center [896, 530] width 16 height 16
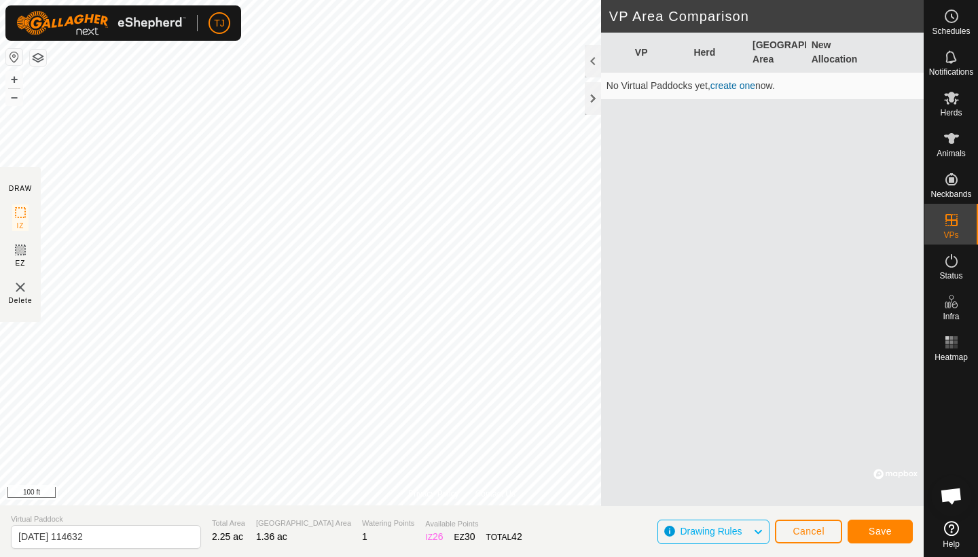
click at [879, 530] on span "Save" at bounding box center [879, 531] width 23 height 11
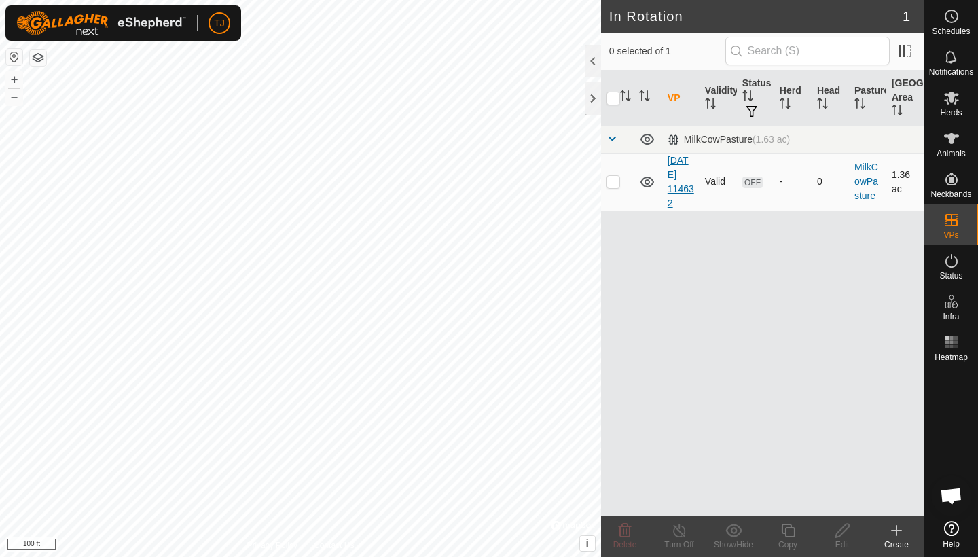
click at [682, 174] on link "[DATE] 114632" at bounding box center [680, 182] width 26 height 54
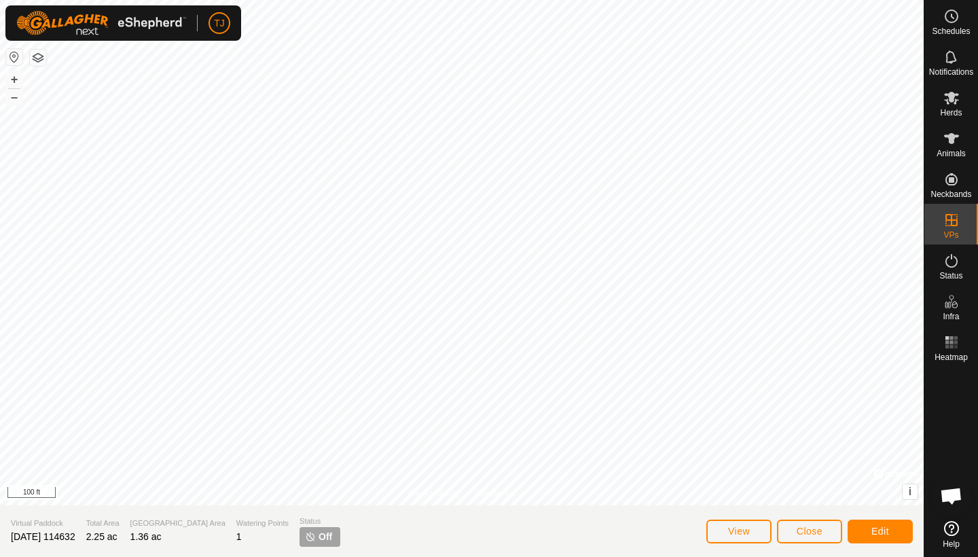
click at [733, 533] on span "View" at bounding box center [739, 531] width 22 height 11
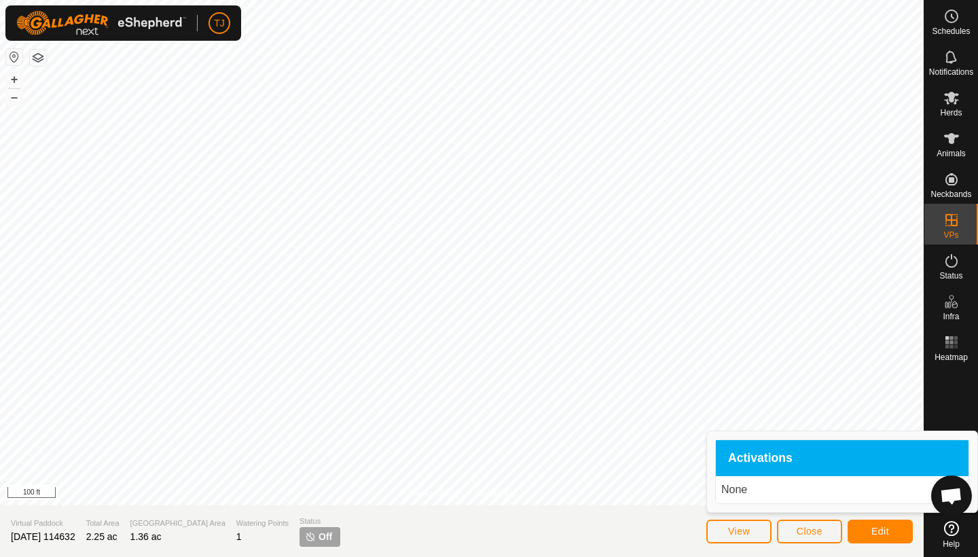
click at [868, 533] on button "Edit" at bounding box center [879, 531] width 65 height 24
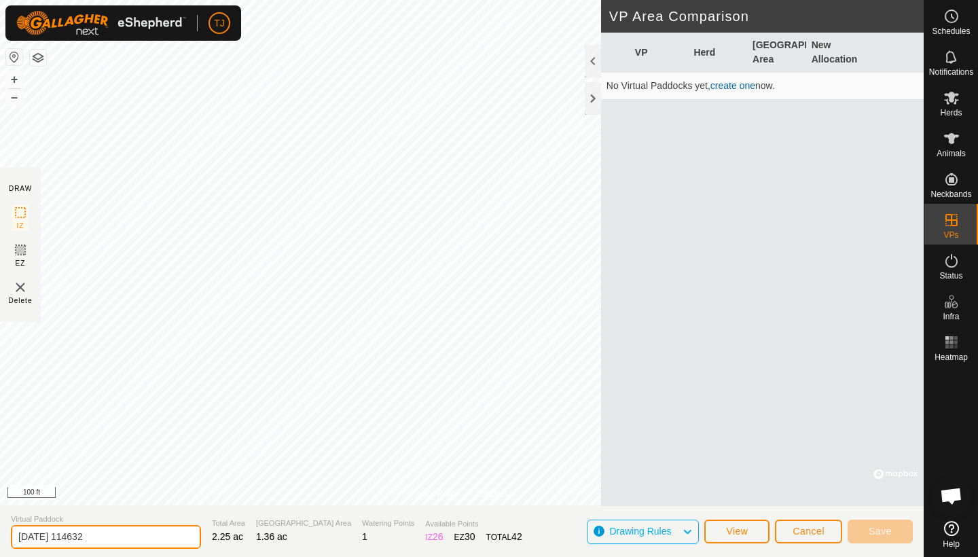
click at [124, 541] on input "[DATE] 114632" at bounding box center [106, 537] width 190 height 24
type input "2"
type input "NorthExclusion1"
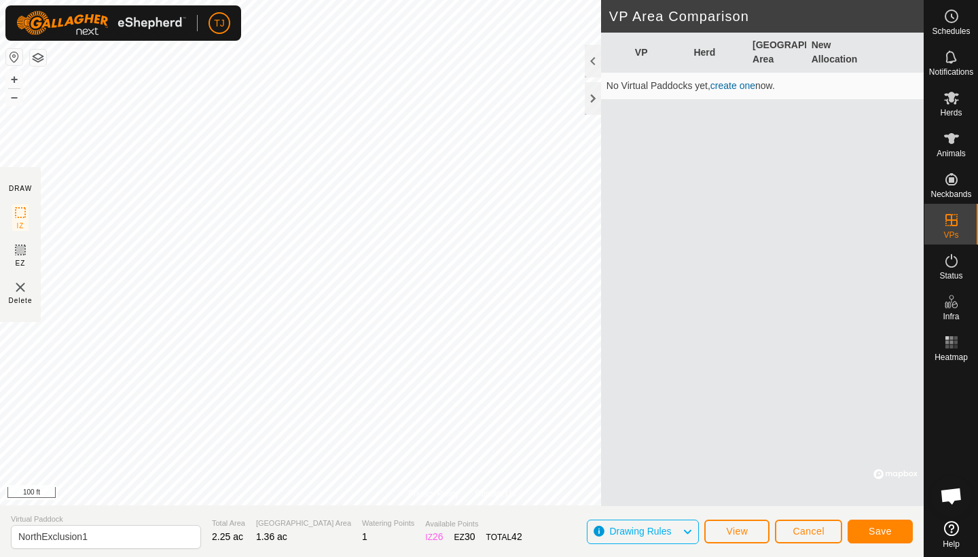
click at [880, 526] on span "Save" at bounding box center [879, 531] width 23 height 11
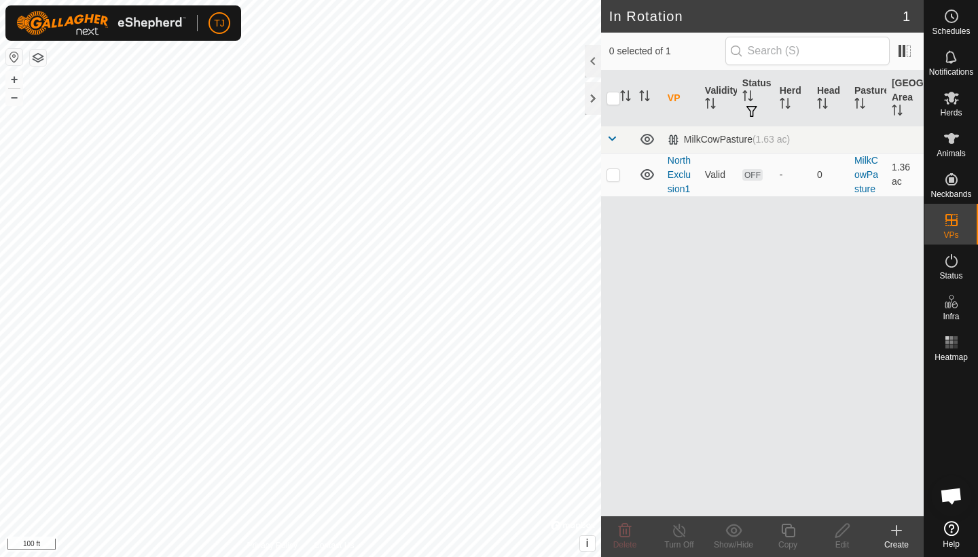
click at [896, 530] on icon at bounding box center [897, 530] width 10 height 0
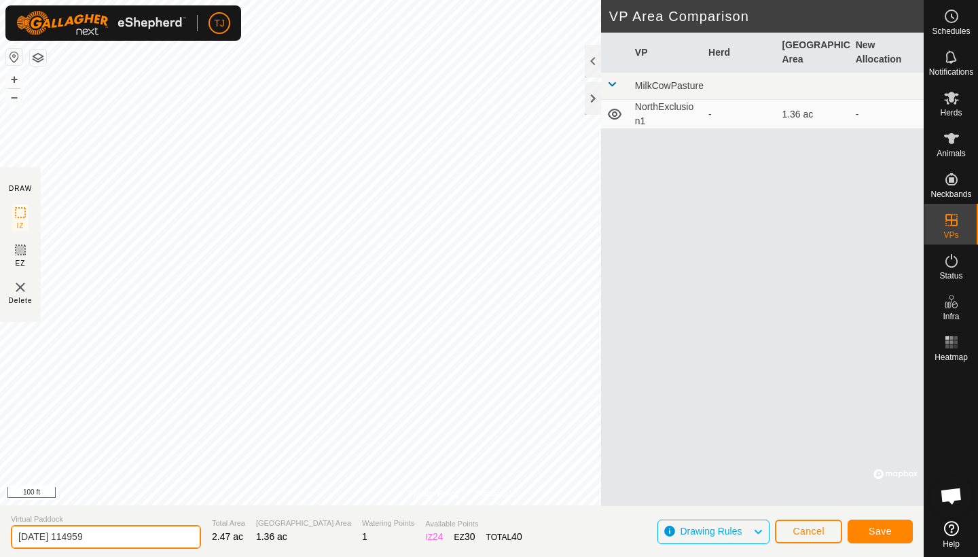
click at [134, 536] on input "[DATE] 114959" at bounding box center [106, 537] width 190 height 24
type input "2"
type input "SouthExclusion2"
click at [875, 528] on span "Save" at bounding box center [879, 531] width 23 height 11
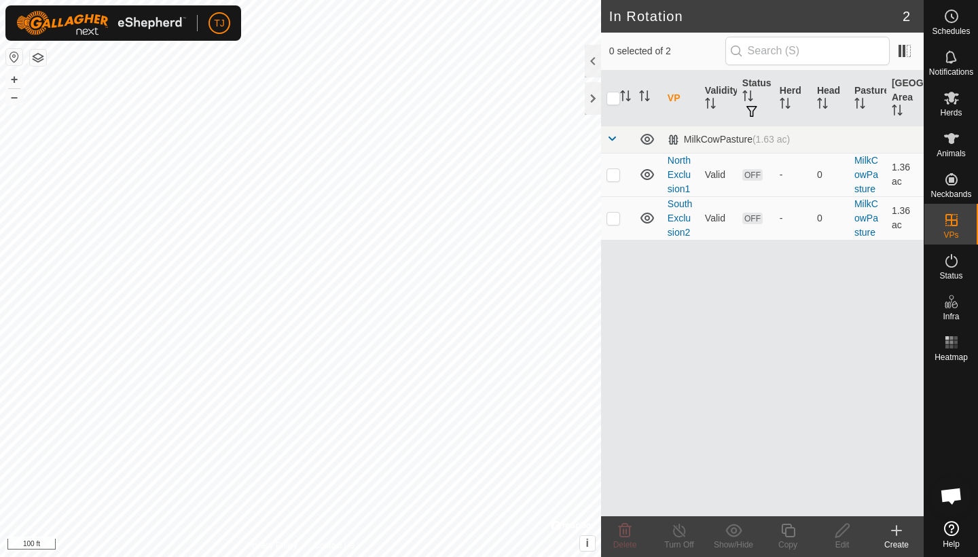
click at [895, 534] on icon at bounding box center [896, 530] width 16 height 16
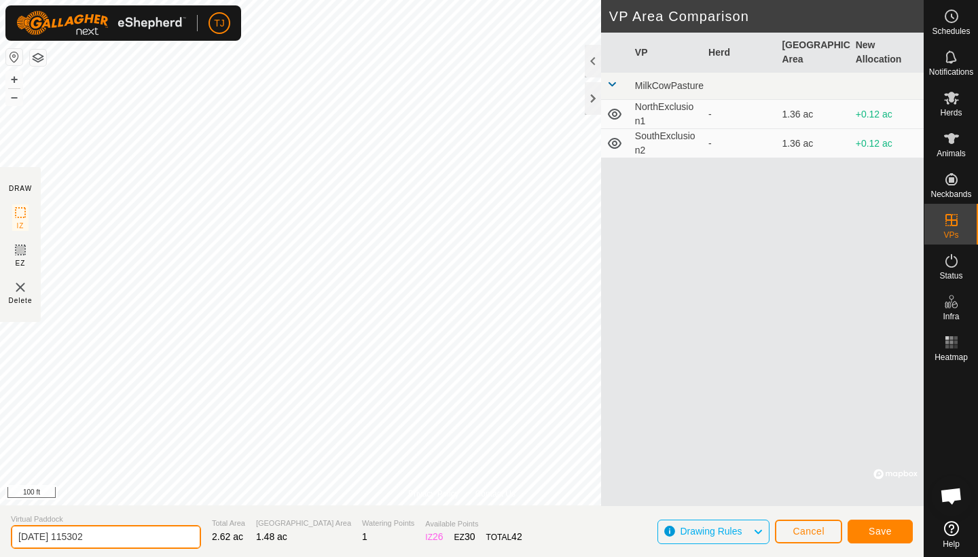
click at [122, 541] on input "[DATE] 115302" at bounding box center [106, 537] width 190 height 24
type input "2"
type input "EastExclusion3"
click at [871, 528] on span "Save" at bounding box center [879, 531] width 23 height 11
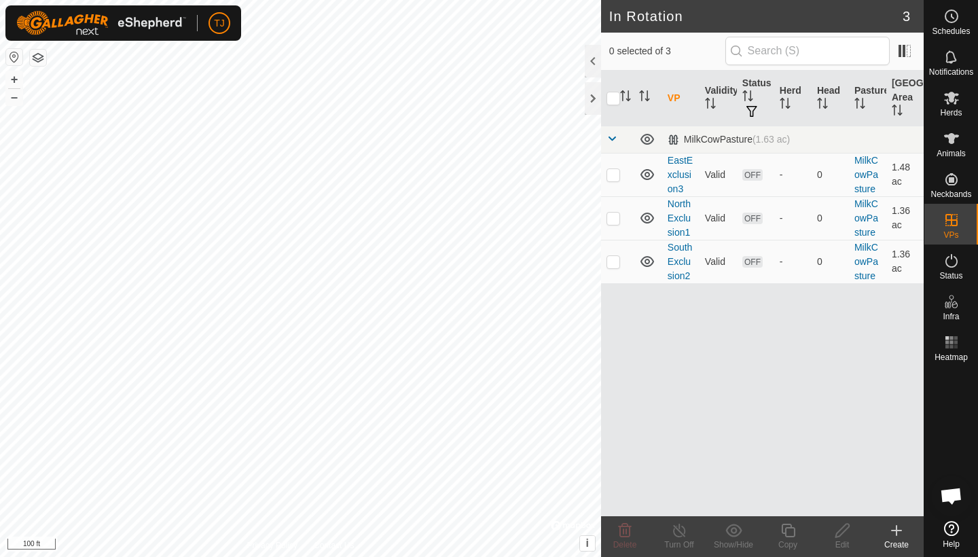
click at [896, 530] on icon at bounding box center [897, 530] width 10 height 0
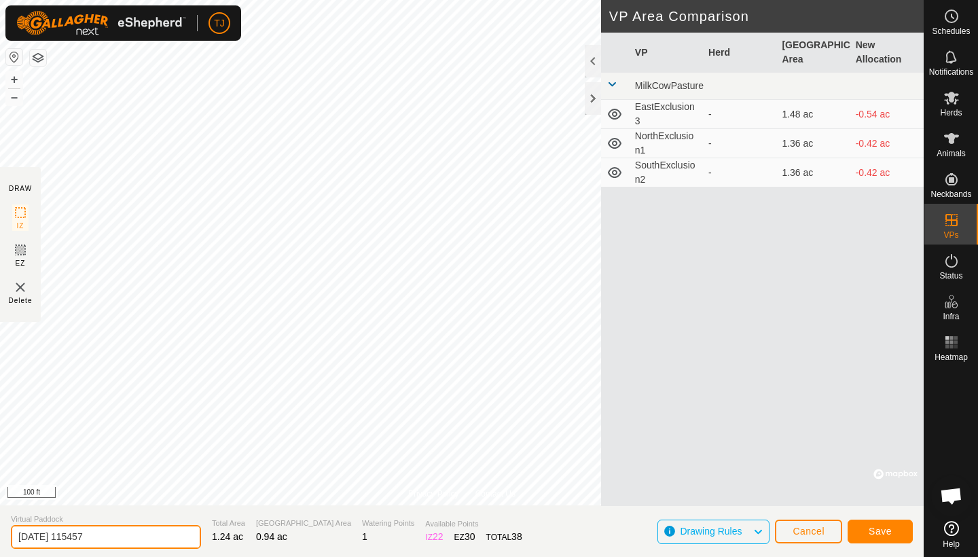
click at [124, 534] on input "[DATE] 115457" at bounding box center [106, 537] width 190 height 24
type input "2"
type input "MostExclusion4"
click at [875, 528] on span "Save" at bounding box center [879, 531] width 23 height 11
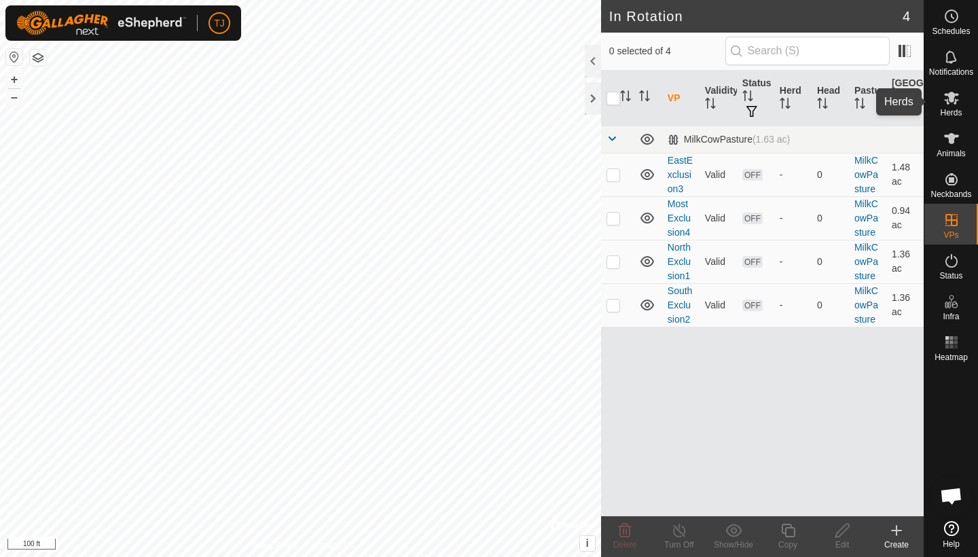
click at [954, 101] on icon at bounding box center [951, 98] width 16 height 16
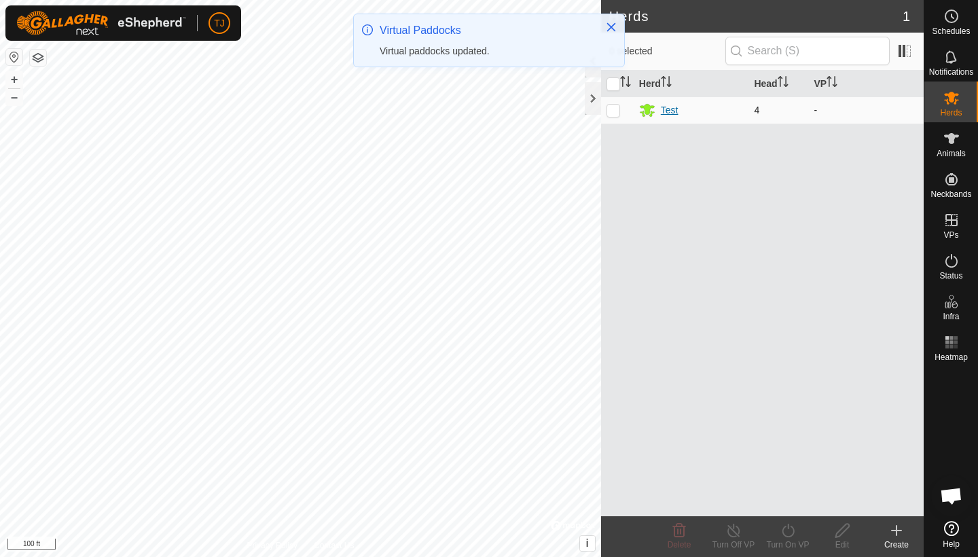
click at [671, 109] on div "Test" at bounding box center [670, 110] width 18 height 14
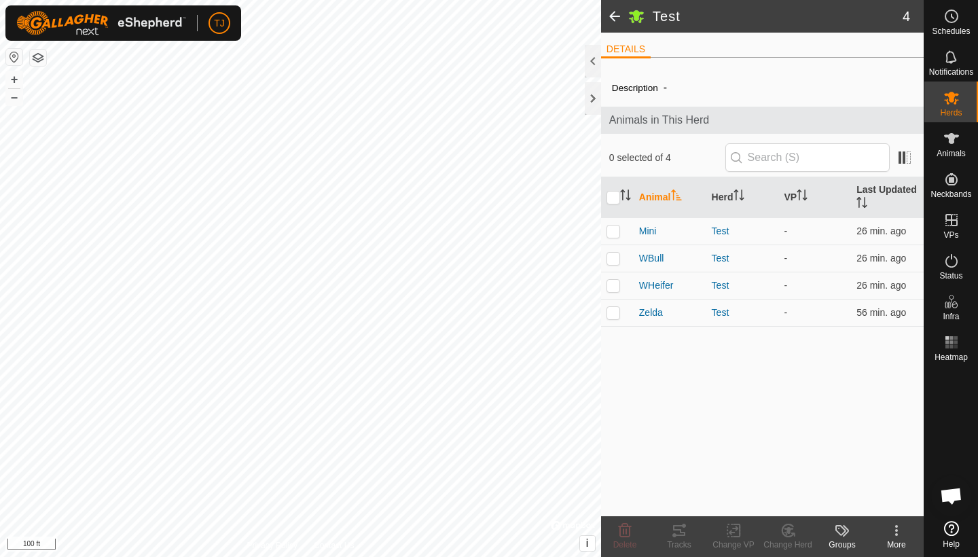
click at [898, 533] on icon at bounding box center [896, 530] width 16 height 16
click at [843, 533] on icon at bounding box center [840, 530] width 11 height 11
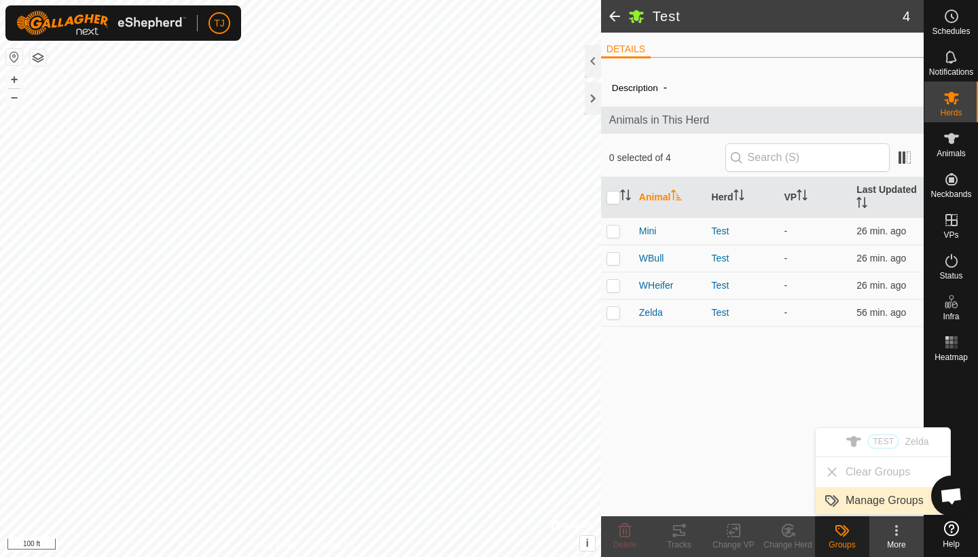
click at [875, 501] on link "Manage Groups" at bounding box center [883, 500] width 134 height 27
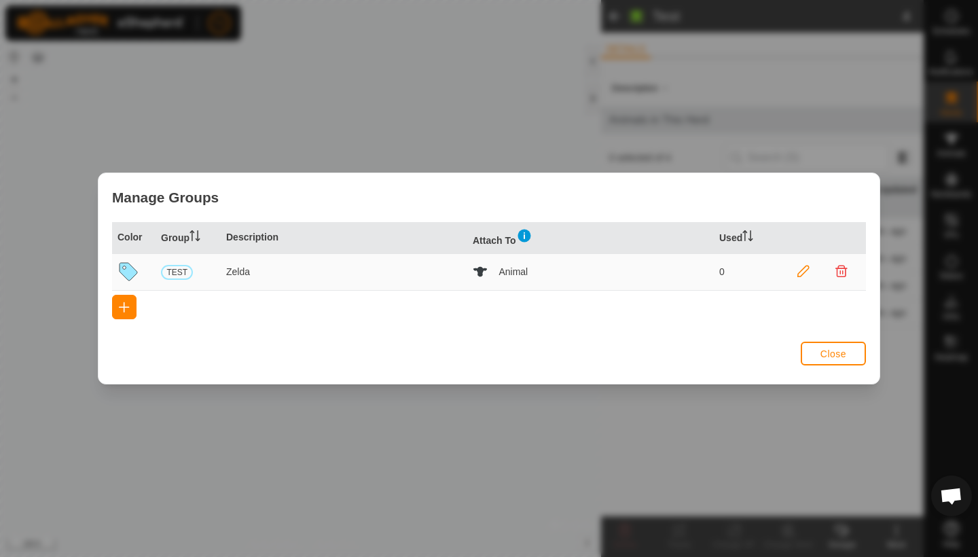
click at [803, 271] on icon at bounding box center [803, 271] width 12 height 12
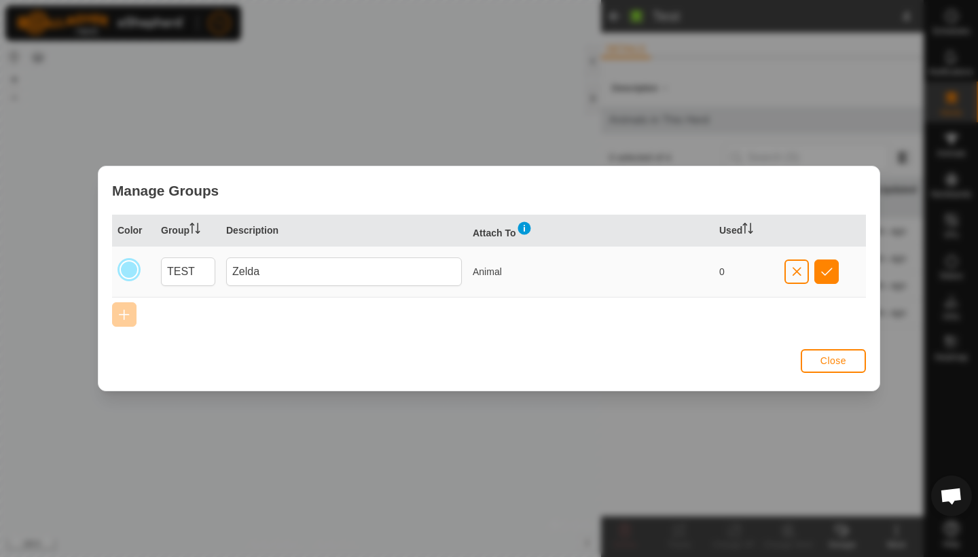
click at [836, 359] on span "Close" at bounding box center [833, 360] width 26 height 11
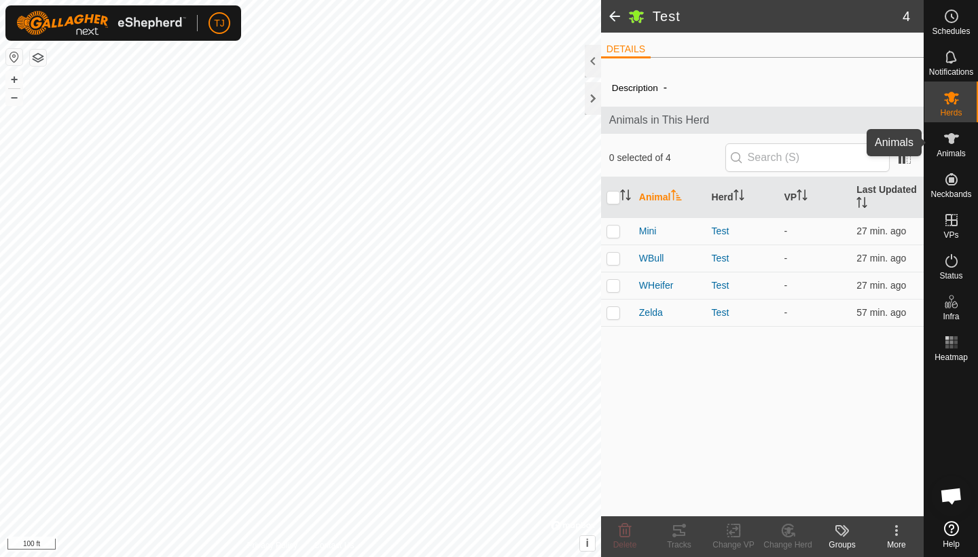
click at [954, 146] on icon at bounding box center [951, 138] width 16 height 16
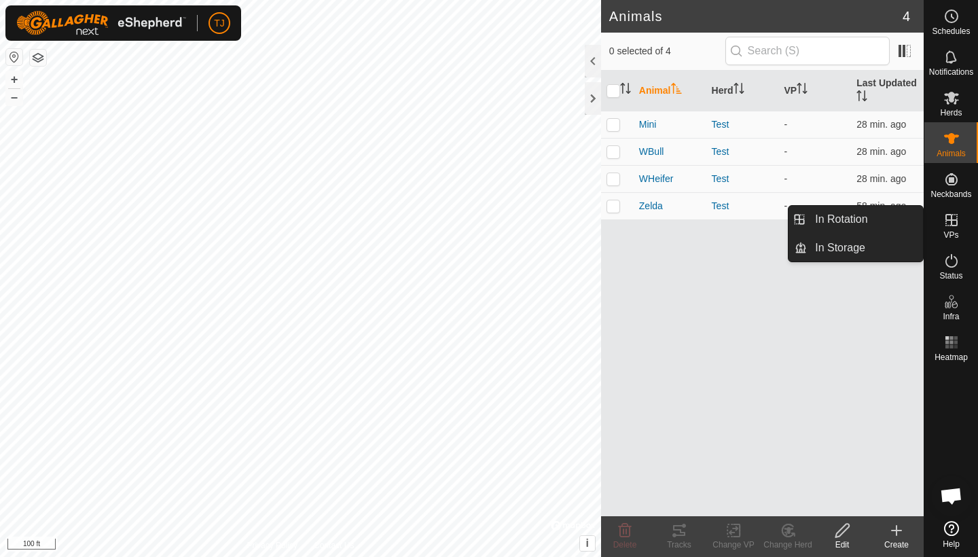
click at [953, 226] on icon at bounding box center [951, 220] width 12 height 12
click at [871, 215] on link "In Rotation" at bounding box center [865, 219] width 116 height 27
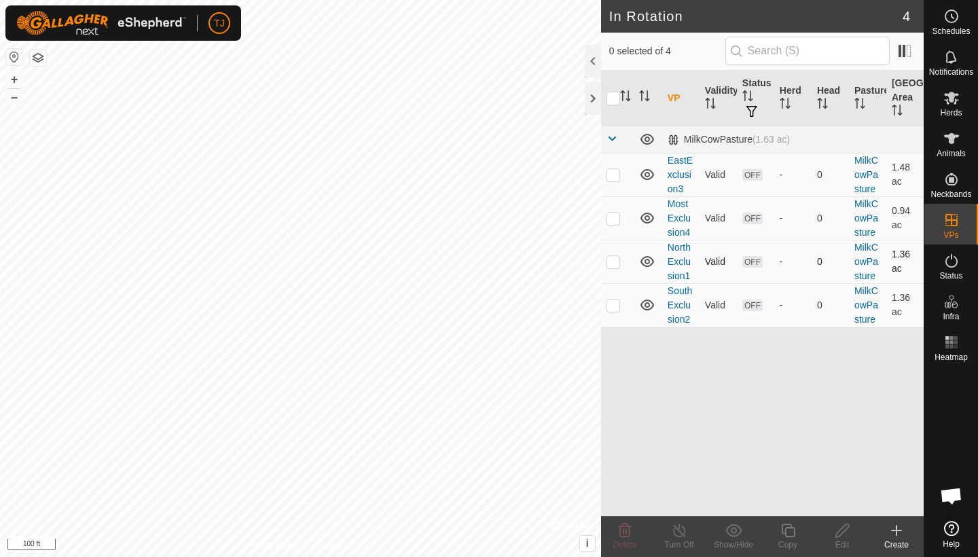
click at [615, 263] on p-checkbox at bounding box center [613, 261] width 14 height 11
checkbox input "true"
click at [843, 536] on icon at bounding box center [842, 530] width 17 height 16
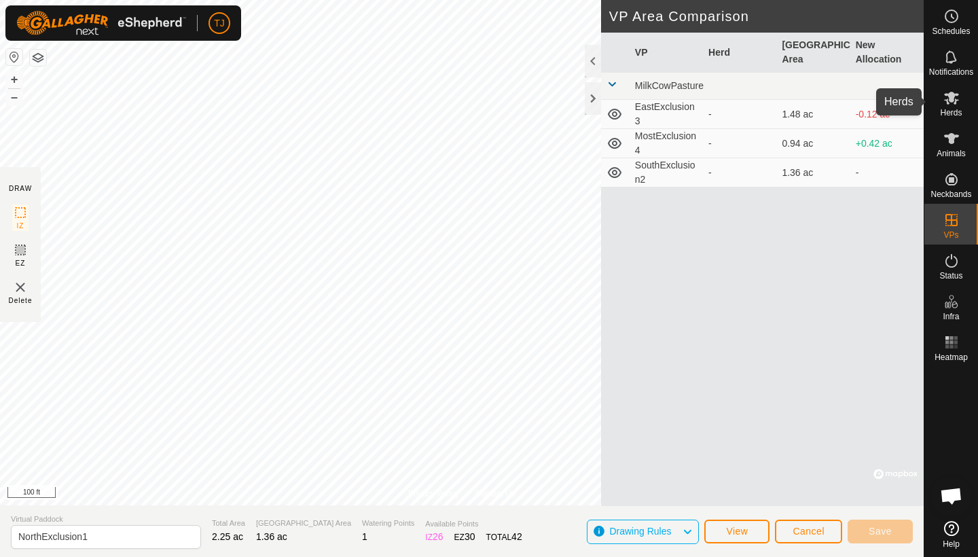
click at [951, 105] on icon at bounding box center [951, 98] width 16 height 16
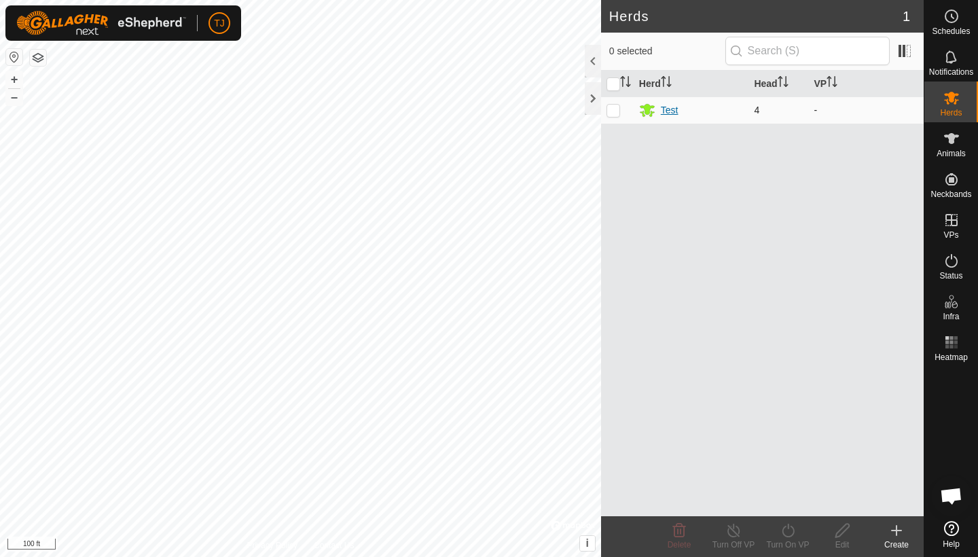
click at [671, 109] on div "Test" at bounding box center [670, 110] width 18 height 14
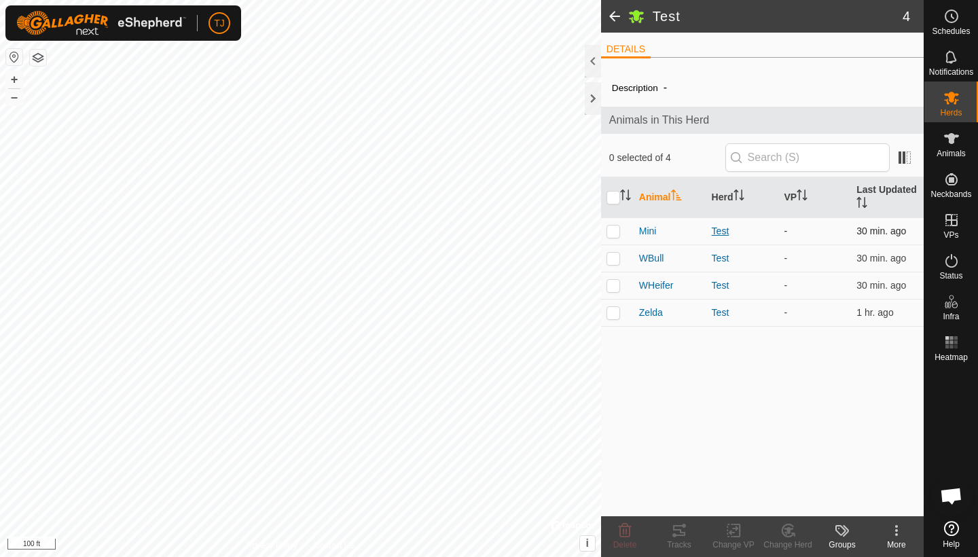
click at [722, 231] on div "Test" at bounding box center [743, 231] width 62 height 14
click at [722, 227] on div "Test" at bounding box center [743, 231] width 62 height 14
click at [720, 256] on div "Test" at bounding box center [743, 258] width 62 height 14
click at [722, 282] on div "Test" at bounding box center [743, 285] width 62 height 14
click at [714, 317] on div "Test" at bounding box center [743, 313] width 62 height 14
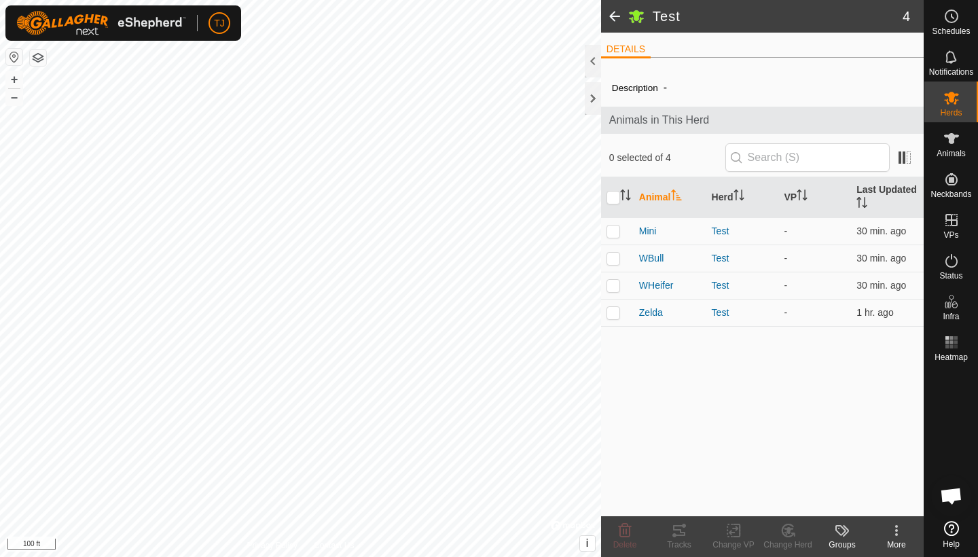
click at [618, 18] on span at bounding box center [614, 16] width 27 height 33
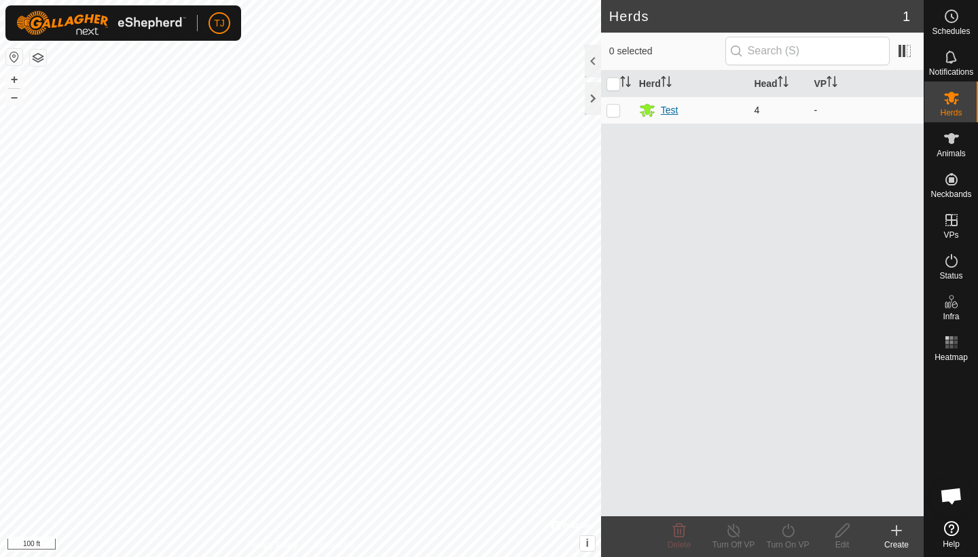
click at [674, 109] on div "Test" at bounding box center [670, 110] width 18 height 14
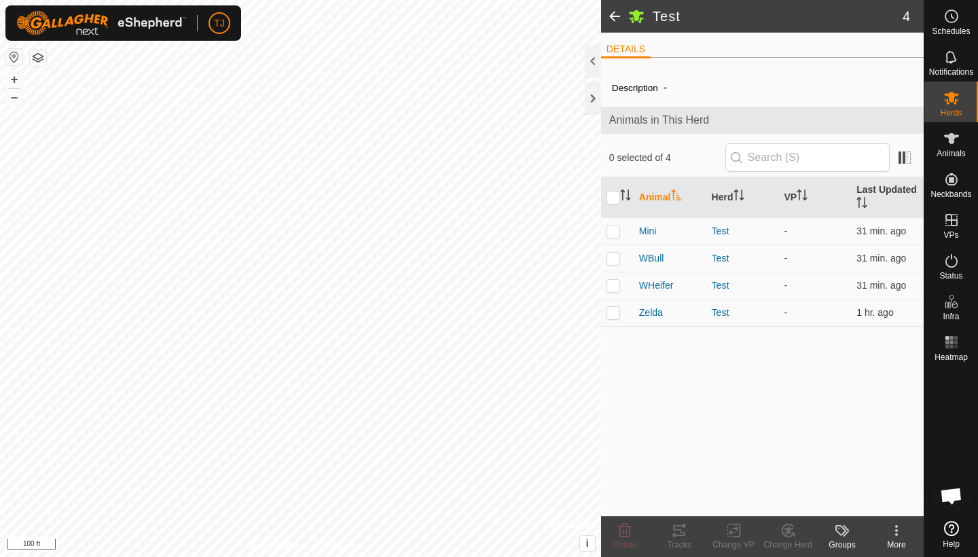
click at [898, 535] on icon at bounding box center [896, 530] width 16 height 16
click at [846, 532] on icon at bounding box center [842, 530] width 16 height 16
click at [891, 532] on icon at bounding box center [896, 530] width 16 height 16
click at [858, 497] on link "Edit Herd Detail" at bounding box center [855, 500] width 134 height 27
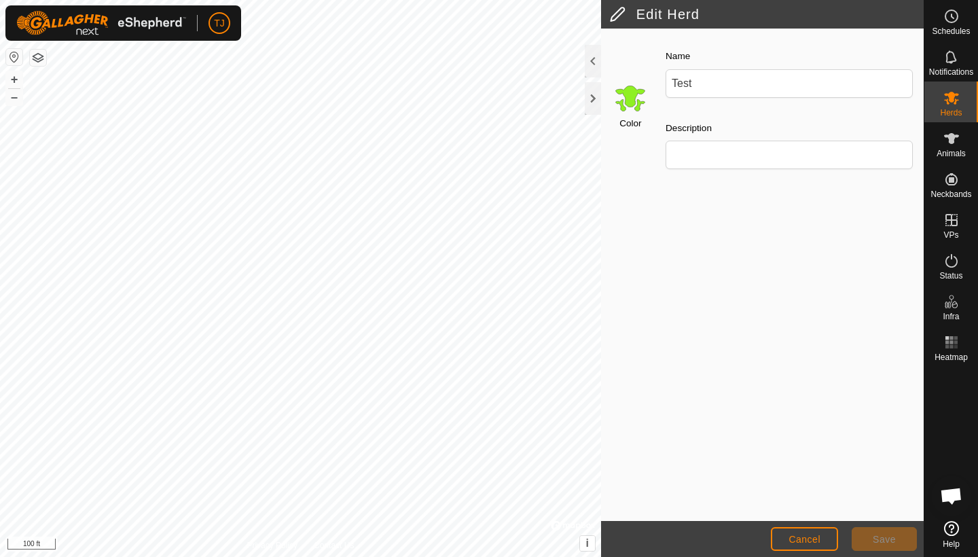
click at [807, 536] on span "Cancel" at bounding box center [804, 539] width 32 height 11
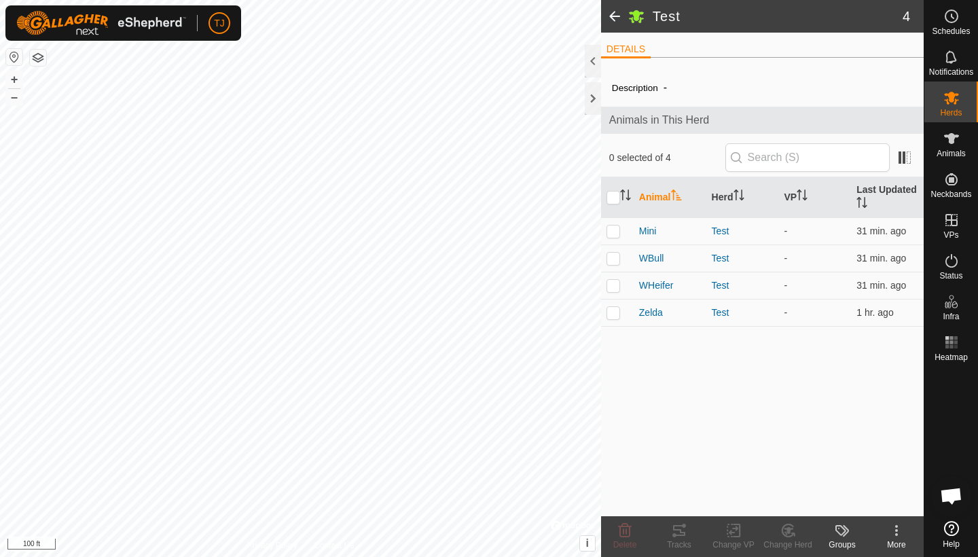
click at [840, 531] on icon at bounding box center [842, 530] width 16 height 16
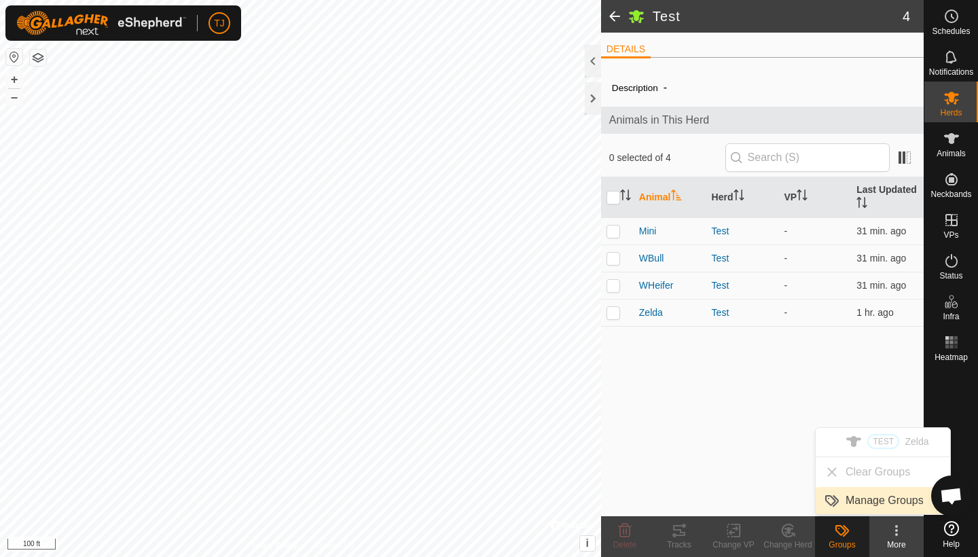
click at [876, 500] on link "Manage Groups" at bounding box center [883, 500] width 134 height 27
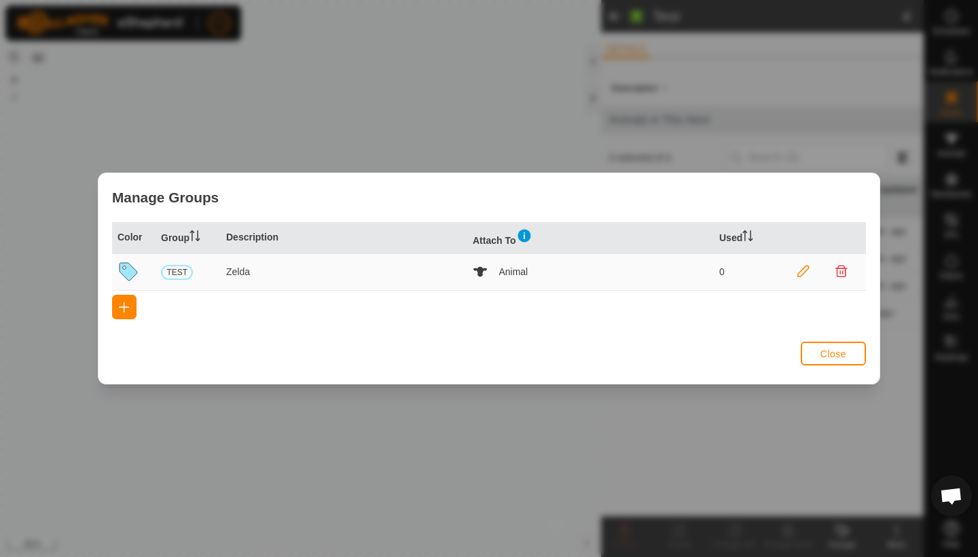
click at [833, 351] on span "Close" at bounding box center [833, 353] width 26 height 11
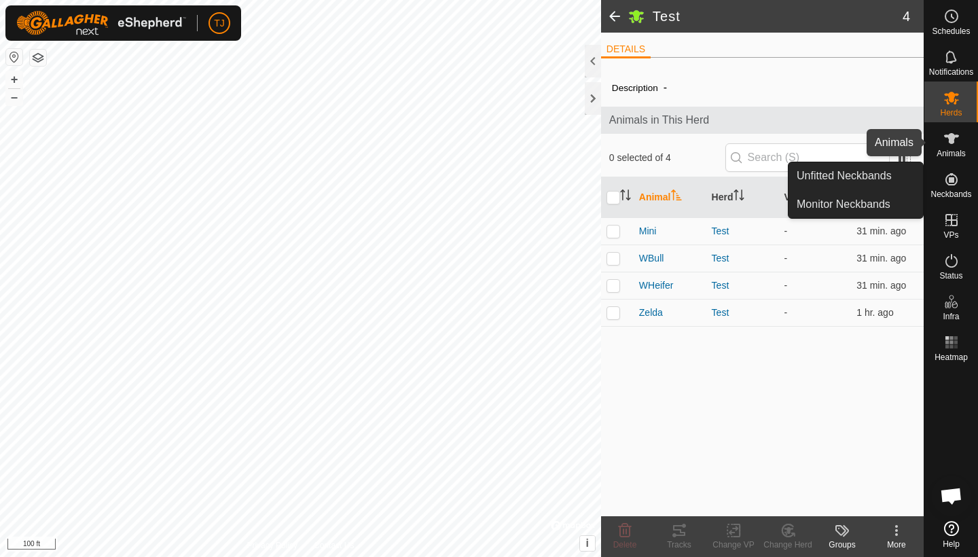
click at [955, 147] on es-animals-svg-icon at bounding box center [951, 139] width 24 height 22
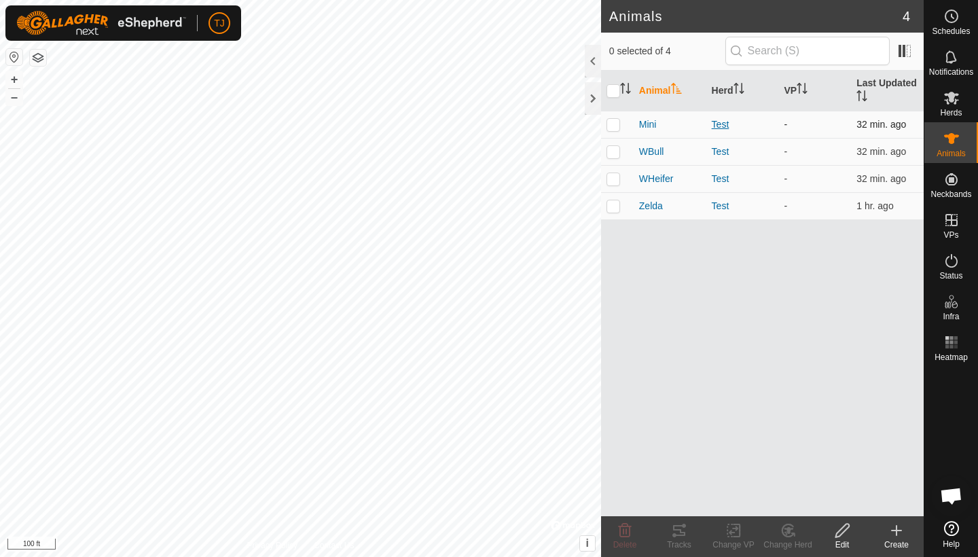
click at [721, 122] on div "Test" at bounding box center [743, 124] width 62 height 14
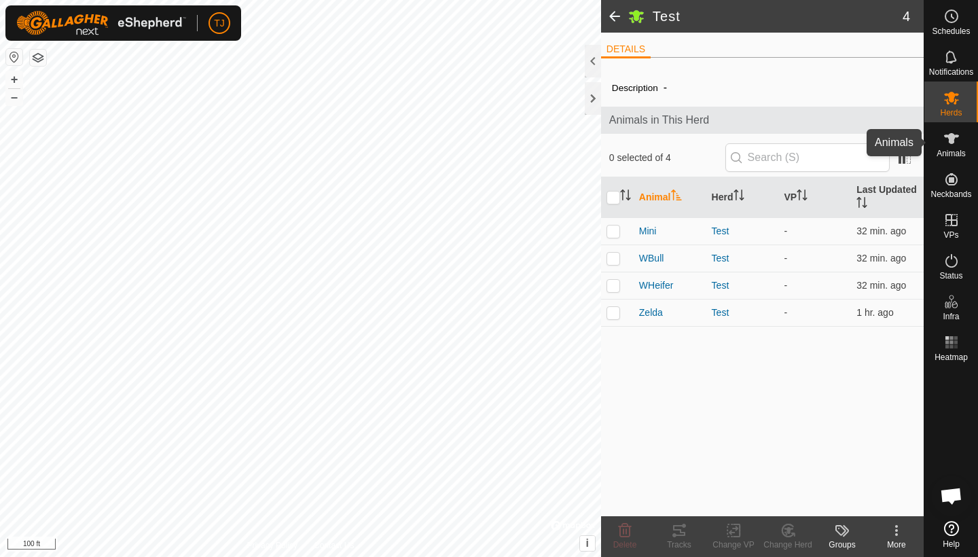
click at [949, 141] on icon at bounding box center [951, 138] width 15 height 11
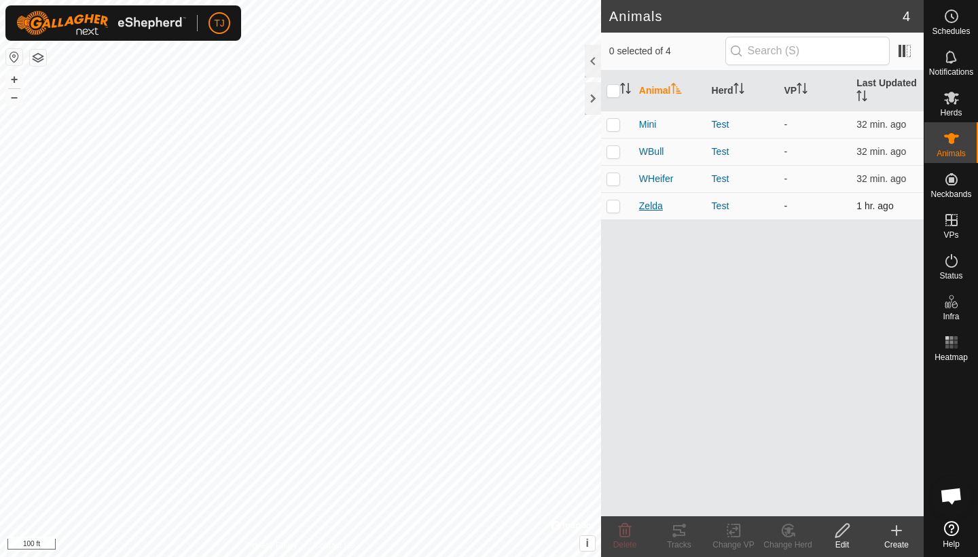
click at [652, 205] on span "Zelda" at bounding box center [651, 206] width 24 height 14
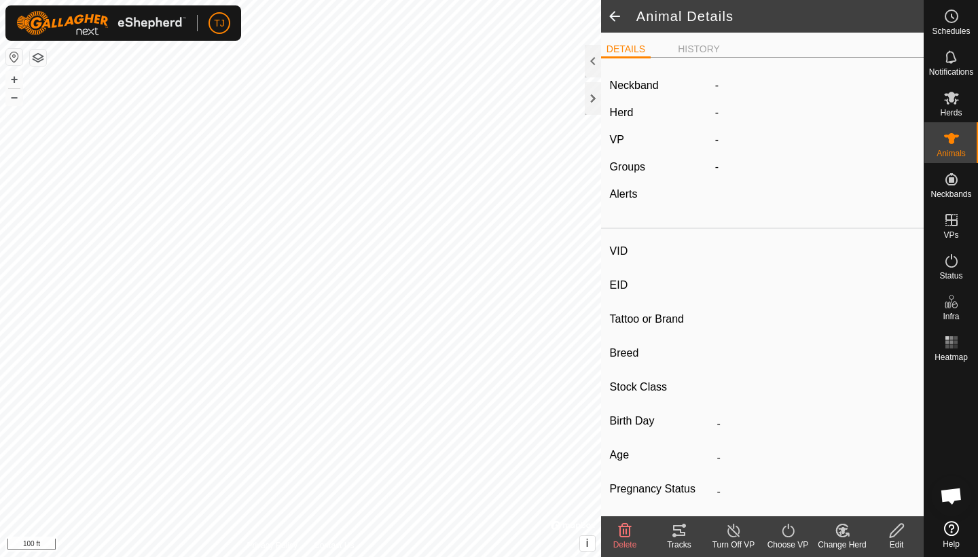
type input "Zelda"
type input "-"
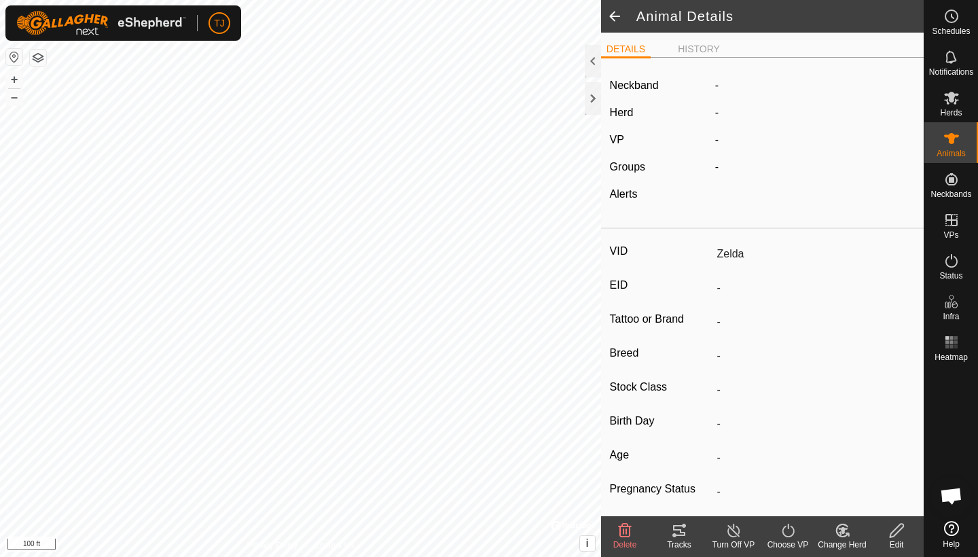
type input "-"
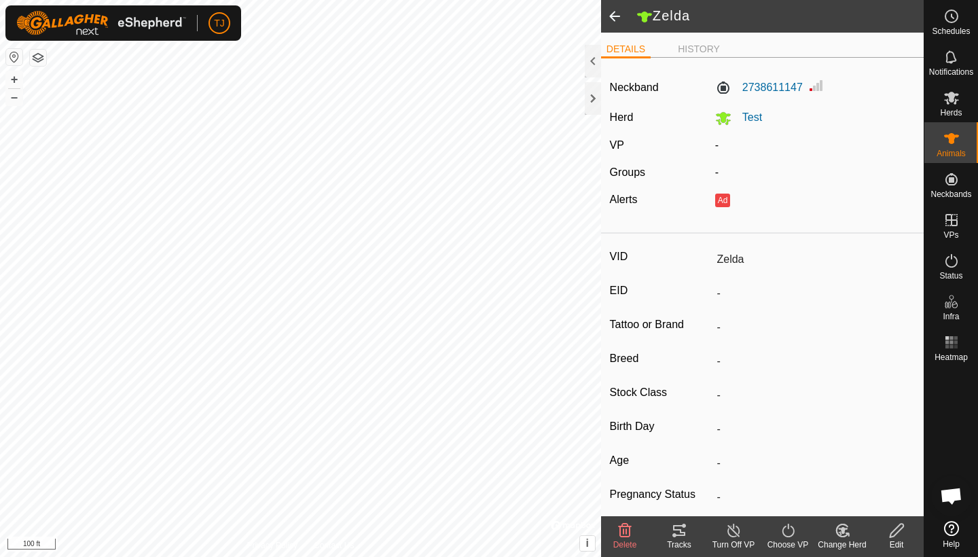
click at [614, 12] on span at bounding box center [614, 16] width 27 height 33
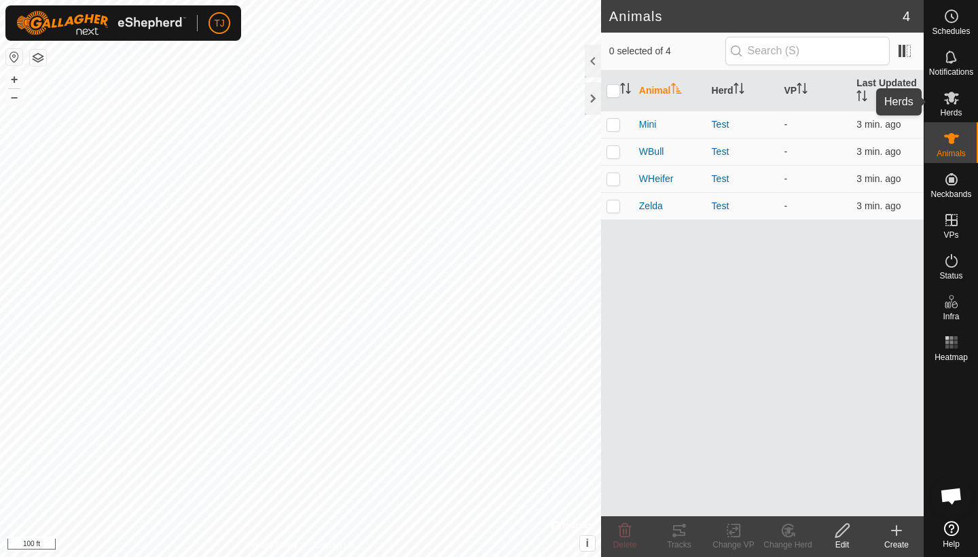
click at [953, 107] on es-mob-svg-icon at bounding box center [951, 98] width 24 height 22
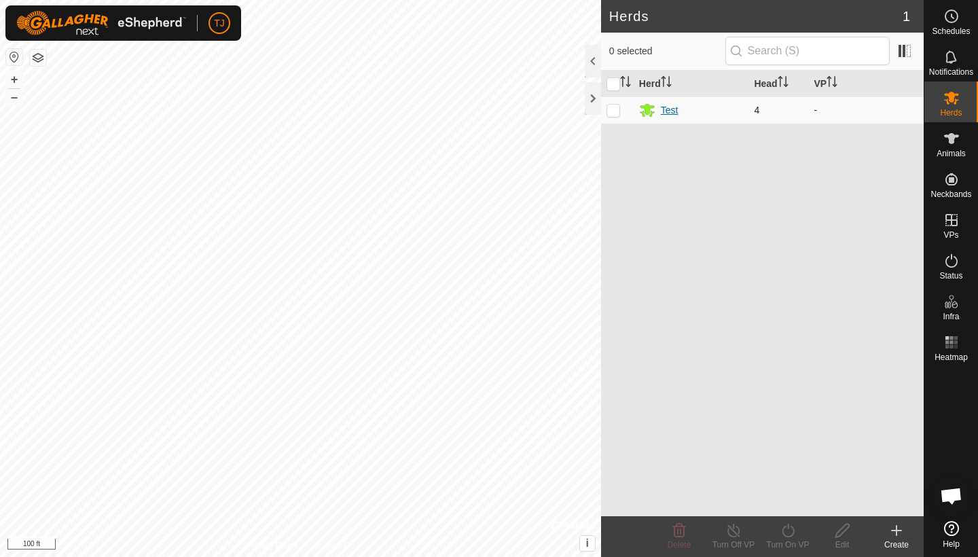
click at [671, 111] on div "Test" at bounding box center [670, 110] width 18 height 14
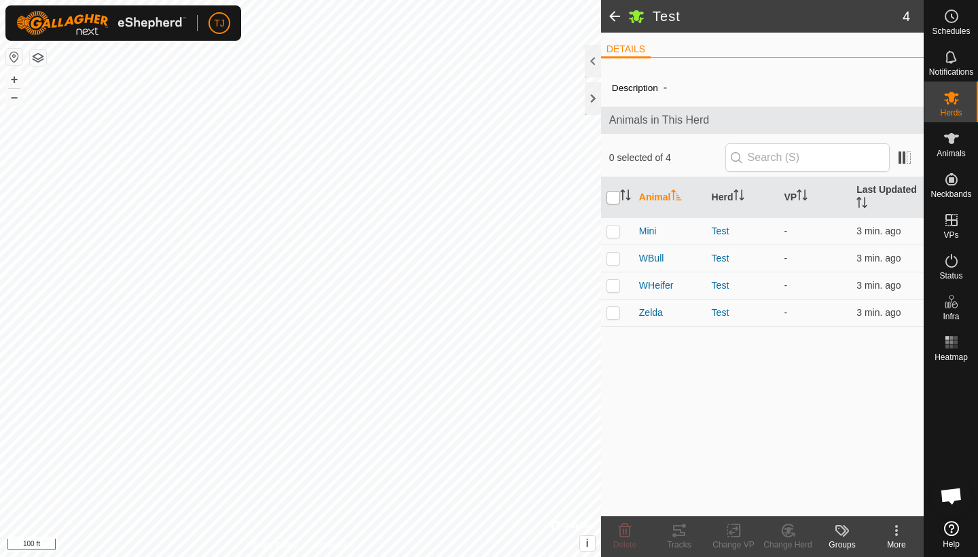
click at [618, 198] on input "checkbox" at bounding box center [613, 198] width 14 height 14
checkbox input "true"
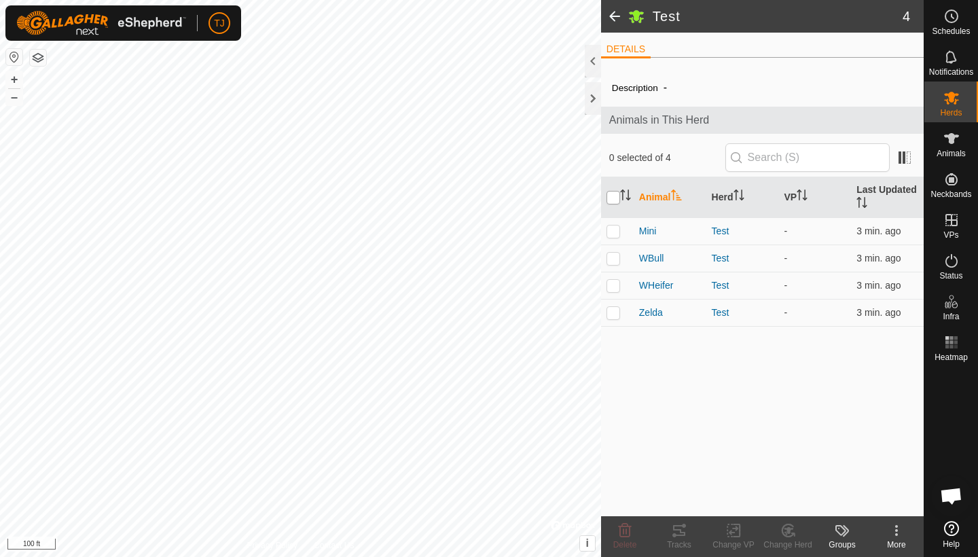
checkbox input "true"
click at [731, 528] on icon at bounding box center [733, 530] width 17 height 16
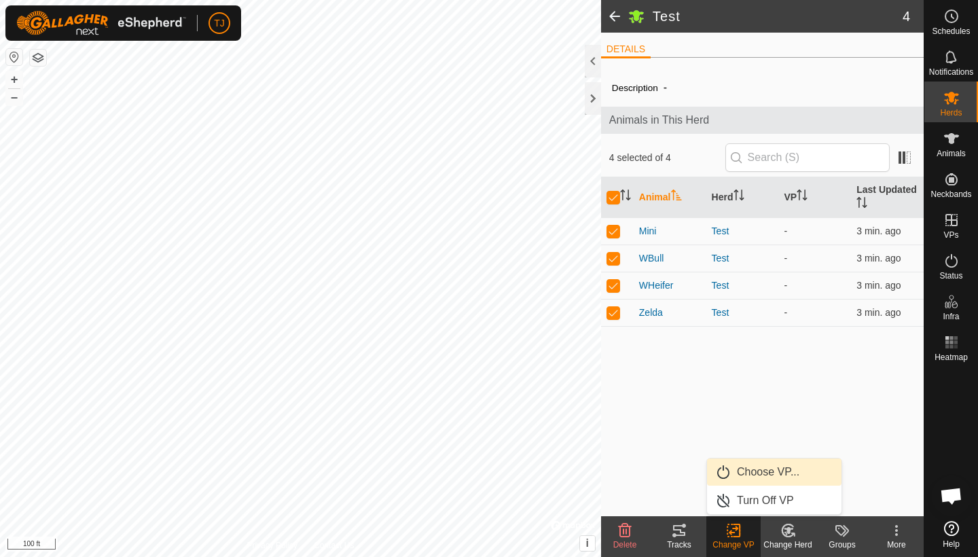
click at [774, 467] on link "Choose VP..." at bounding box center [774, 471] width 134 height 27
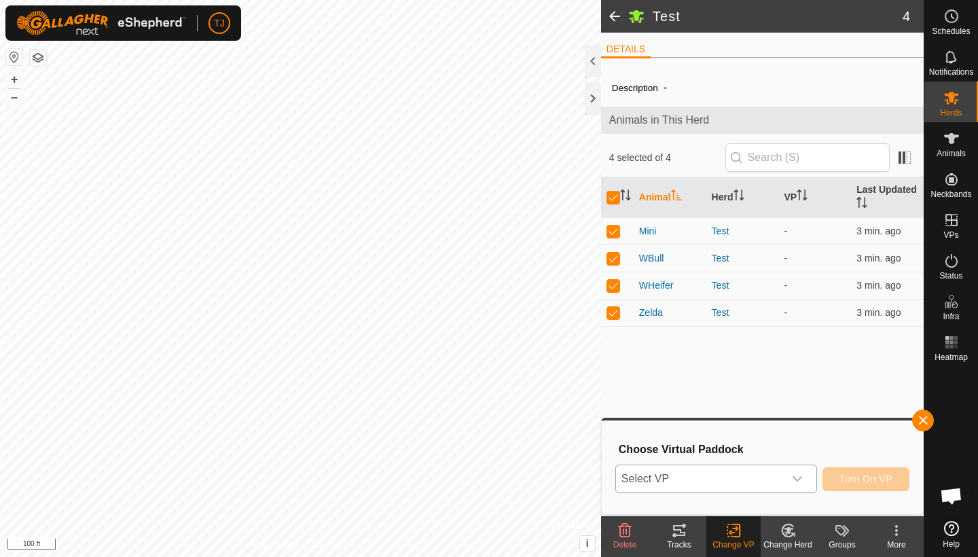
click at [796, 477] on icon "dropdown trigger" at bounding box center [797, 478] width 11 height 11
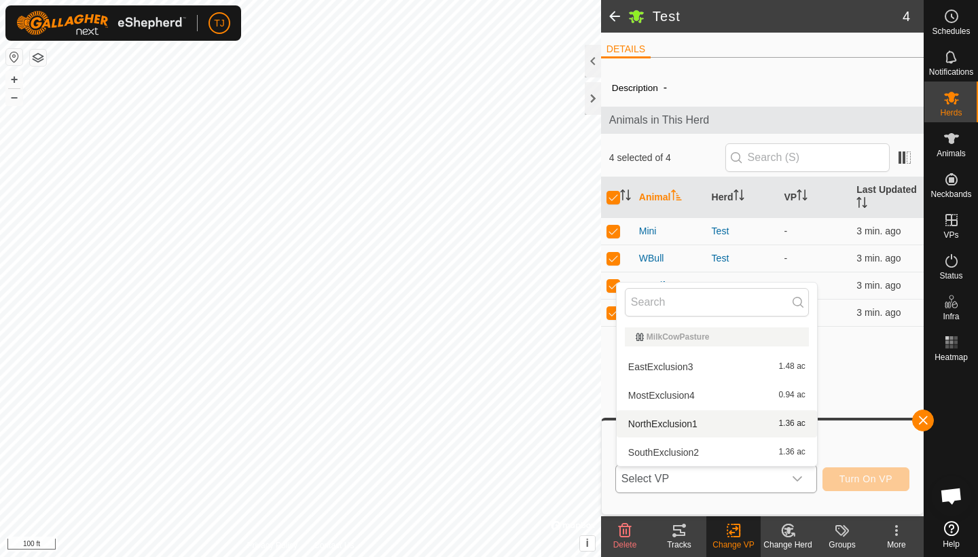
click at [731, 418] on li "NorthExclusion1 1.36 ac" at bounding box center [717, 423] width 200 height 27
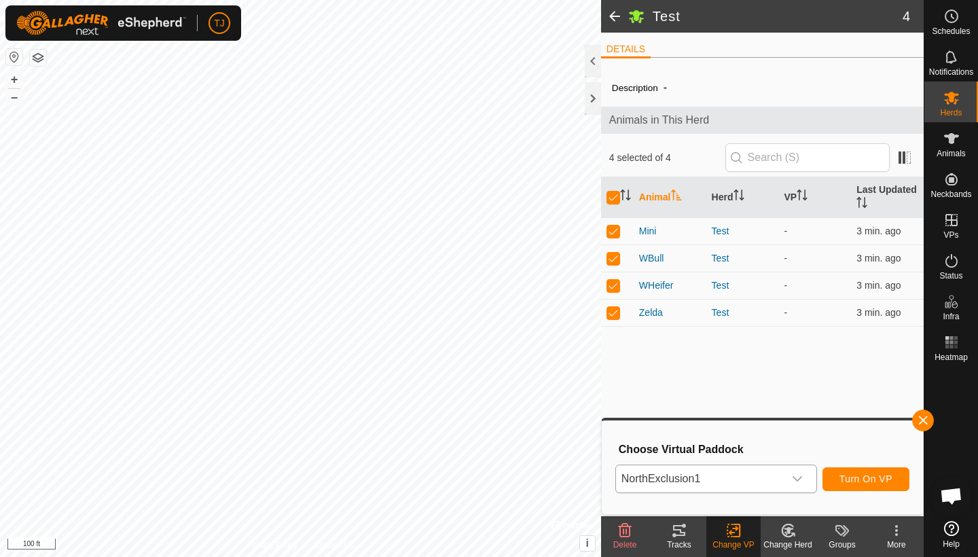
click at [616, 16] on span at bounding box center [614, 16] width 27 height 33
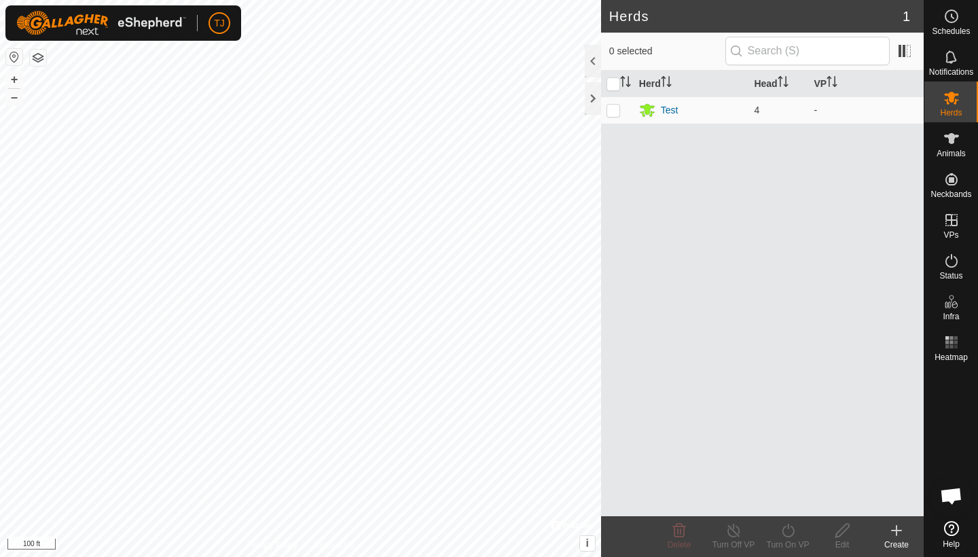
click at [616, 16] on h2 "Herds" at bounding box center [755, 16] width 293 height 16
click at [952, 56] on icon at bounding box center [951, 57] width 16 height 16
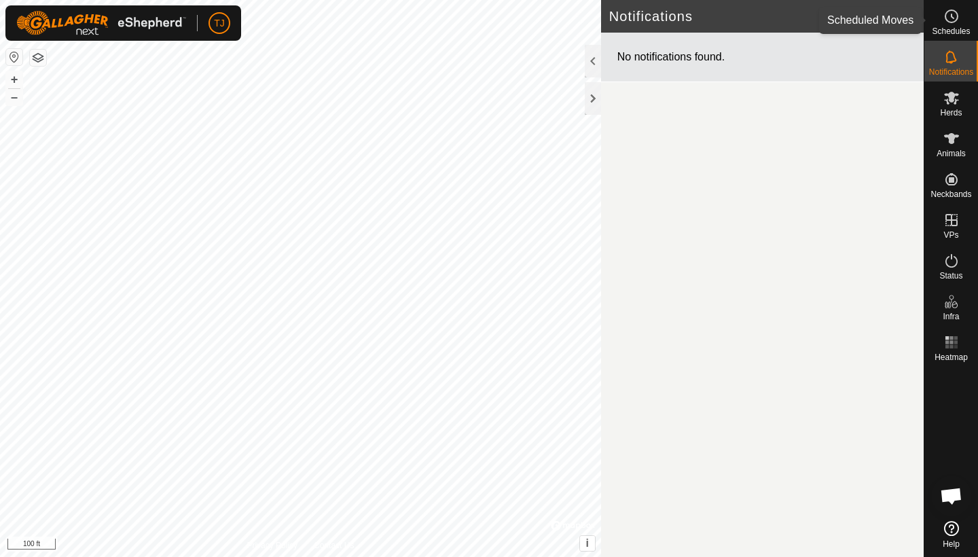
click at [953, 24] on icon at bounding box center [951, 16] width 16 height 16
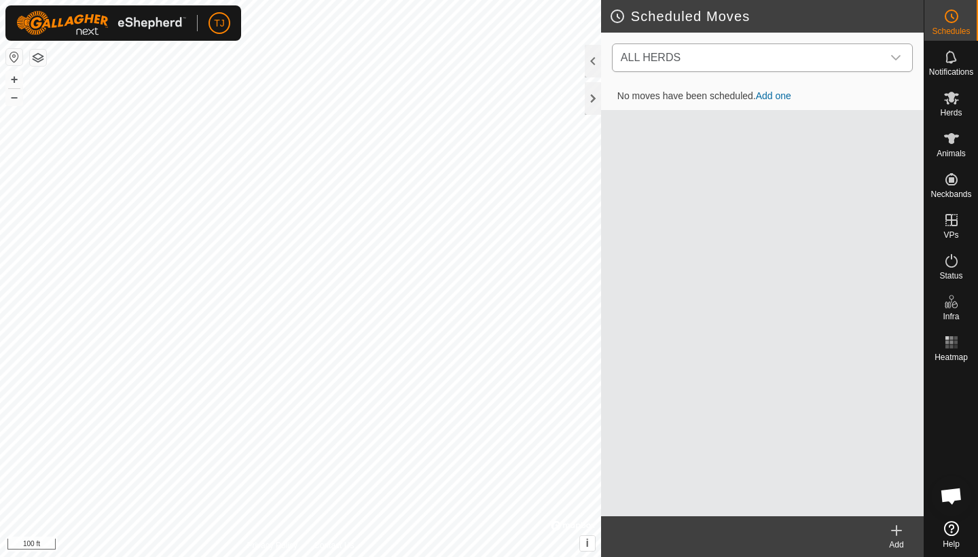
click at [894, 55] on icon "dropdown trigger" at bounding box center [895, 57] width 11 height 11
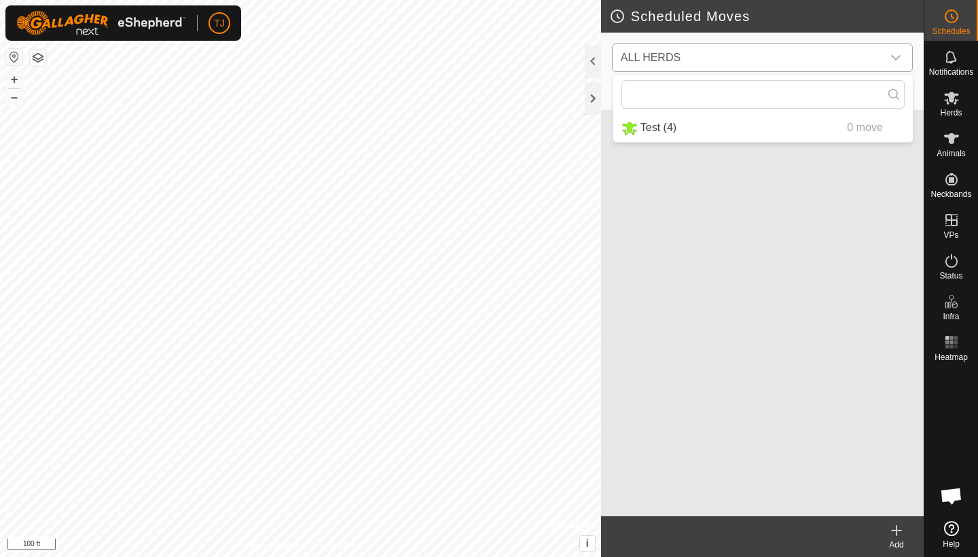
click at [894, 55] on icon "dropdown trigger" at bounding box center [895, 57] width 11 height 11
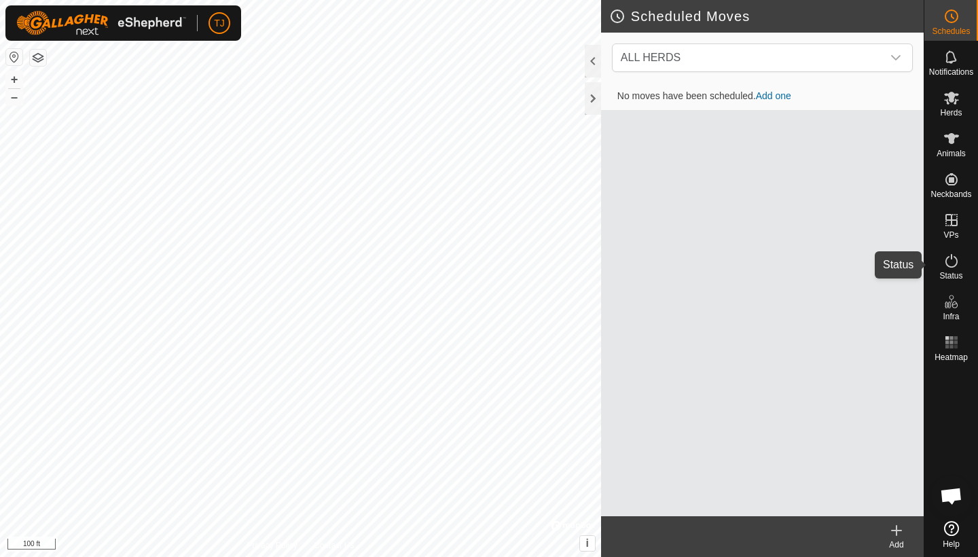
click at [951, 266] on icon at bounding box center [951, 261] width 16 height 16
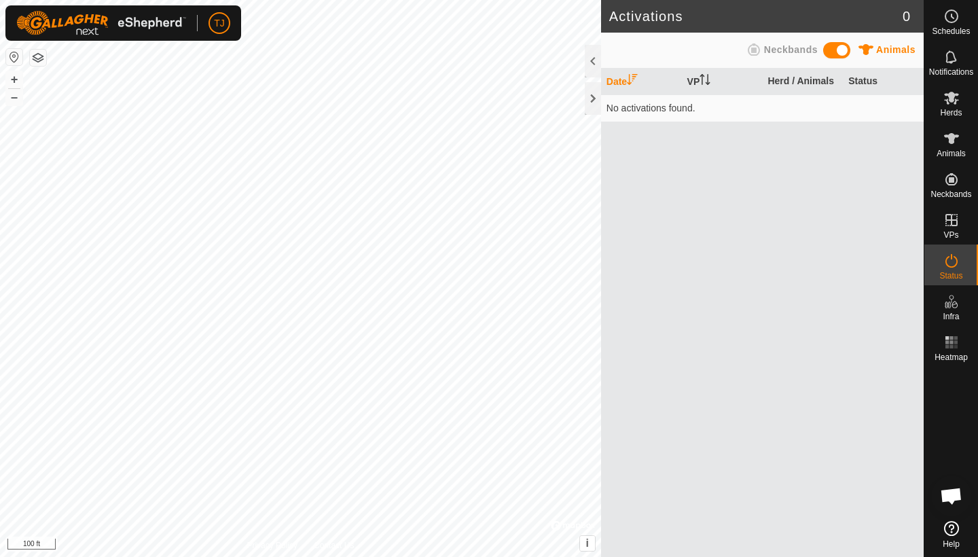
click at [839, 49] on span at bounding box center [836, 50] width 27 height 16
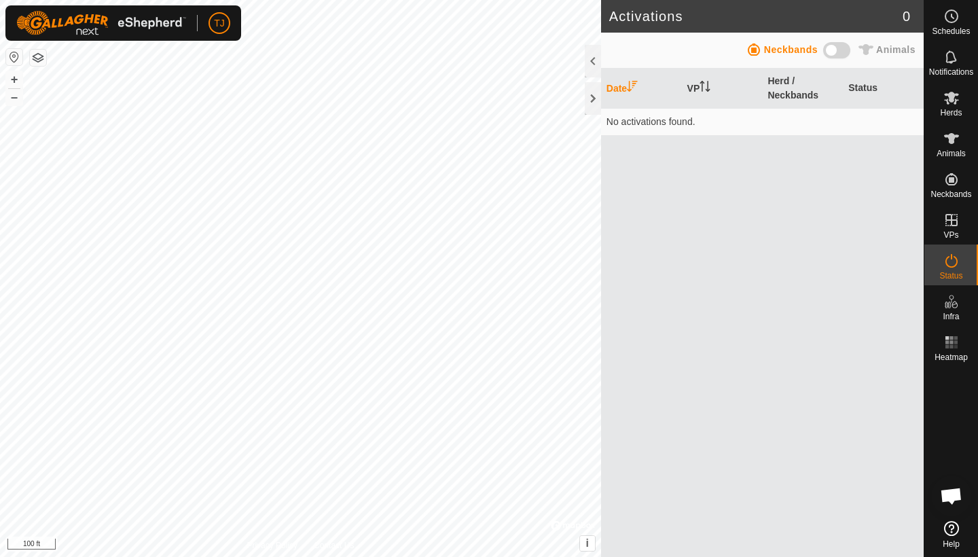
click at [839, 49] on span at bounding box center [836, 50] width 27 height 16
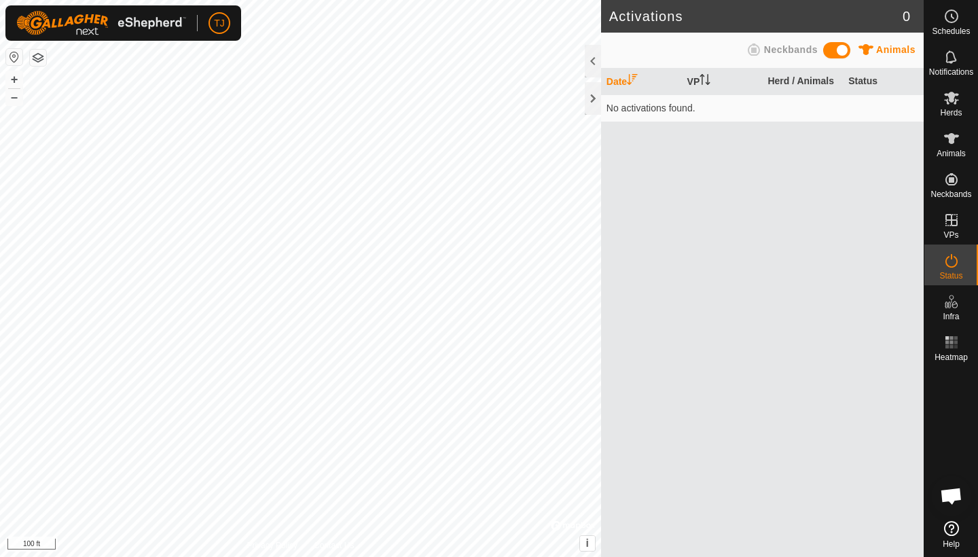
click at [839, 49] on span at bounding box center [836, 50] width 27 height 16
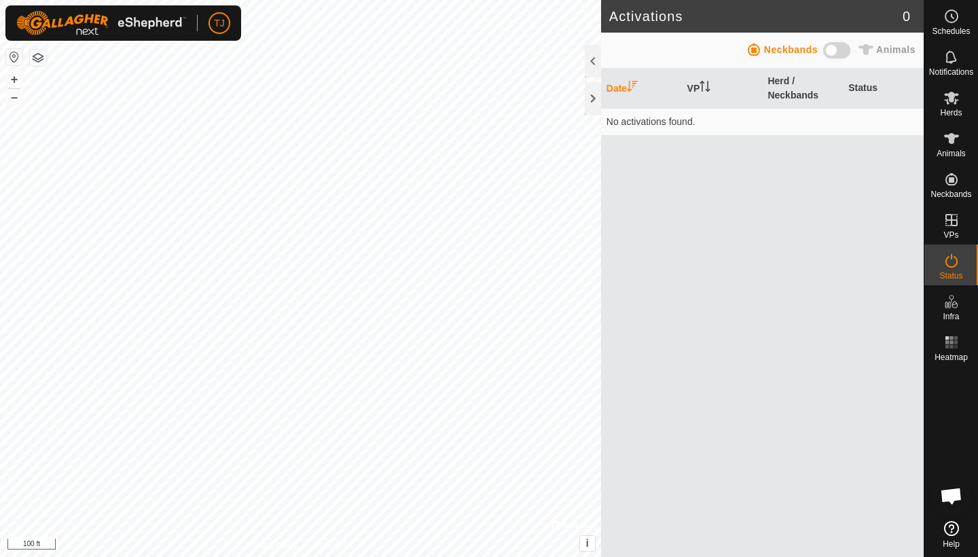
click at [839, 49] on span at bounding box center [836, 50] width 27 height 16
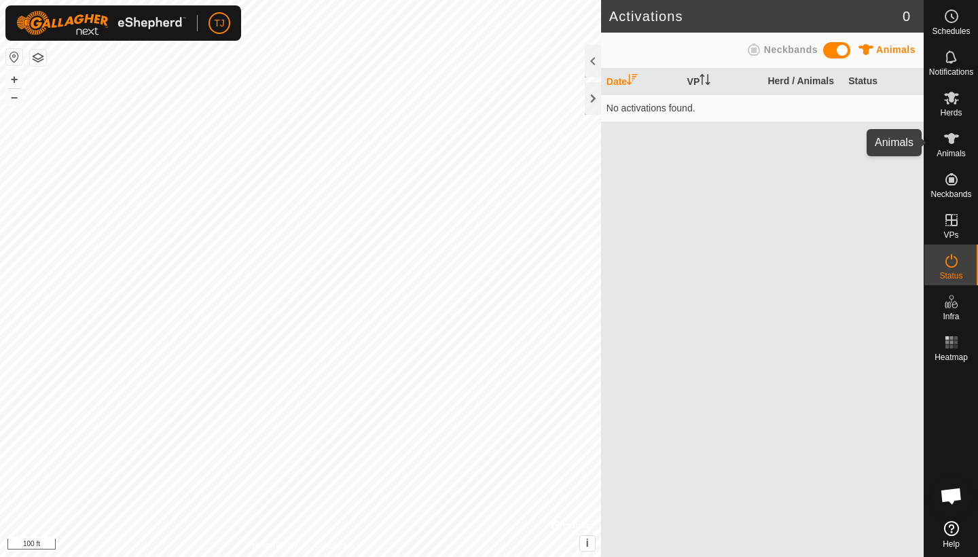
click at [957, 144] on icon at bounding box center [951, 138] width 16 height 16
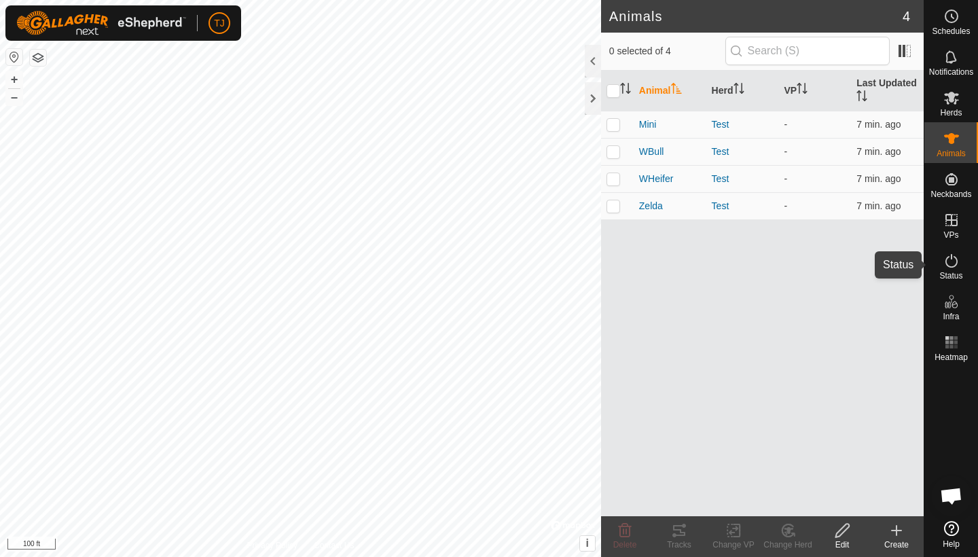
click at [959, 270] on es-activation-svg-icon at bounding box center [951, 261] width 24 height 22
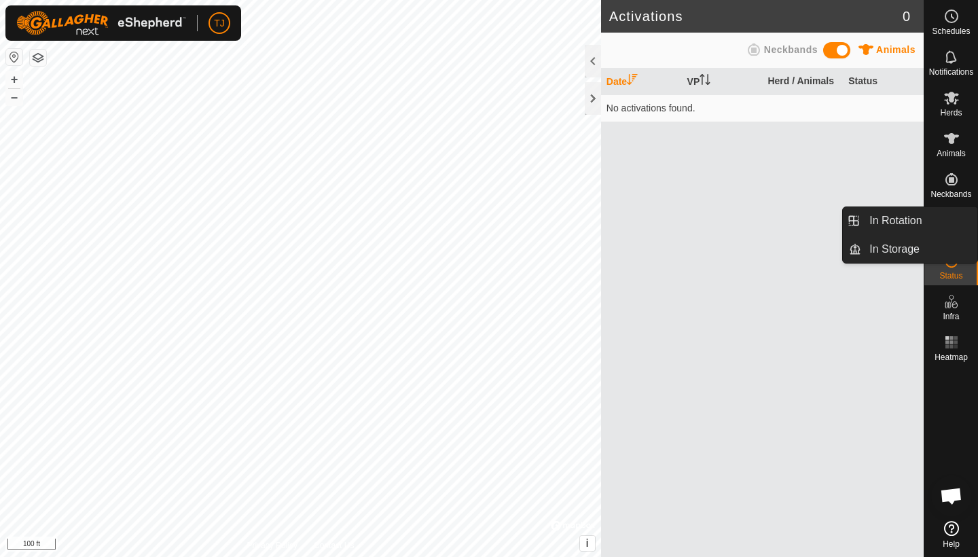
click at [842, 54] on span at bounding box center [836, 50] width 27 height 16
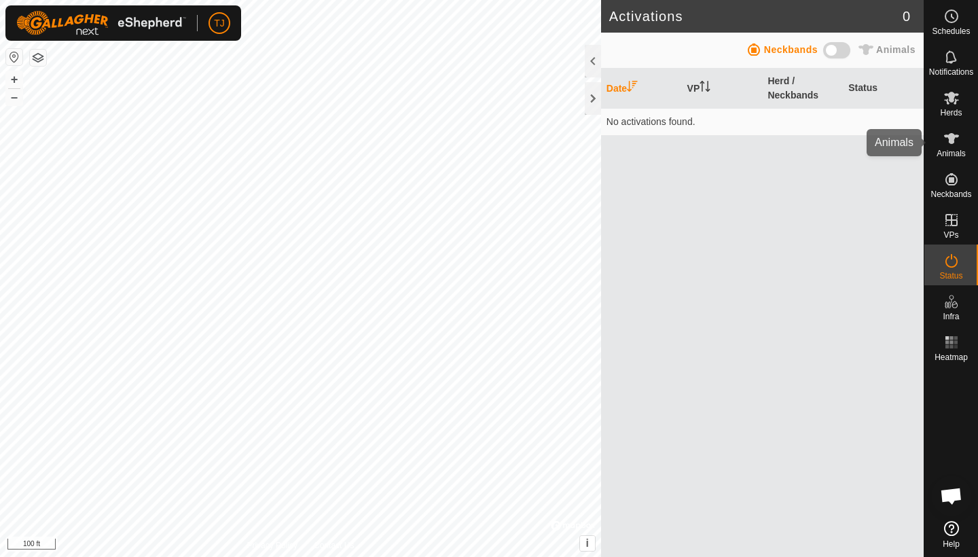
click at [952, 150] on span "Animals" at bounding box center [950, 153] width 29 height 8
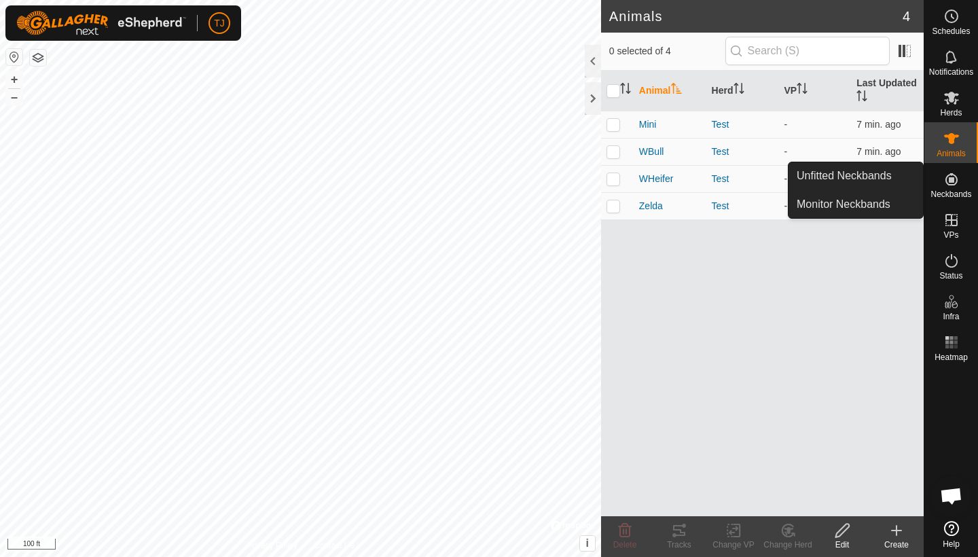
click at [953, 179] on icon at bounding box center [951, 179] width 12 height 12
click at [867, 204] on link "Monitor Neckbands" at bounding box center [855, 204] width 134 height 27
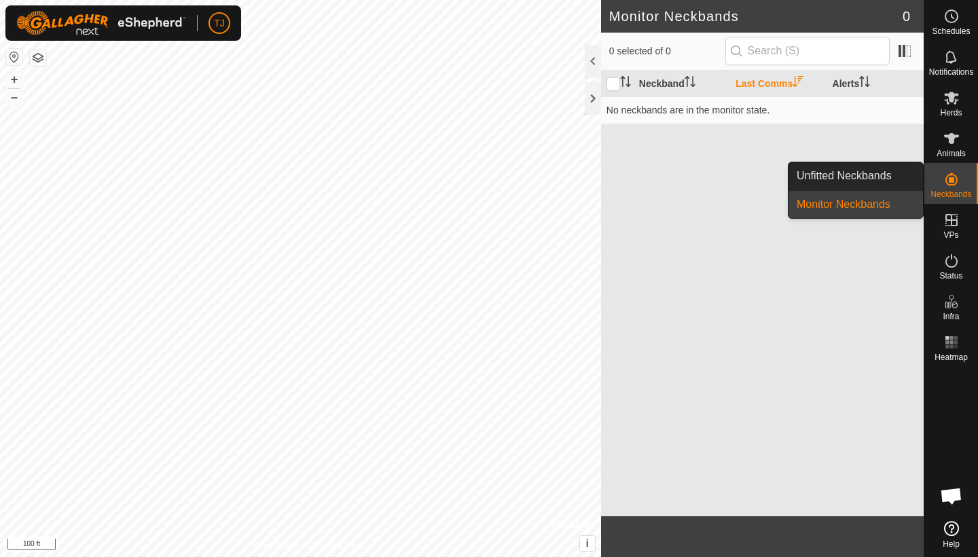
click at [876, 174] on link "Unfitted Neckbands" at bounding box center [855, 175] width 134 height 27
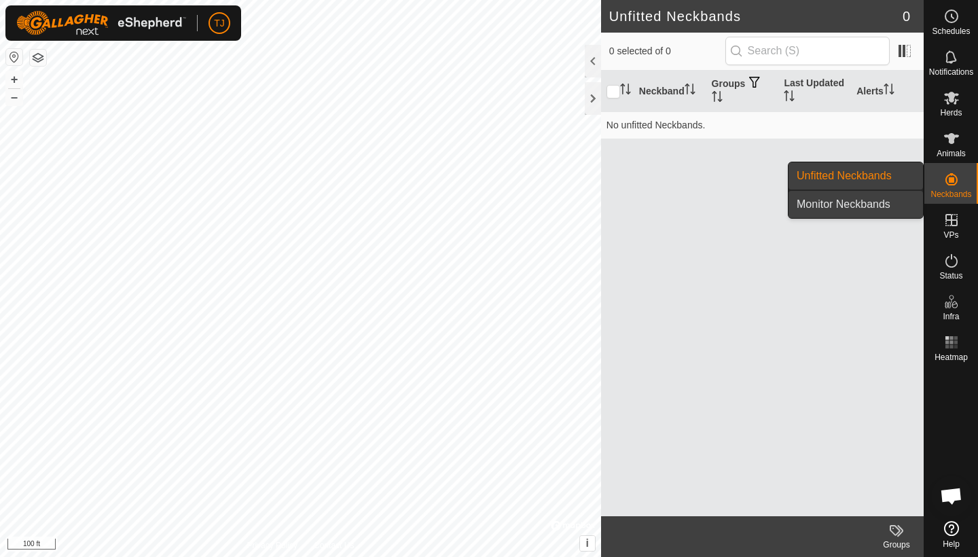
click at [892, 202] on link "Monitor Neckbands" at bounding box center [855, 204] width 134 height 27
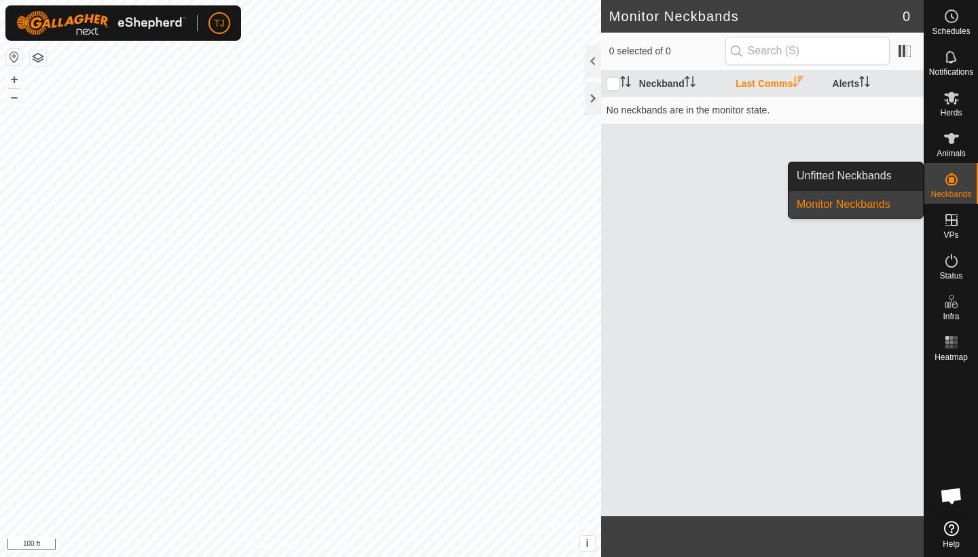
click at [957, 180] on icon at bounding box center [951, 179] width 16 height 16
click at [875, 206] on link "Monitor Neckbands" at bounding box center [855, 204] width 134 height 27
click at [881, 204] on link "Monitor Neckbands" at bounding box center [855, 204] width 134 height 27
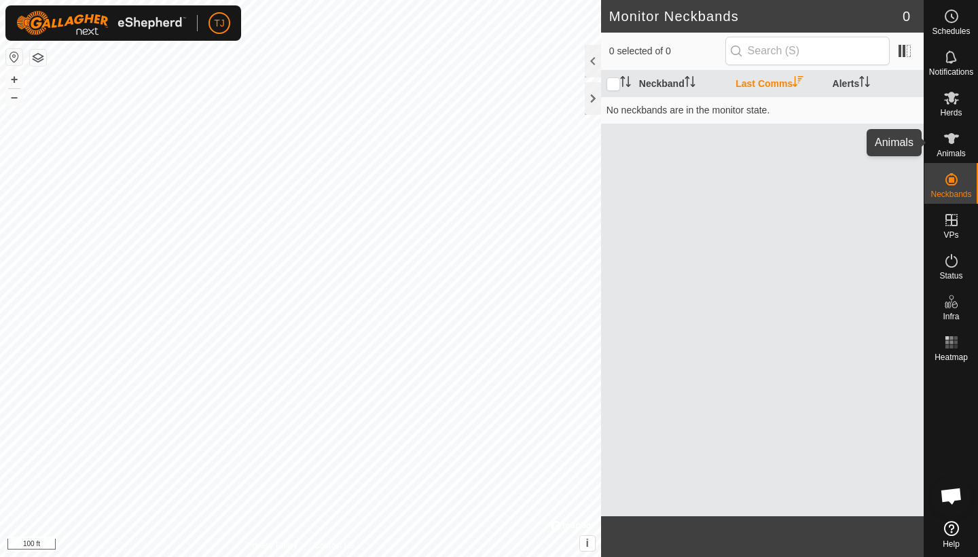
click at [958, 143] on icon at bounding box center [951, 138] width 16 height 16
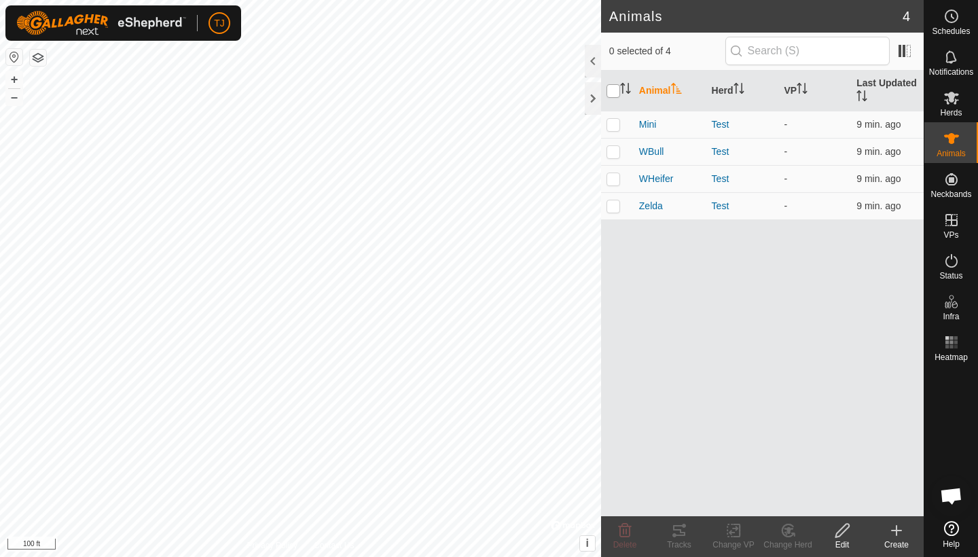
click at [612, 93] on input "checkbox" at bounding box center [613, 91] width 14 height 14
checkbox input "true"
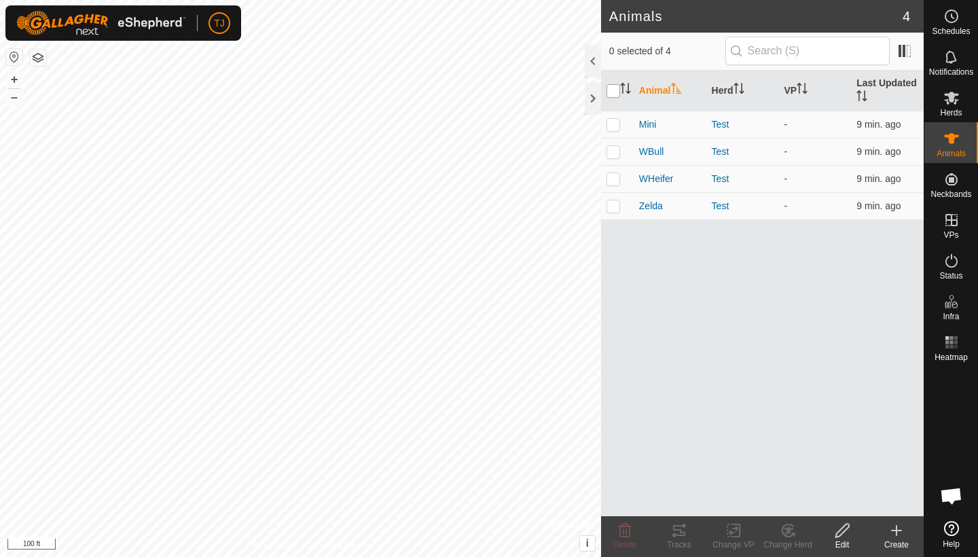
checkbox input "true"
click at [750, 250] on div "Animal Herd VP Last Updated Mini Test - 9 min. ago WBull Test - 9 min. ago WHei…" at bounding box center [762, 293] width 323 height 445
click at [613, 124] on p-checkbox at bounding box center [613, 124] width 14 height 11
checkbox input "false"
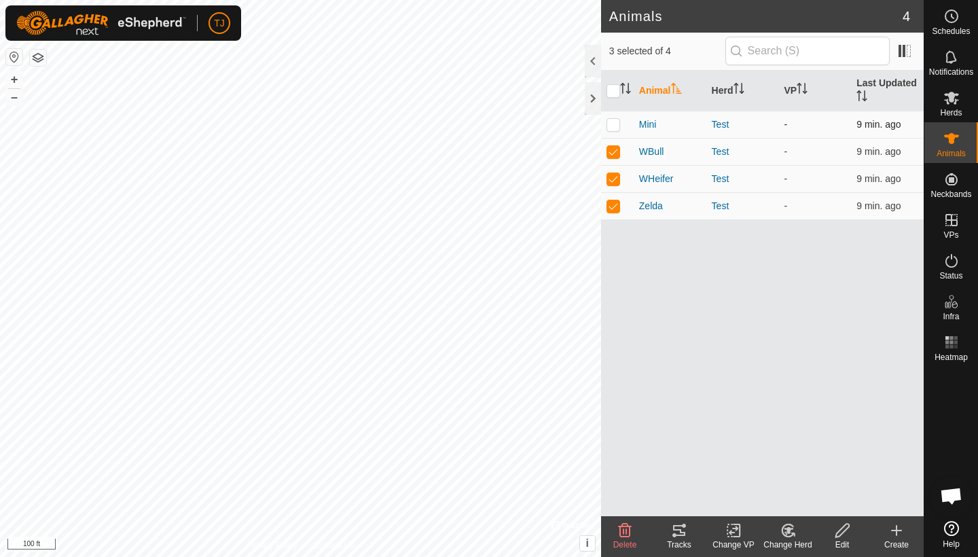
click at [613, 124] on p-checkbox at bounding box center [613, 124] width 14 height 11
checkbox input "true"
click at [610, 87] on input "checkbox" at bounding box center [613, 91] width 14 height 14
checkbox input "false"
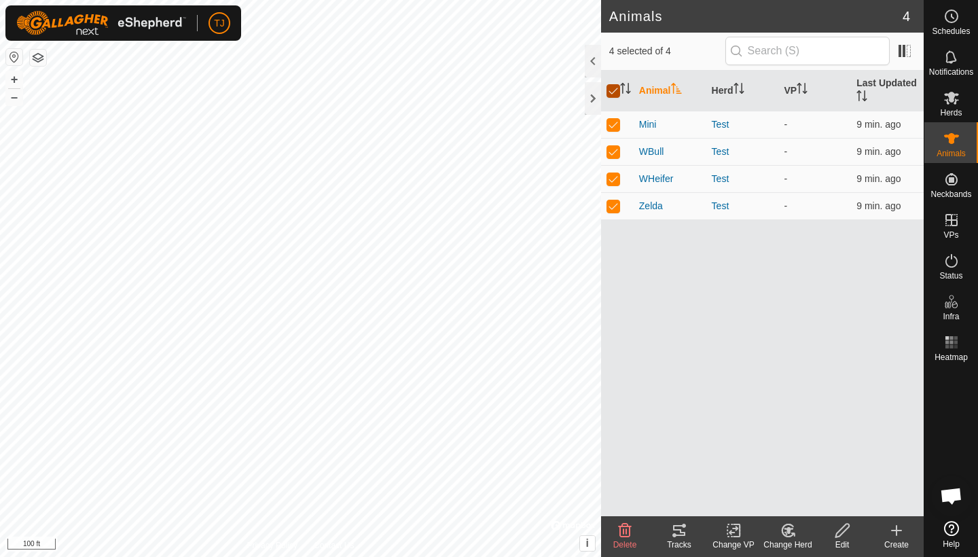
checkbox input "false"
click at [616, 126] on p-checkbox at bounding box center [613, 124] width 14 height 11
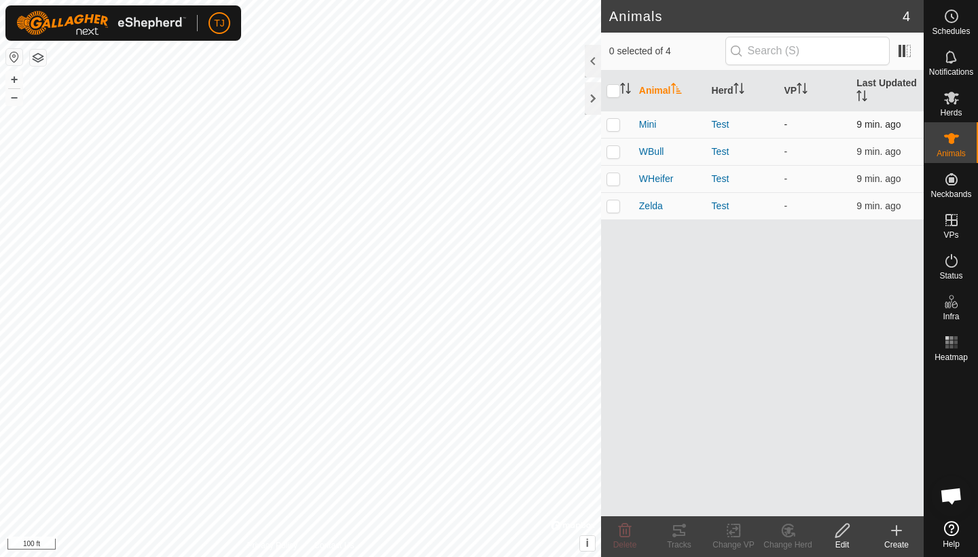
checkbox input "true"
click at [648, 125] on span "Mini" at bounding box center [648, 124] width 18 height 14
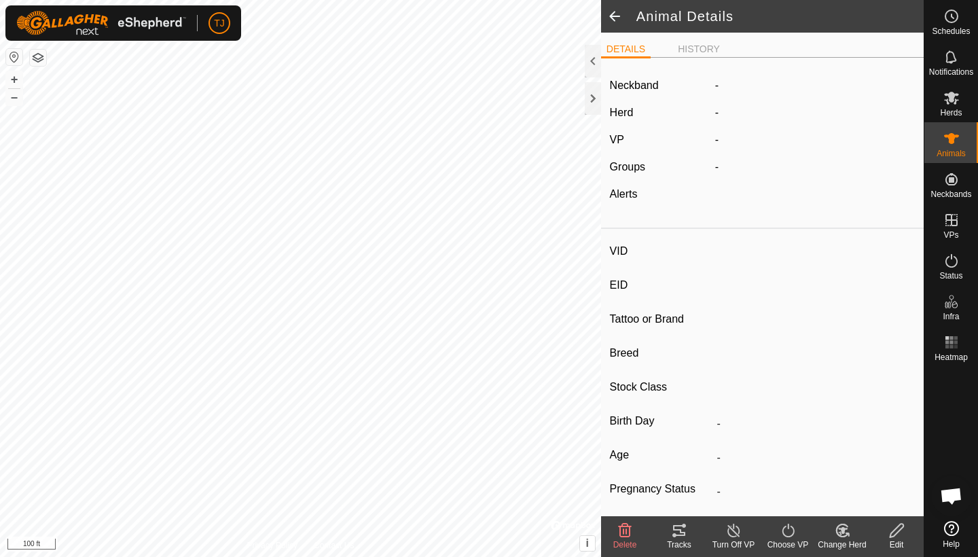
type input "Mini"
type input "-"
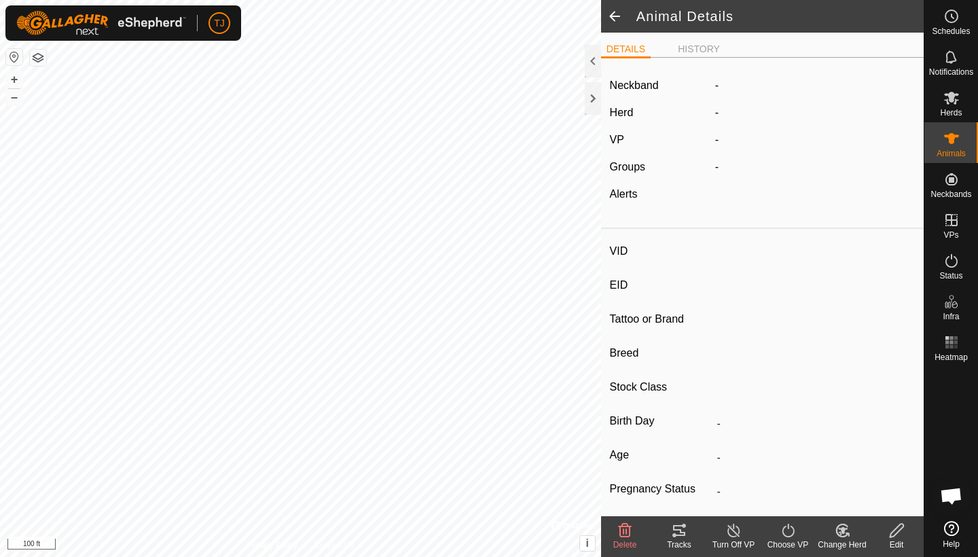
type input "-"
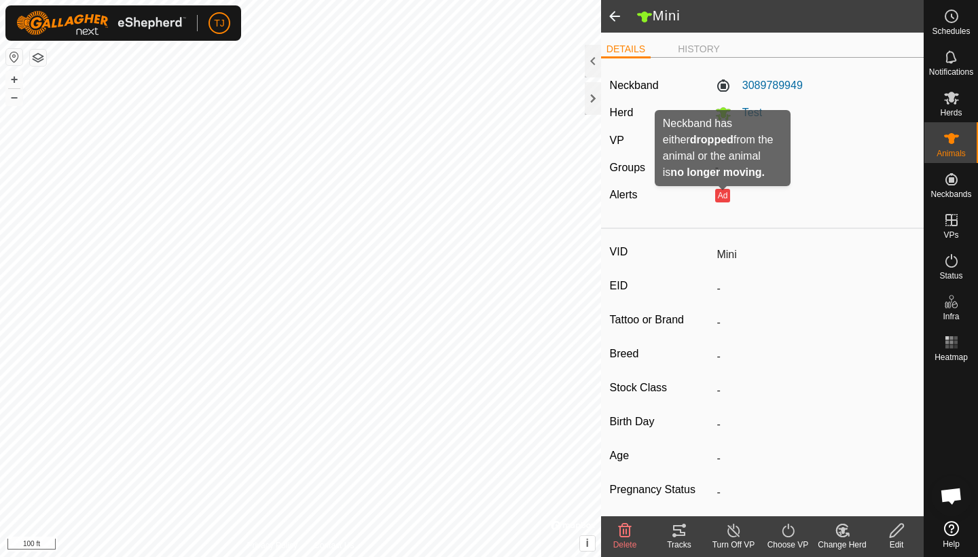
click at [725, 198] on button "Ad" at bounding box center [722, 196] width 15 height 14
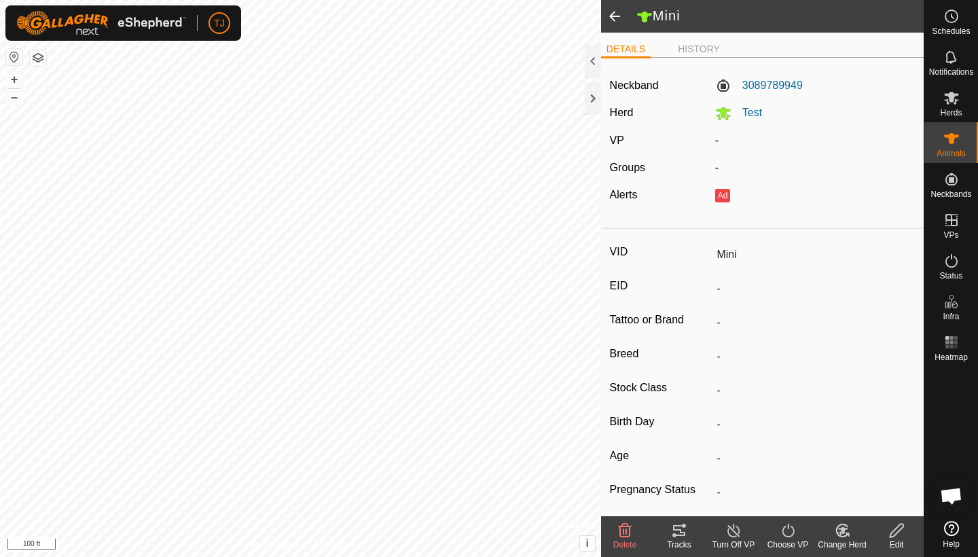
click at [725, 198] on button "Ad" at bounding box center [722, 196] width 15 height 14
click at [698, 52] on li "HISTORY" at bounding box center [698, 50] width 53 height 16
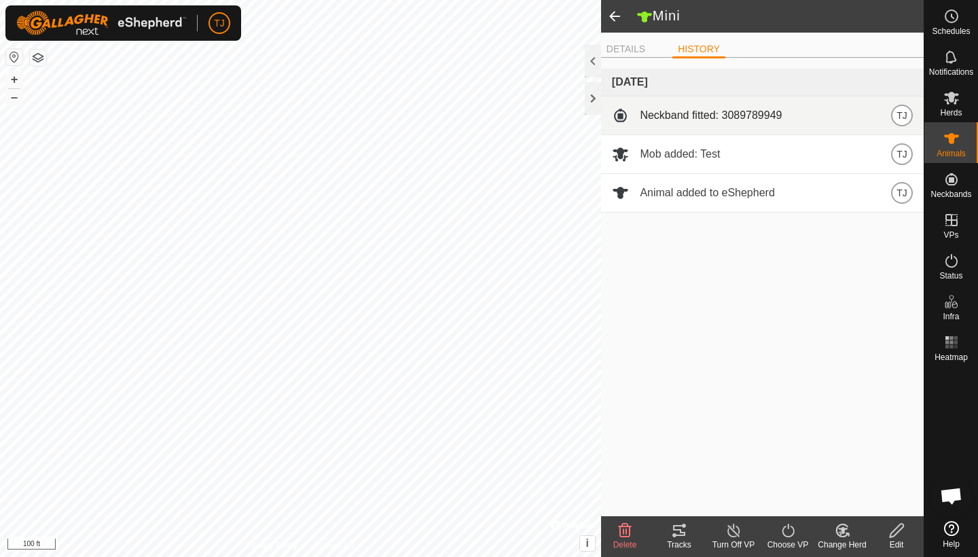
click at [732, 109] on span "Neckband fitted: 3089789949" at bounding box center [711, 115] width 142 height 16
click at [677, 112] on span "Neckband fitted: 3089789949" at bounding box center [711, 115] width 142 height 16
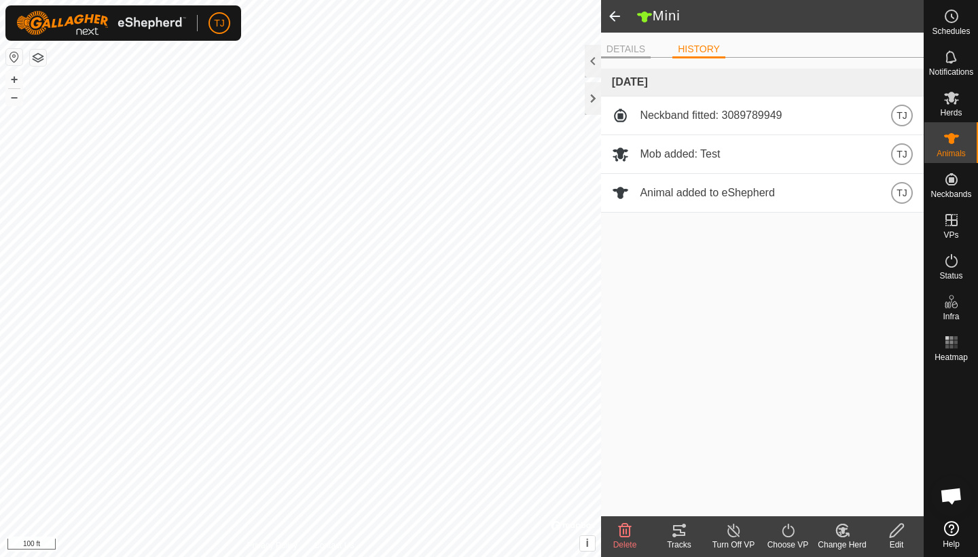
click at [639, 48] on li "DETAILS" at bounding box center [626, 50] width 50 height 16
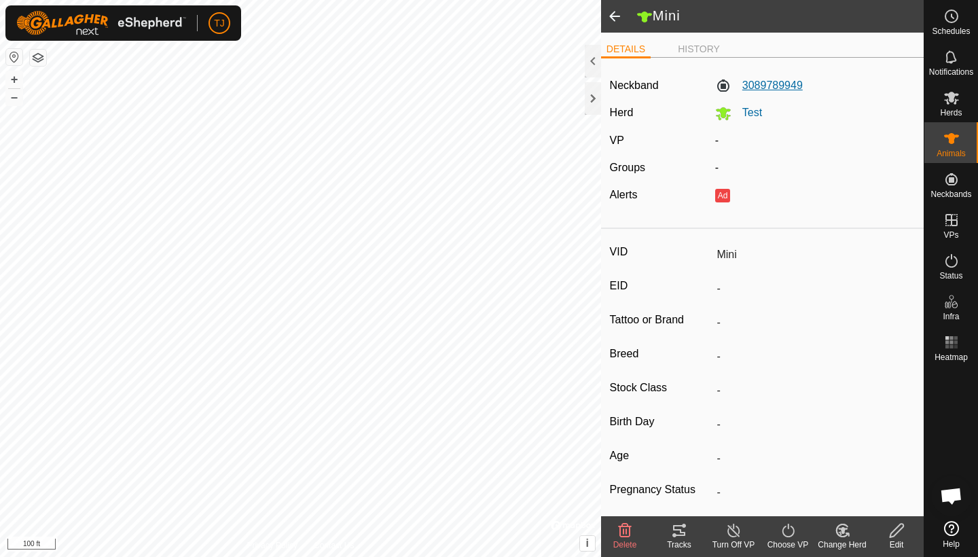
click at [770, 84] on label "3089789949" at bounding box center [759, 85] width 88 height 16
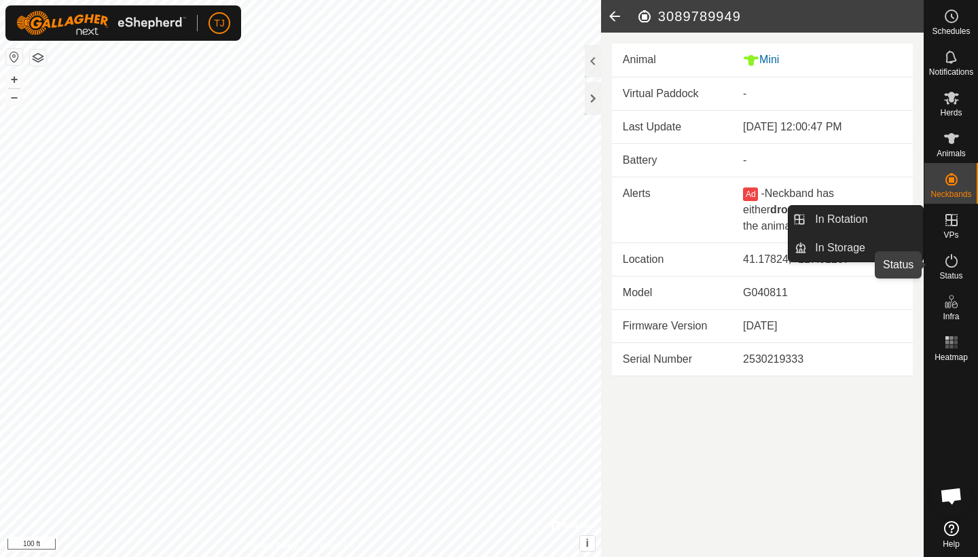
click at [954, 262] on icon at bounding box center [951, 261] width 16 height 16
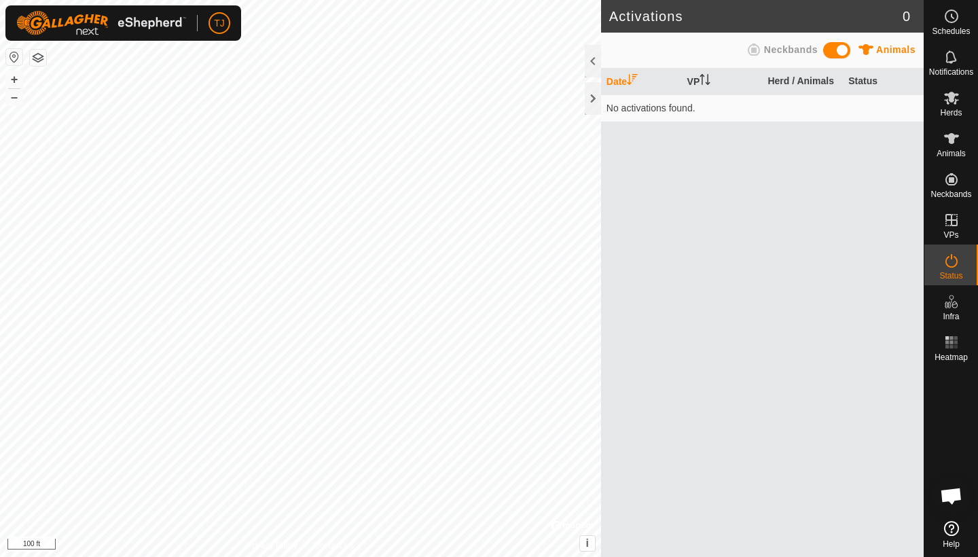
click at [833, 47] on span at bounding box center [836, 50] width 27 height 16
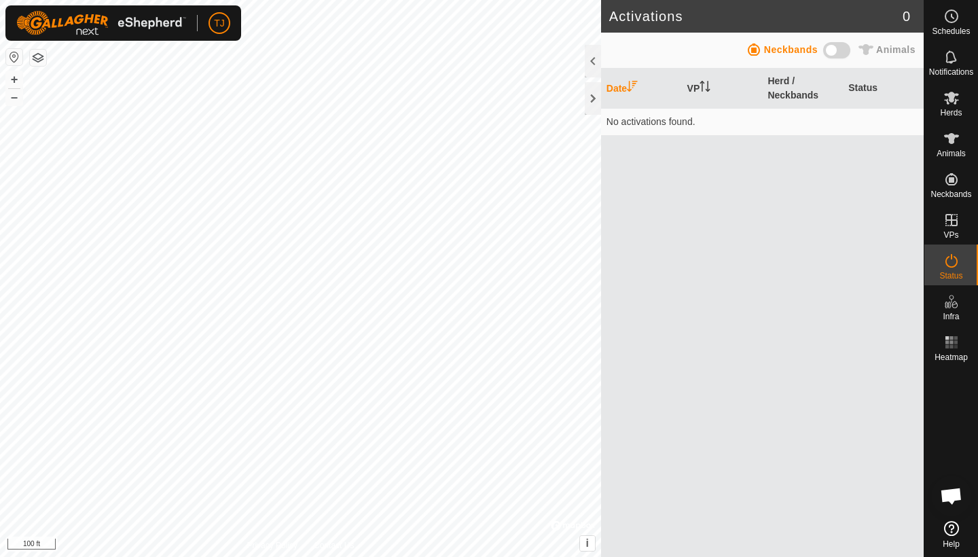
click at [666, 130] on td "No activations found." at bounding box center [762, 121] width 323 height 27
click at [708, 89] on icon "Activate to sort" at bounding box center [708, 90] width 5 height 3
click at [622, 90] on th "Date" at bounding box center [641, 89] width 81 height 40
click at [767, 96] on th "Herd / Neckbands" at bounding box center [802, 89] width 81 height 40
click at [806, 90] on th "Herd / Neckbands" at bounding box center [802, 89] width 81 height 40
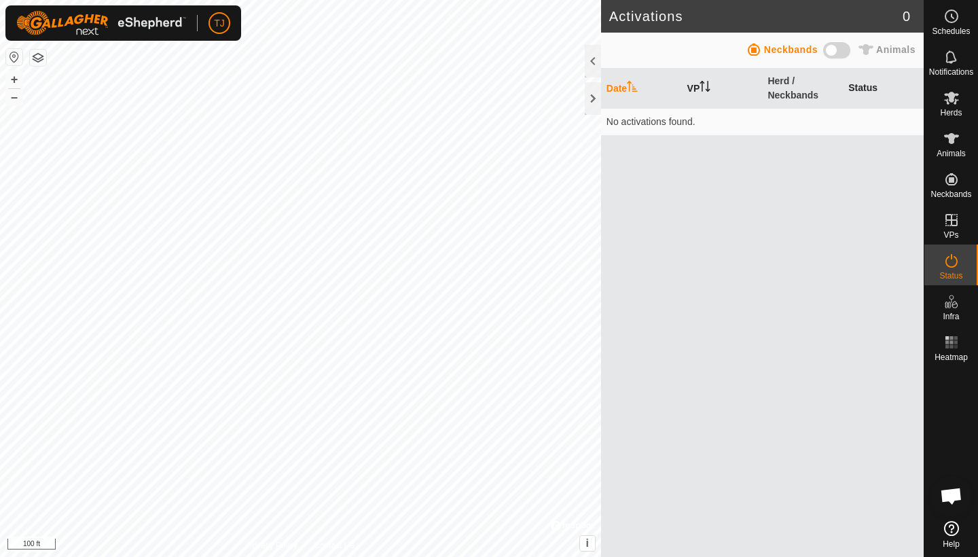
click at [866, 86] on th "Status" at bounding box center [883, 89] width 81 height 40
click at [952, 149] on span "Animals" at bounding box center [950, 153] width 29 height 8
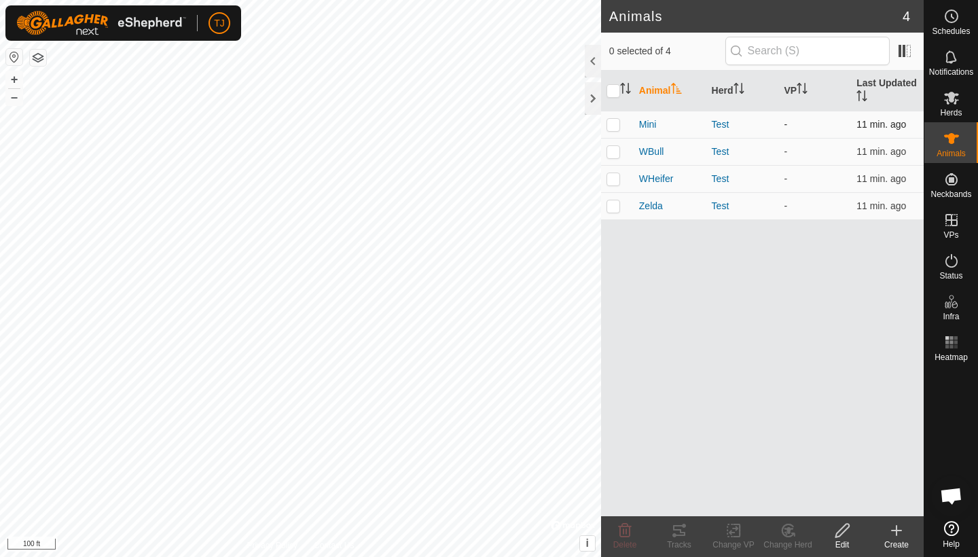
click at [612, 122] on p-checkbox at bounding box center [613, 124] width 14 height 11
click at [615, 122] on p-checkbox at bounding box center [613, 124] width 14 height 11
checkbox input "false"
click at [644, 124] on span "Mini" at bounding box center [648, 124] width 18 height 14
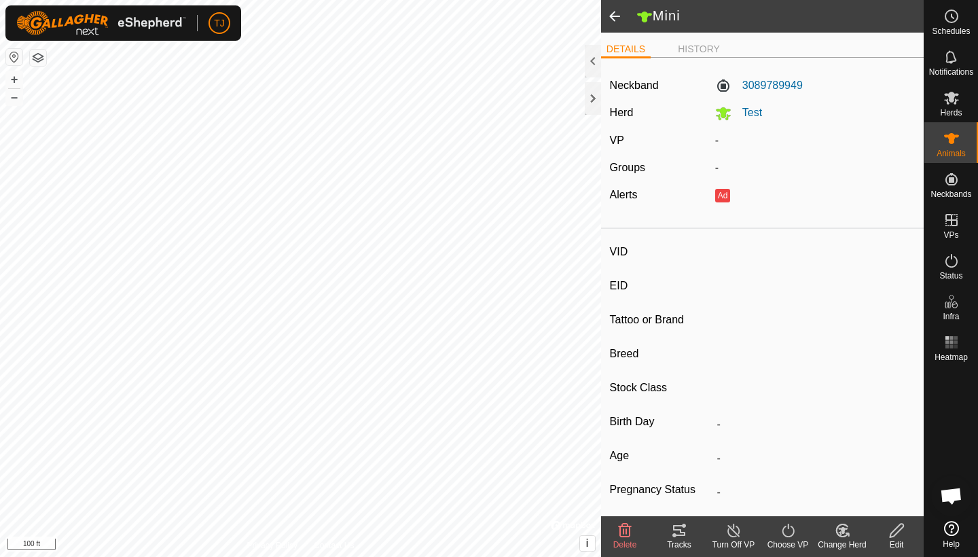
type input "Mini"
type input "-"
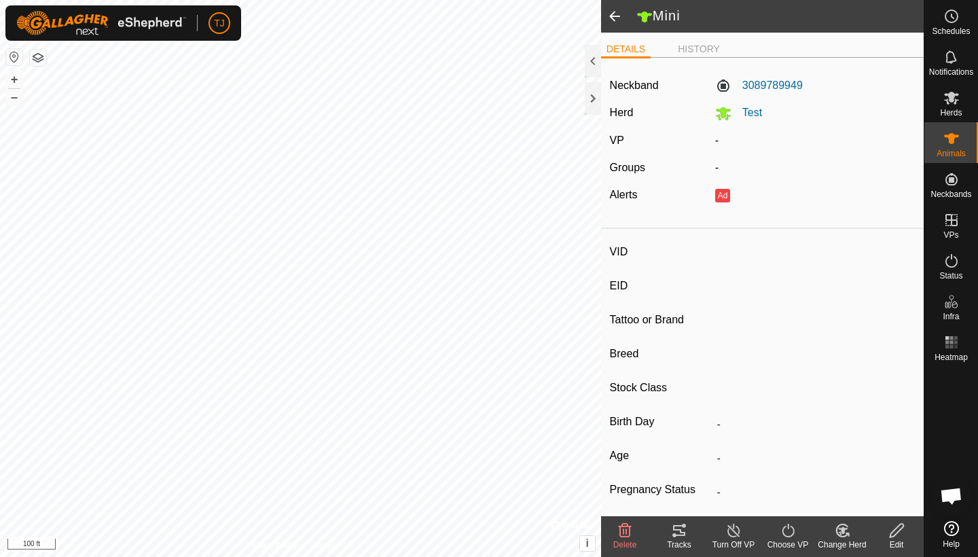
type input "-"
click at [751, 111] on span "Test" at bounding box center [746, 113] width 31 height 12
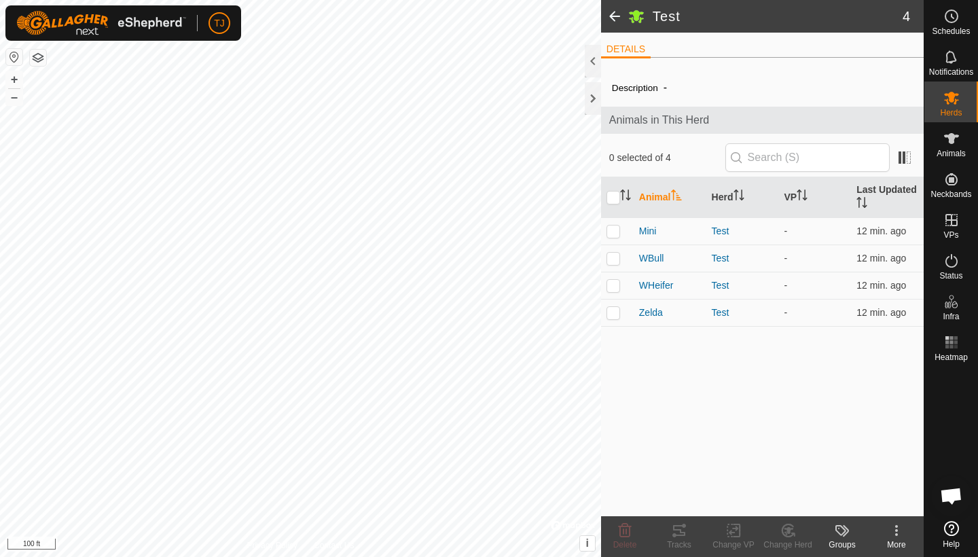
click at [611, 12] on span at bounding box center [614, 16] width 27 height 33
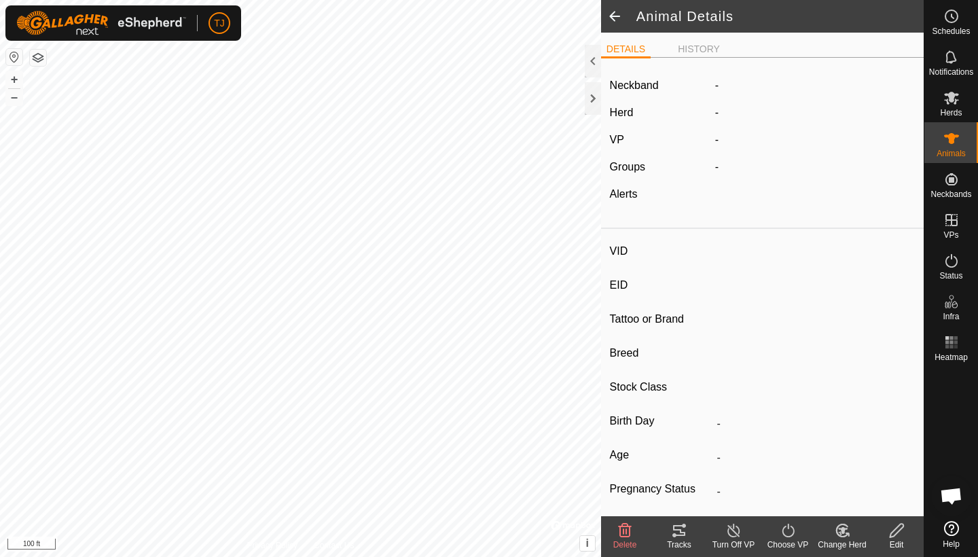
type input "Mini"
type input "-"
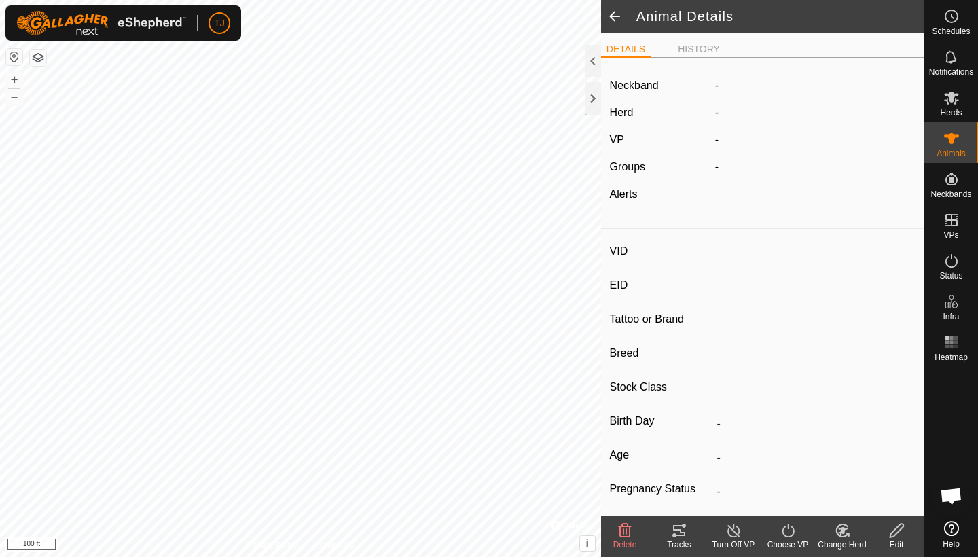
type input "-"
click at [780, 85] on label "3089789949" at bounding box center [759, 85] width 88 height 16
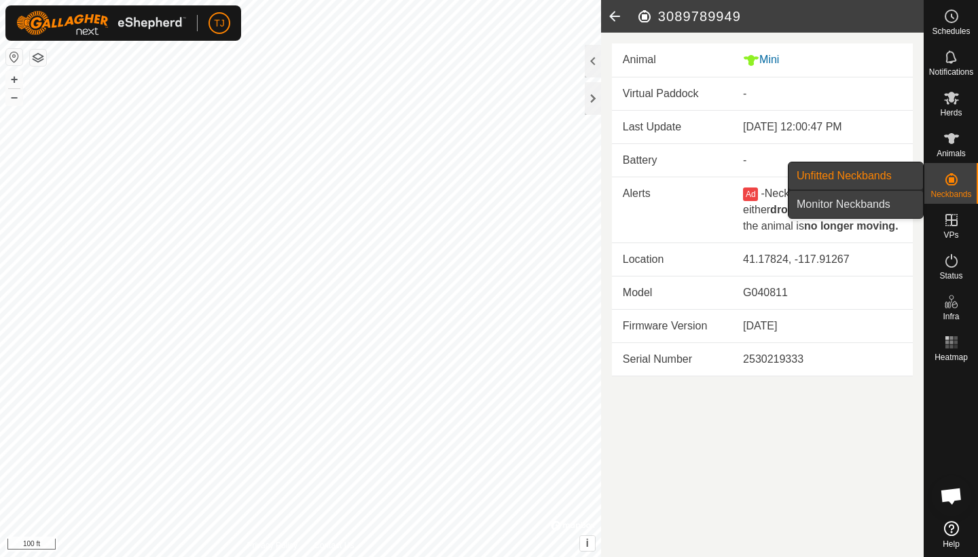
click at [868, 204] on link "Monitor Neckbands" at bounding box center [855, 204] width 134 height 27
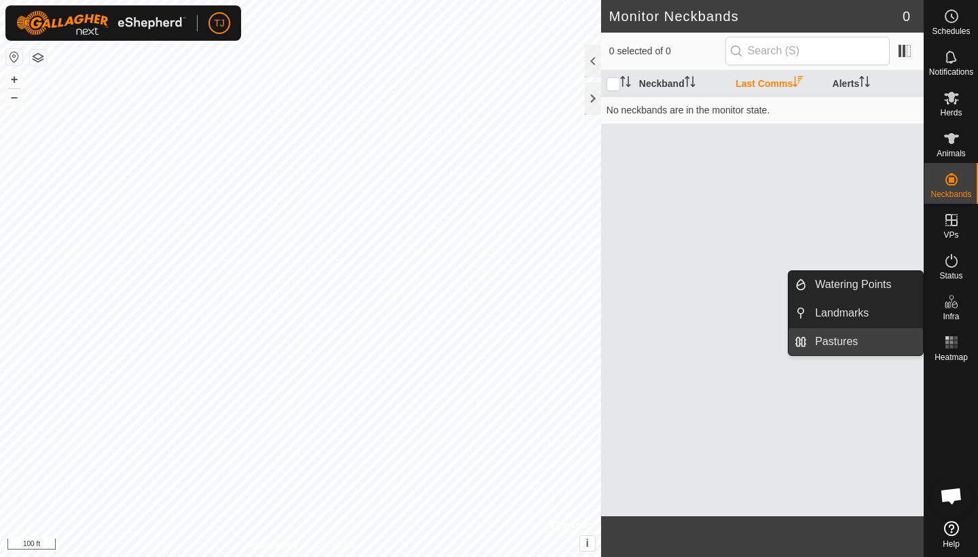
click at [834, 342] on link "Pastures" at bounding box center [865, 341] width 116 height 27
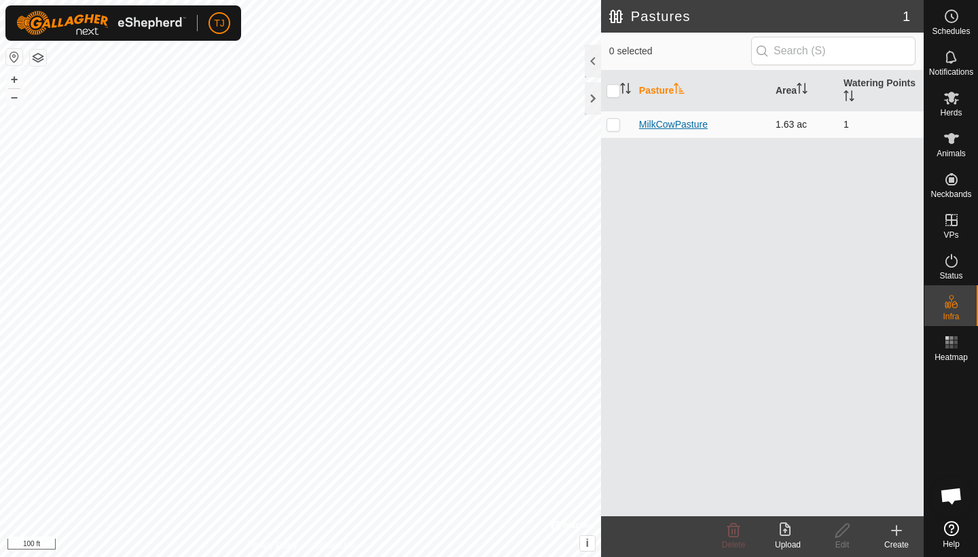
click at [692, 124] on link "MilkCowPasture" at bounding box center [673, 124] width 69 height 11
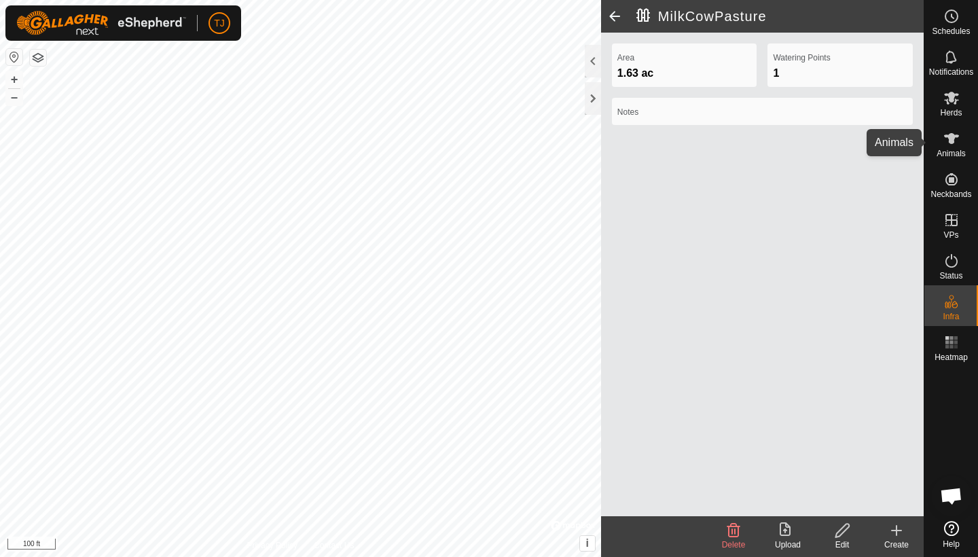
click at [953, 141] on icon at bounding box center [951, 138] width 15 height 11
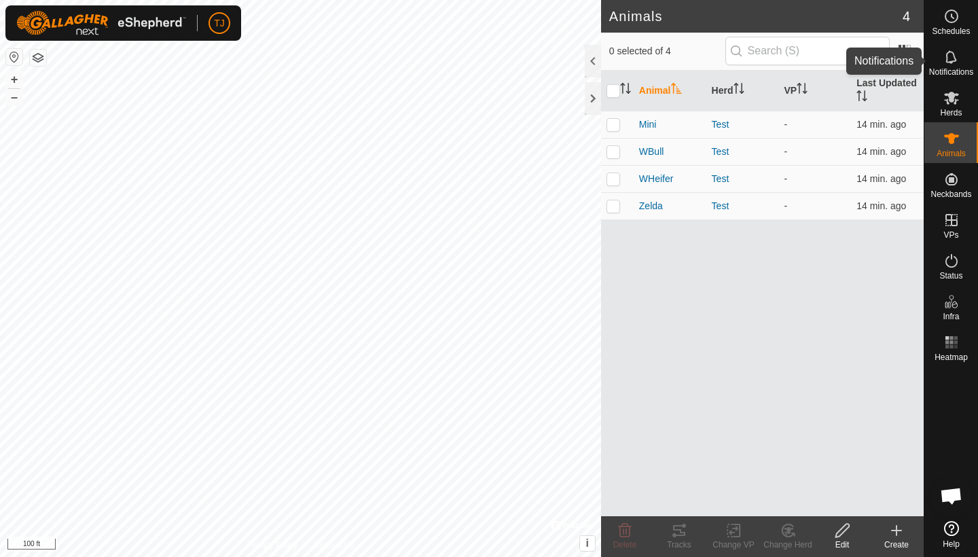
click at [953, 65] on es-notification-svg-icon at bounding box center [951, 57] width 24 height 22
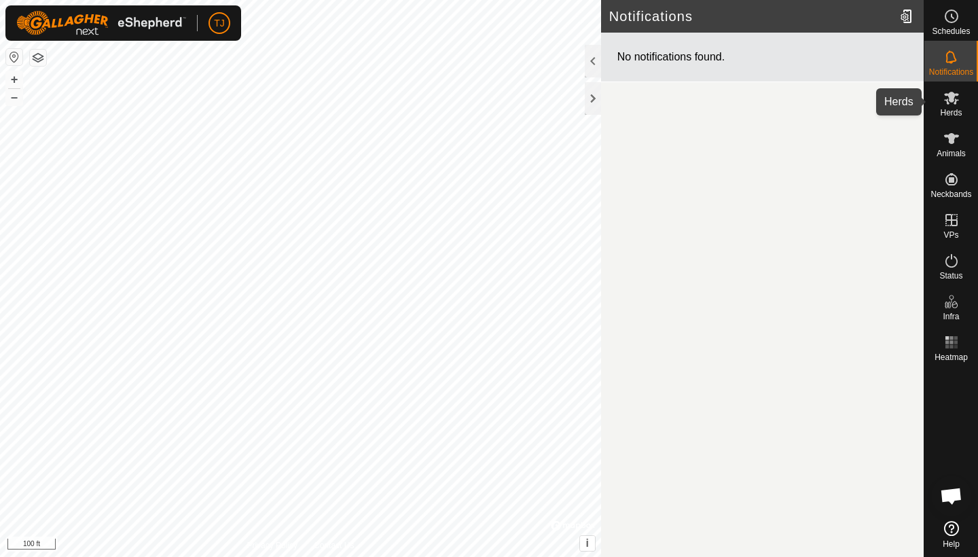
click at [951, 102] on icon at bounding box center [951, 98] width 15 height 13
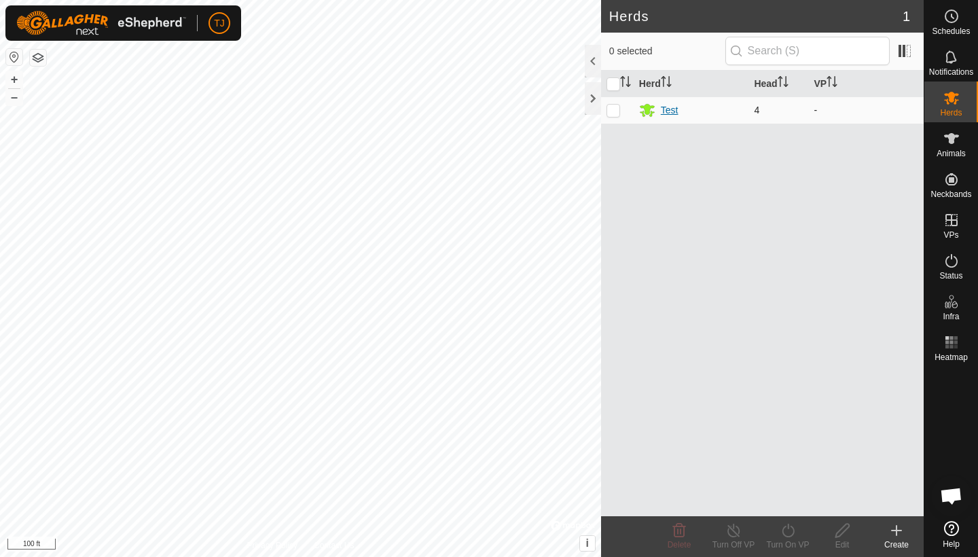
click at [670, 111] on div "Test" at bounding box center [670, 110] width 18 height 14
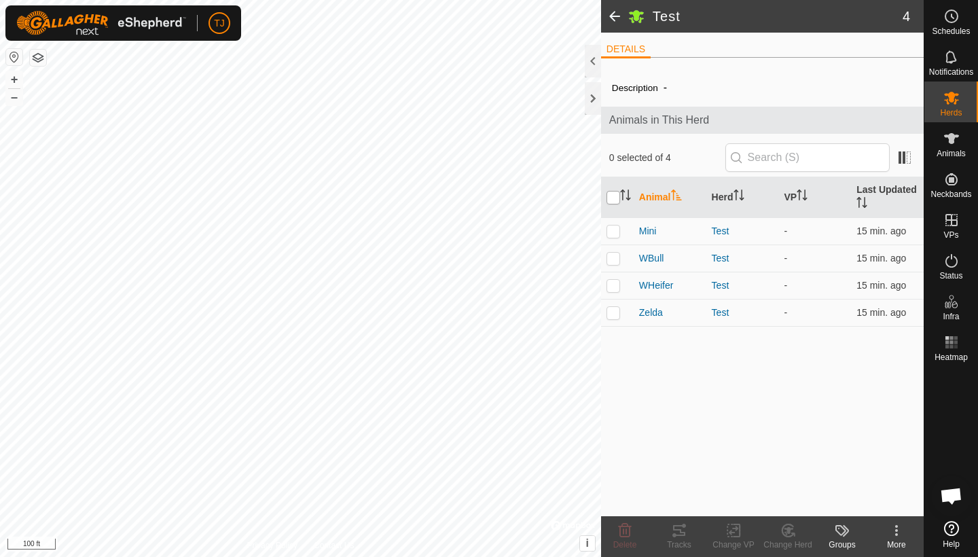
click at [617, 198] on input "checkbox" at bounding box center [613, 198] width 14 height 14
checkbox input "true"
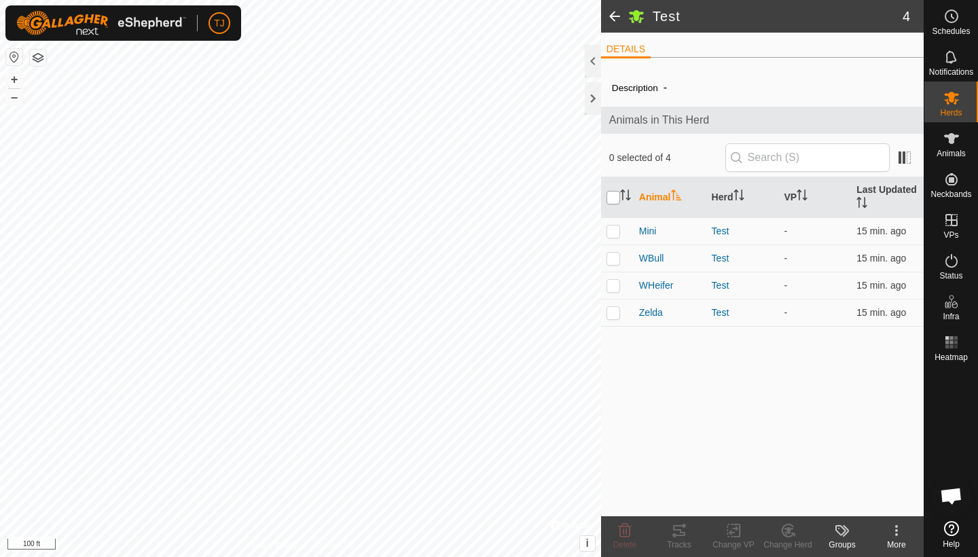
checkbox input "true"
click at [733, 528] on icon at bounding box center [734, 530] width 10 height 9
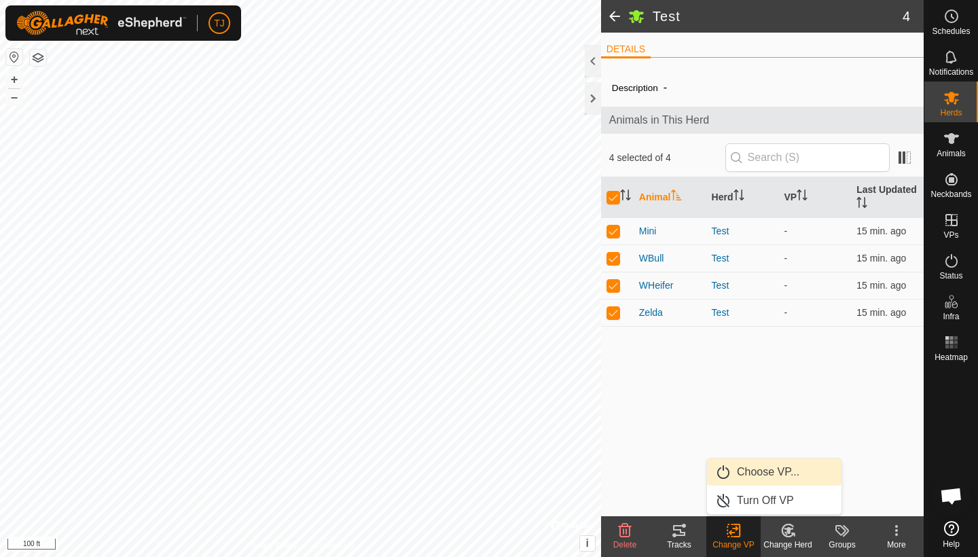
click at [769, 470] on link "Choose VP..." at bounding box center [774, 471] width 134 height 27
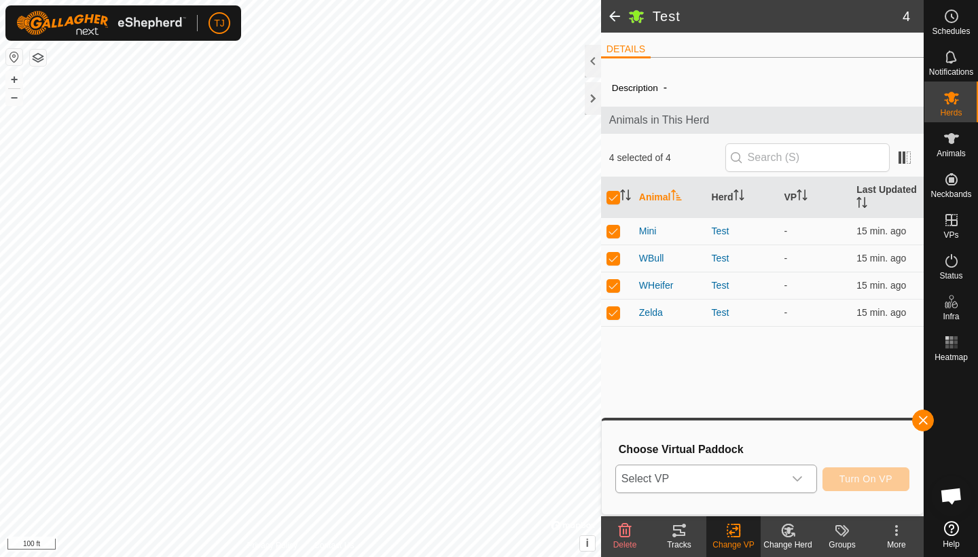
click at [803, 477] on div "dropdown trigger" at bounding box center [797, 478] width 27 height 27
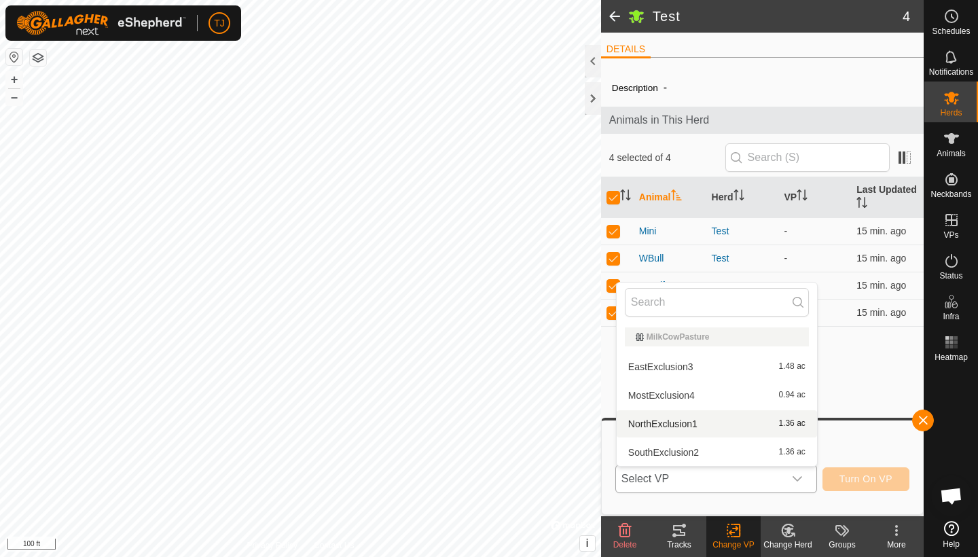
click at [703, 426] on li "NorthExclusion1 1.36 ac" at bounding box center [717, 423] width 200 height 27
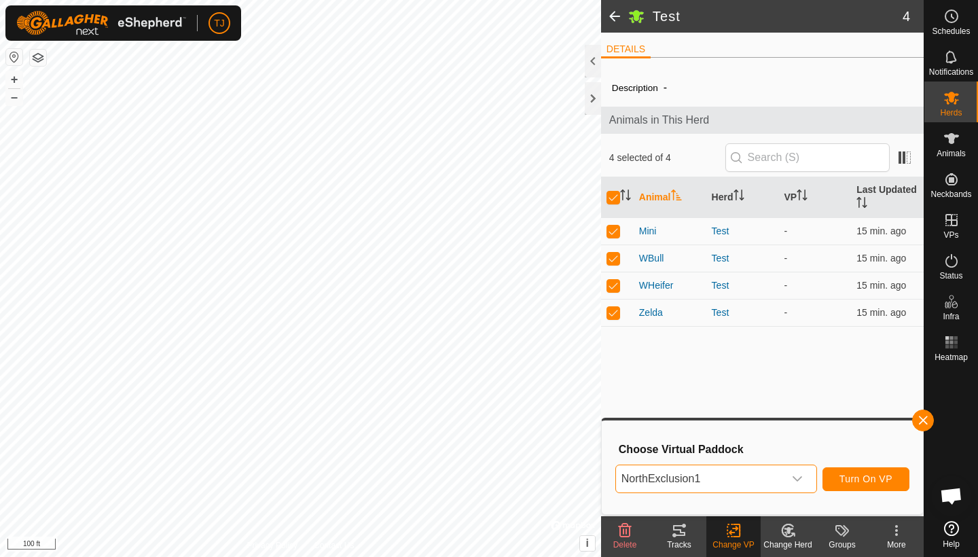
click at [614, 13] on span at bounding box center [614, 16] width 27 height 33
